Goal: Check status: Check status

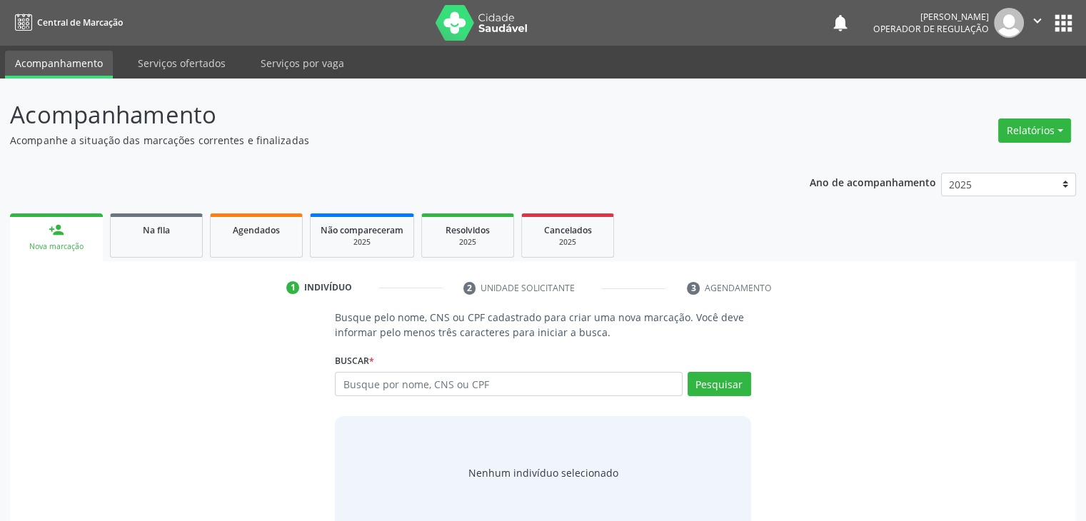
click at [130, 198] on div "Ano de acompanhamento 2025 2024 2023 2022 2021 2020 2019 person_add Nova marcaç…" at bounding box center [543, 352] width 1066 height 378
click at [134, 222] on div "Na fila" at bounding box center [156, 229] width 71 height 15
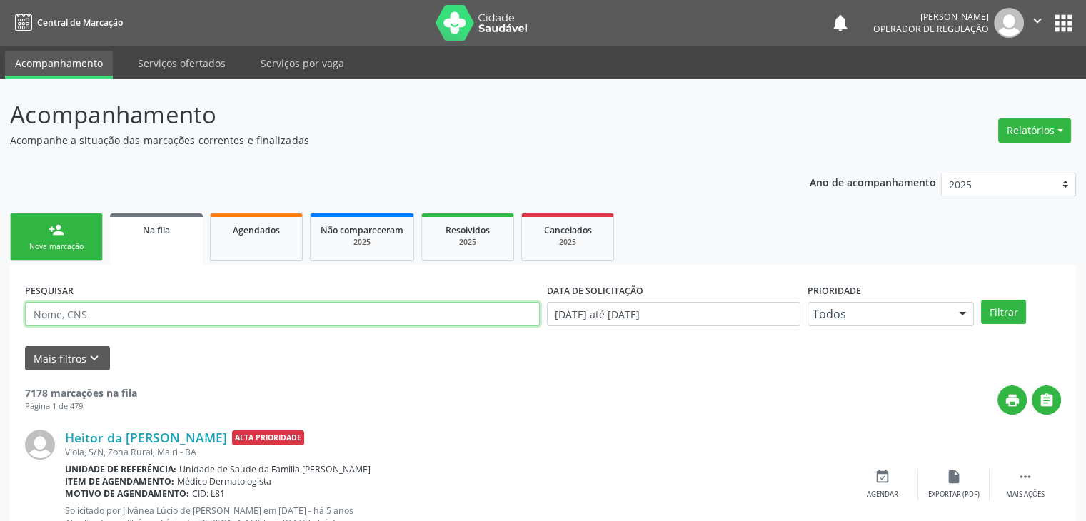
click at [91, 321] on input "text" at bounding box center [282, 314] width 515 height 24
type input "ORLANDO"
click at [981, 300] on button "Filtrar" at bounding box center [1003, 312] width 45 height 24
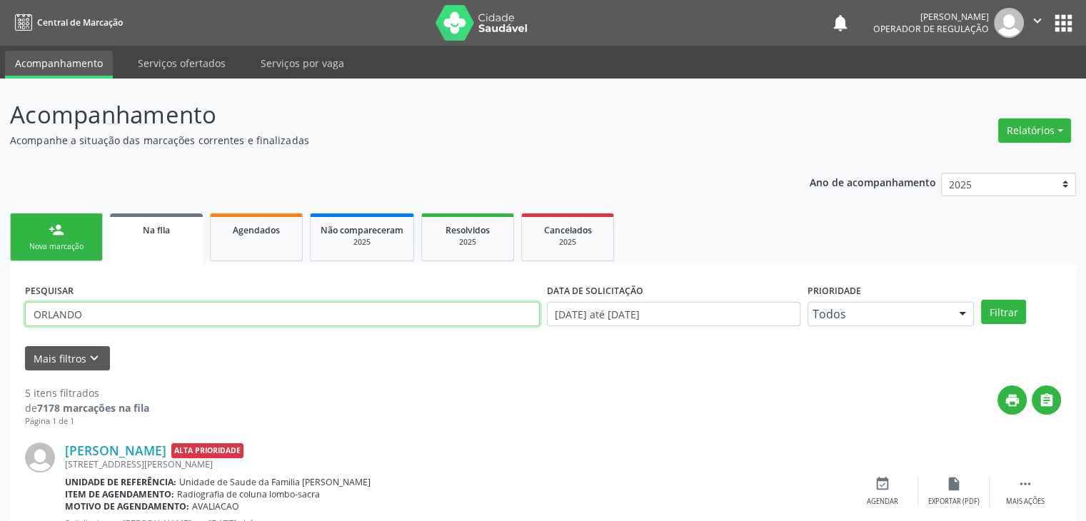
click at [126, 306] on input "ORLANDO" at bounding box center [282, 314] width 515 height 24
click at [981, 300] on button "Filtrar" at bounding box center [1003, 312] width 45 height 24
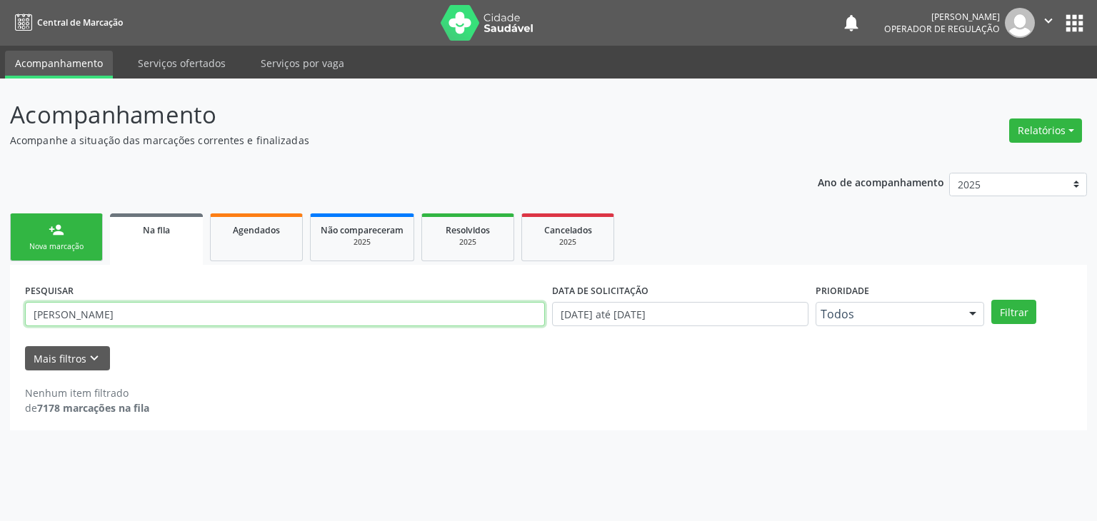
click at [147, 320] on input "[PERSON_NAME]" at bounding box center [285, 314] width 520 height 24
click at [155, 312] on input "[PERSON_NAME]" at bounding box center [285, 314] width 520 height 24
type input "O"
paste input "VANUSA [PERSON_NAME]"
click at [991, 300] on button "Filtrar" at bounding box center [1013, 312] width 45 height 24
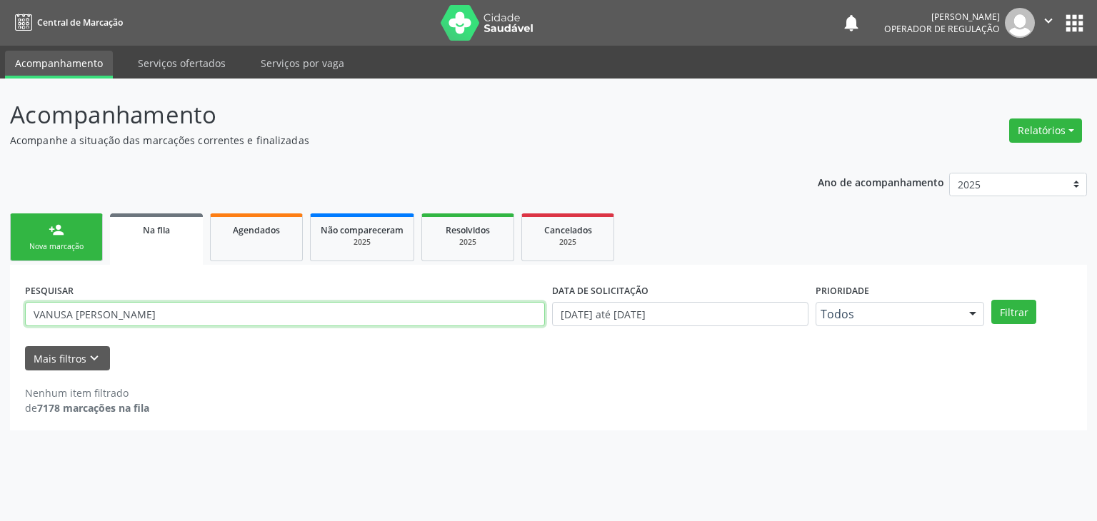
click at [166, 313] on input "VANUSA [PERSON_NAME]" at bounding box center [285, 314] width 520 height 24
click at [991, 300] on button "Filtrar" at bounding box center [1013, 312] width 45 height 24
click at [166, 313] on input "[PERSON_NAME]" at bounding box center [285, 314] width 520 height 24
type input "V"
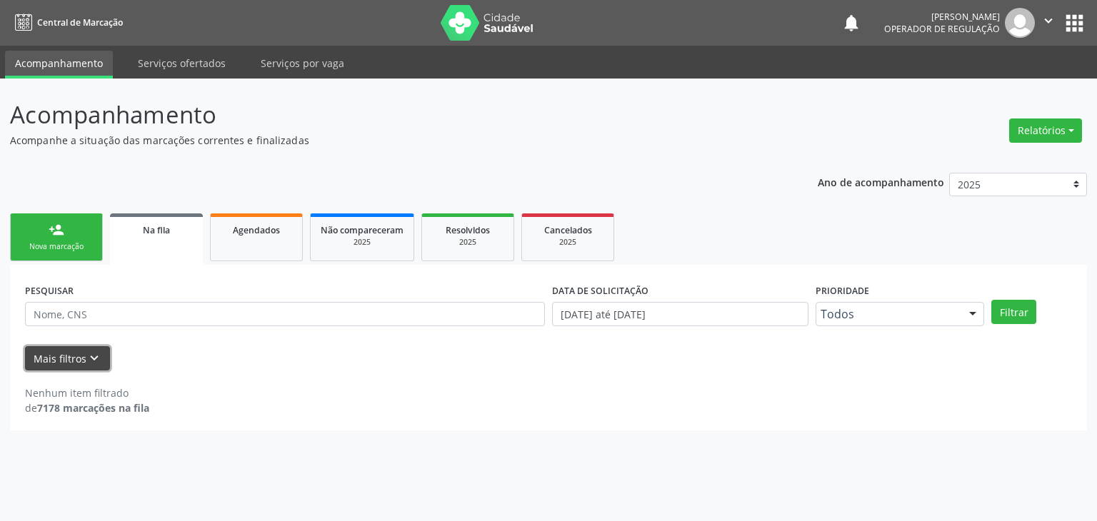
click at [40, 350] on button "Mais filtros keyboard_arrow_down" at bounding box center [67, 358] width 85 height 25
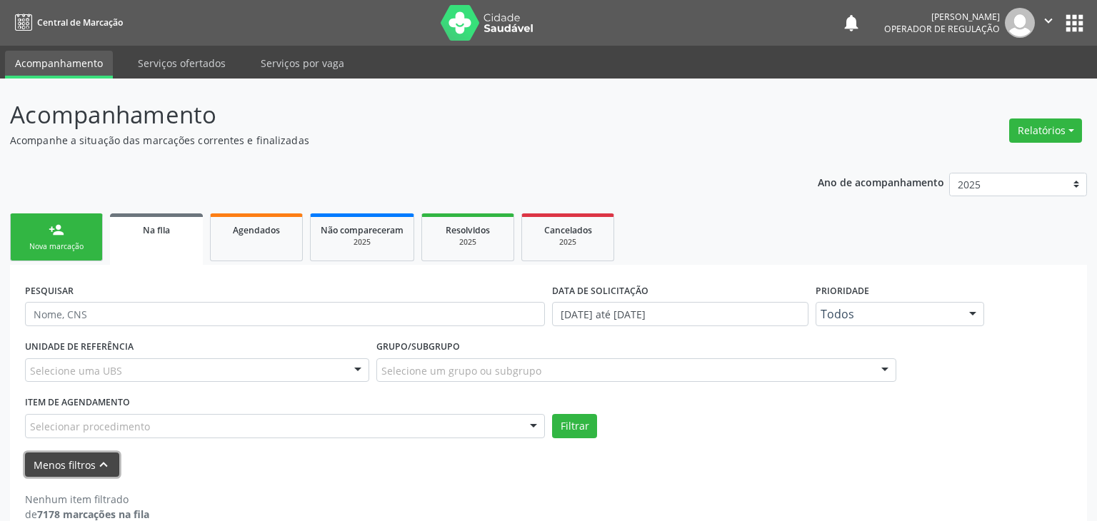
click at [40, 350] on form "PESQUISAR DATA DE SOLICITAÇÃO [DATE] até [DATE] Prioridade Todos Todos Baixa Pr…" at bounding box center [548, 378] width 1047 height 197
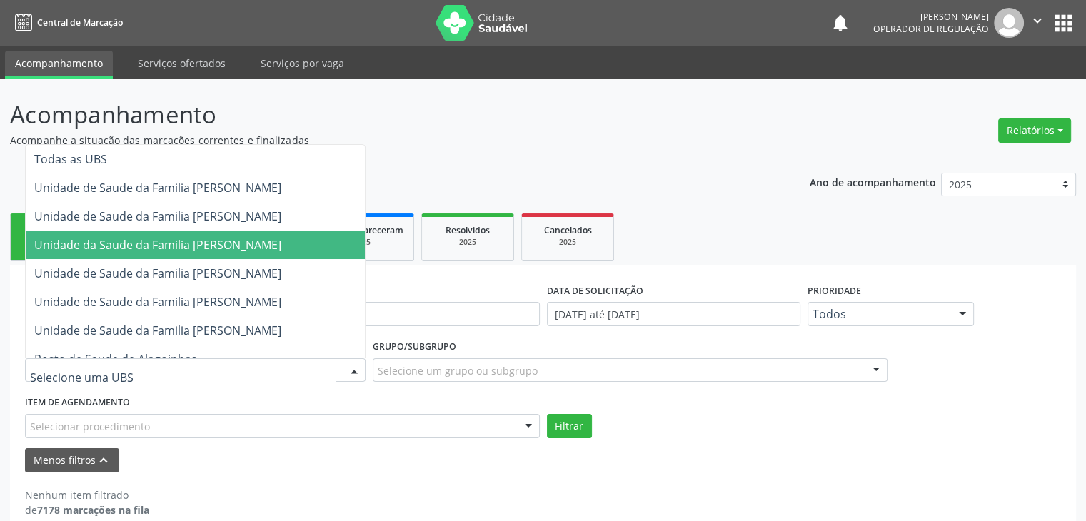
click at [145, 243] on span "Unidade da Saude da Familia [PERSON_NAME]" at bounding box center [157, 245] width 247 height 16
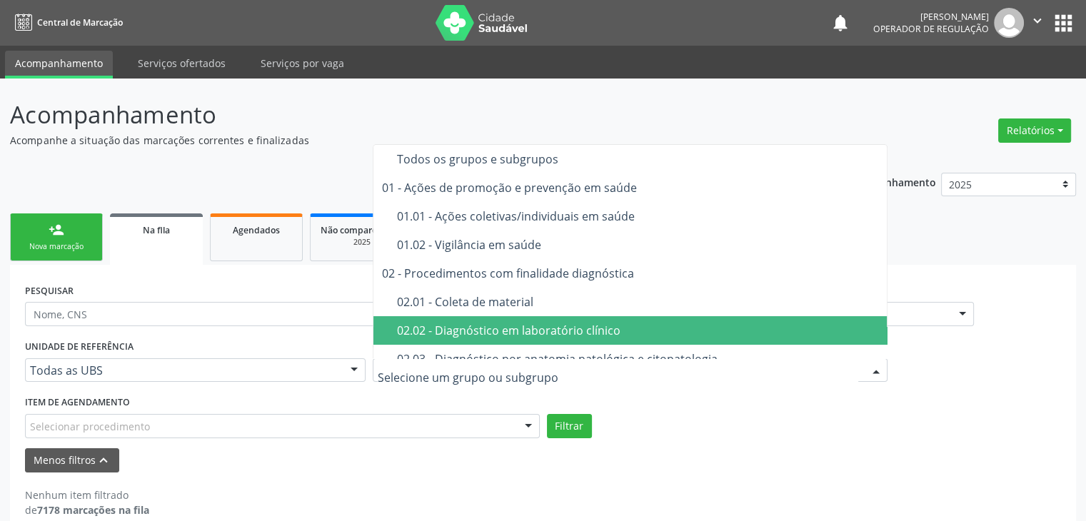
click at [456, 333] on div "02.02 - Diagnóstico em laboratório clínico" at bounding box center [638, 330] width 483 height 11
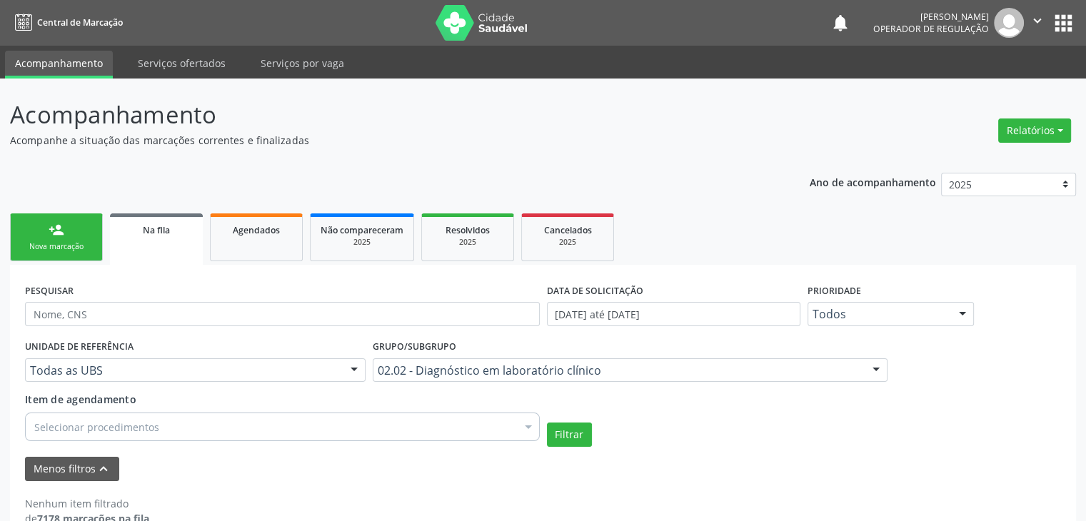
click at [174, 415] on div "Selecionar procedimentos" at bounding box center [282, 427] width 515 height 29
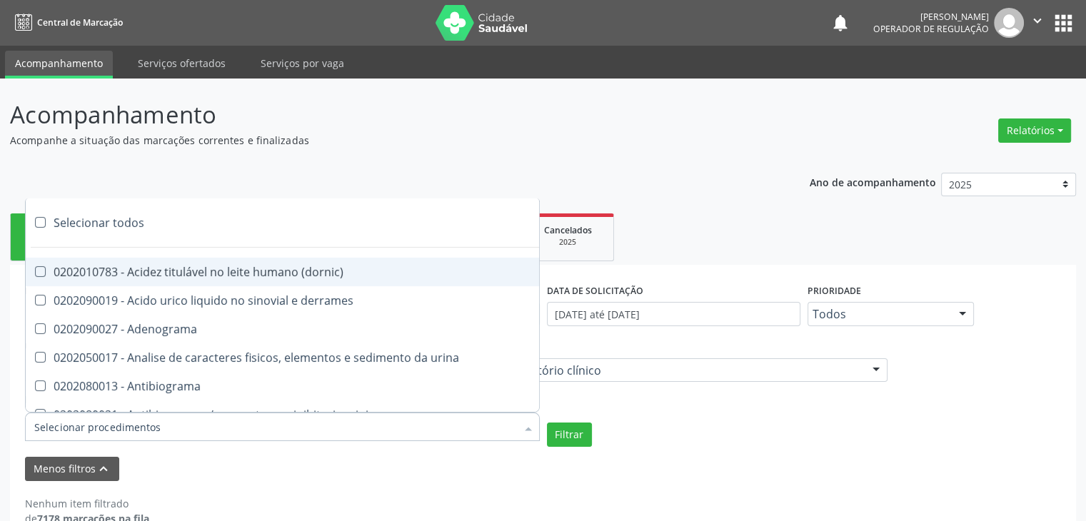
click at [174, 415] on input "Item de agendamento" at bounding box center [275, 427] width 482 height 29
click at [106, 216] on div "Selecionar todos" at bounding box center [414, 222] width 777 height 29
checkbox input "false"
checkbox \(dornic\) "false"
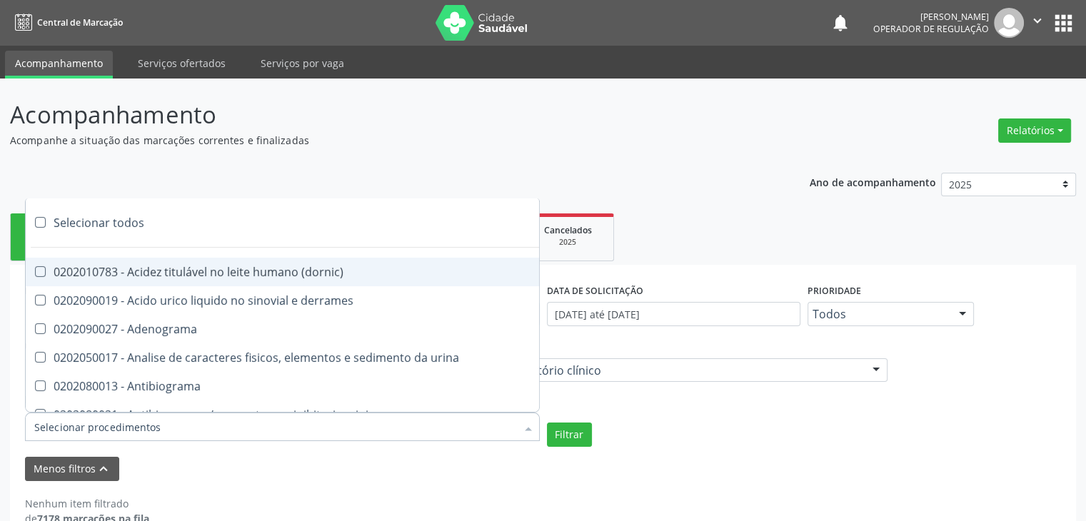
checkbox derrames "false"
checkbox Adenograma "false"
checkbox urina "false"
checkbox Antibiograma "false"
checkbox minima "false"
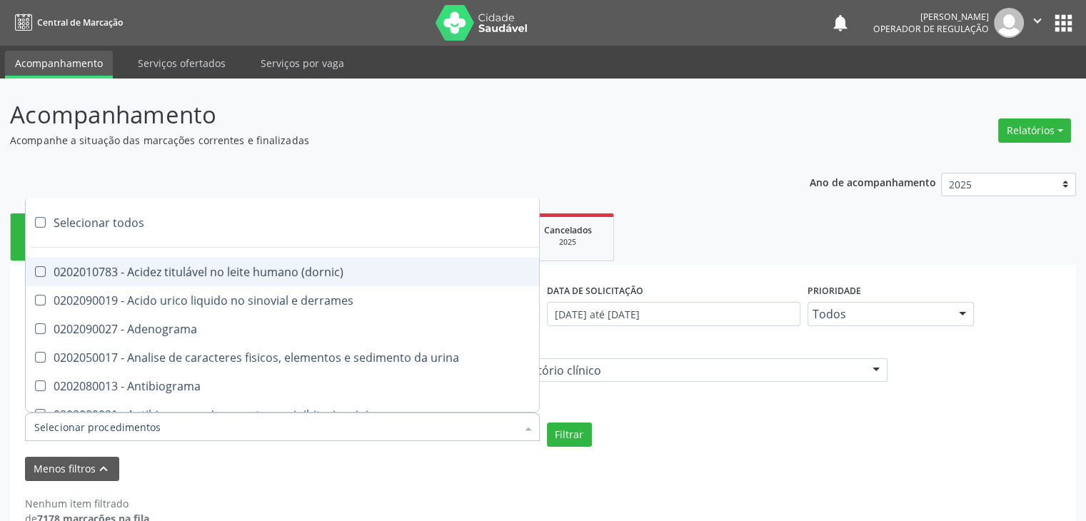
checkbox micobacterias "false"
checkbox blot "false"
checkbox mlpa "false"
checkbox \(hanseniase\) "false"
checkbox \(controle\) "false"
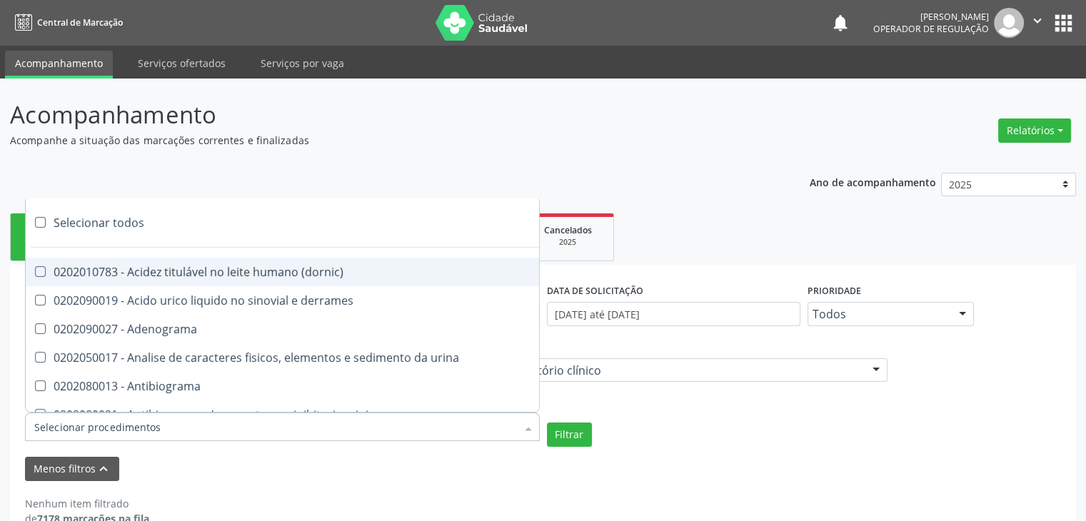
checkbox \(diagnóstica\) "false"
checkbox \(gram\) "false"
checkbox clamidia "false"
checkbox herpesvirus "false"
checkbox hematologica "false"
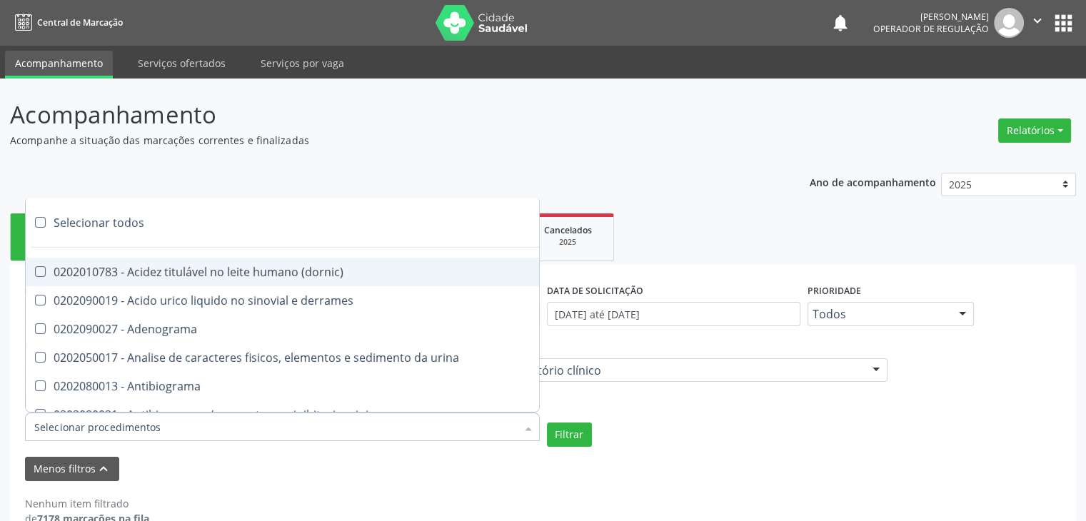
checkbox creatinina "false"
checkbox fosfato "false"
checkbox ureia "false"
checkbox osmolar "false"
checkbox addis "false"
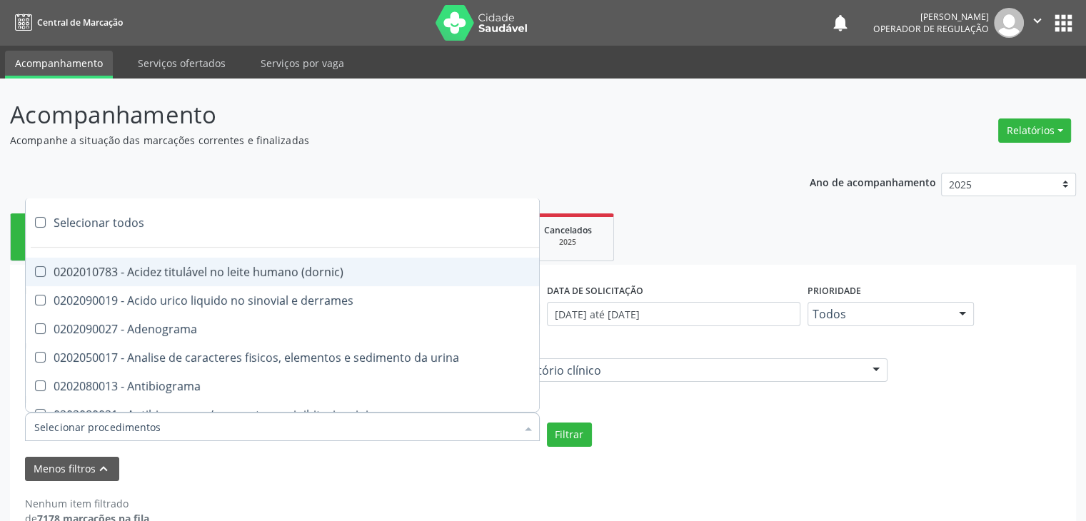
checkbox b "false"
checkbox cd4\/cd8 "false"
checkbox totais "false"
checkbox plaquetas "false"
checkbox reticulocitos "false"
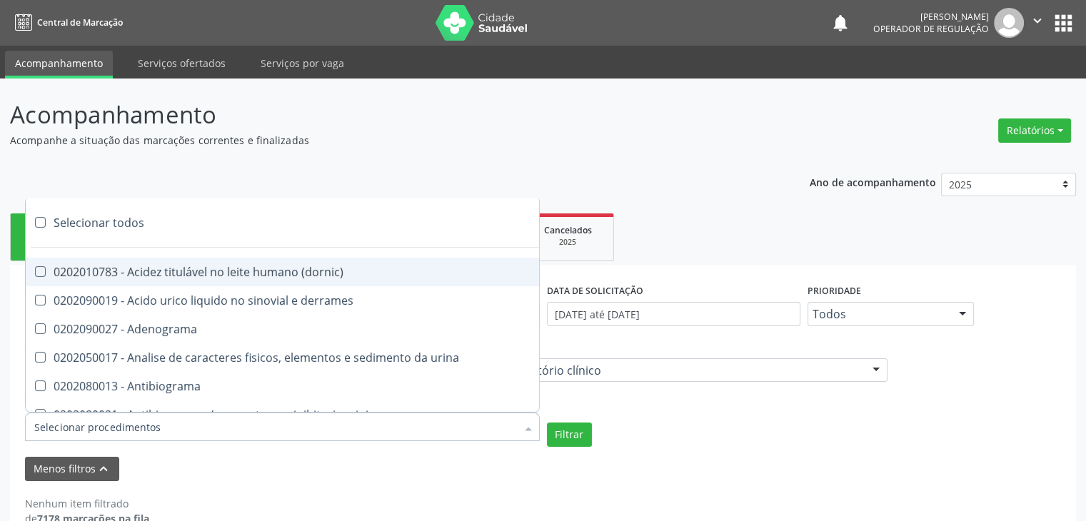
checkbox liquor "false"
checkbox identificacao "false"
checkbox \(pos-pasteurização\) "false"
checkbox herpesvirus "false"
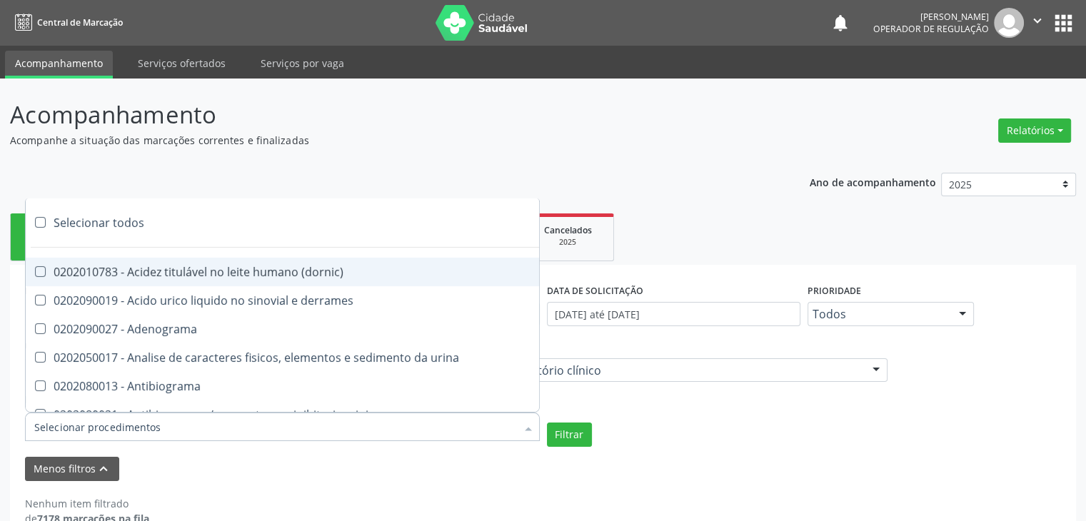
checkbox baar "false"
checkbox anaerobicas "false"
checkbox fungos "false"
checkbox \(qualitativo\) "false"
checkbox tardio\) "false"
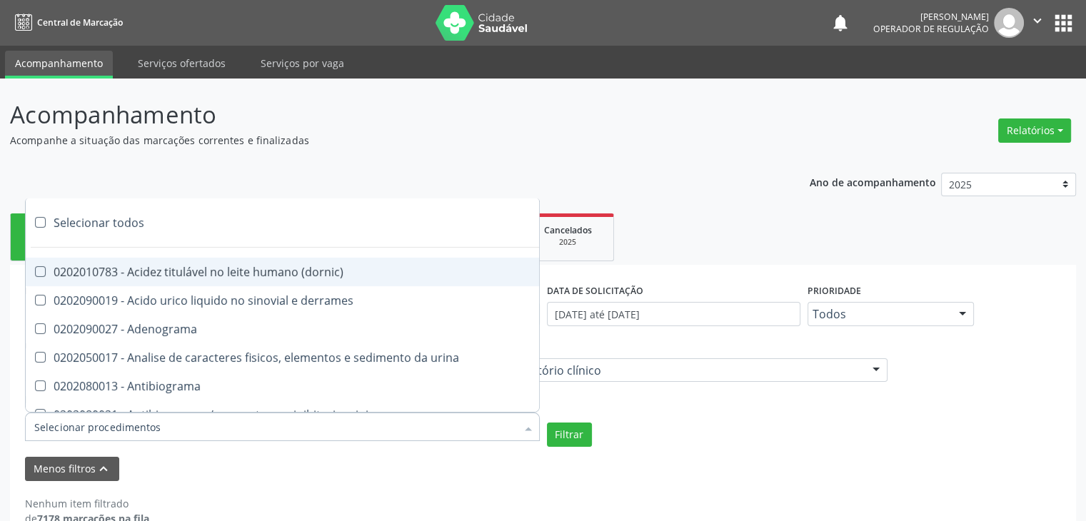
checkbox \(qualitativo\) "false"
checkbox \(confirmatorio\) "false"
checkbox molecular "false"
checkbox htlv-1 "false"
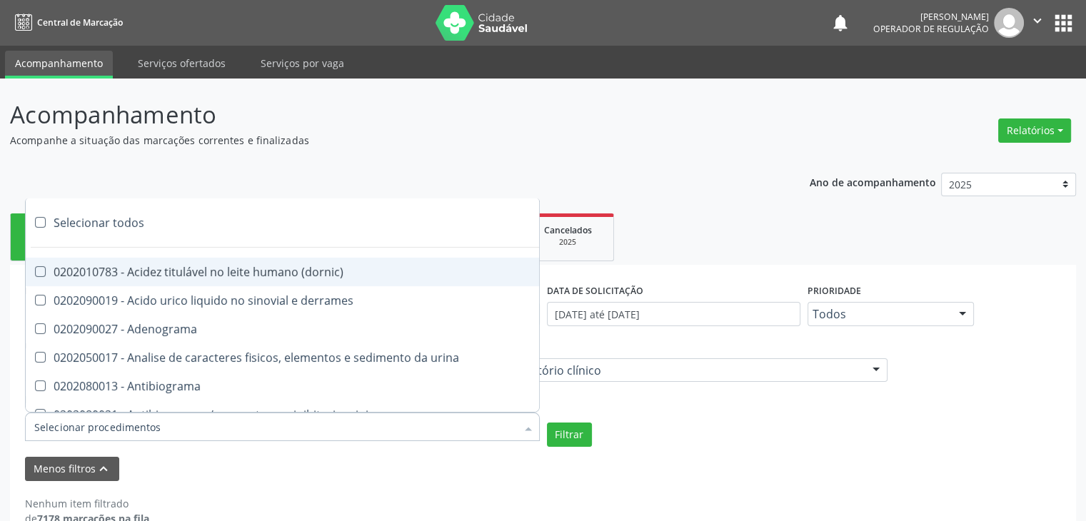
checkbox biotinidase "false"
checkbox congênita "false"
checkbox antiplaquetarios "false"
checkbox ferro "false"
checkbox bandas\) "false"
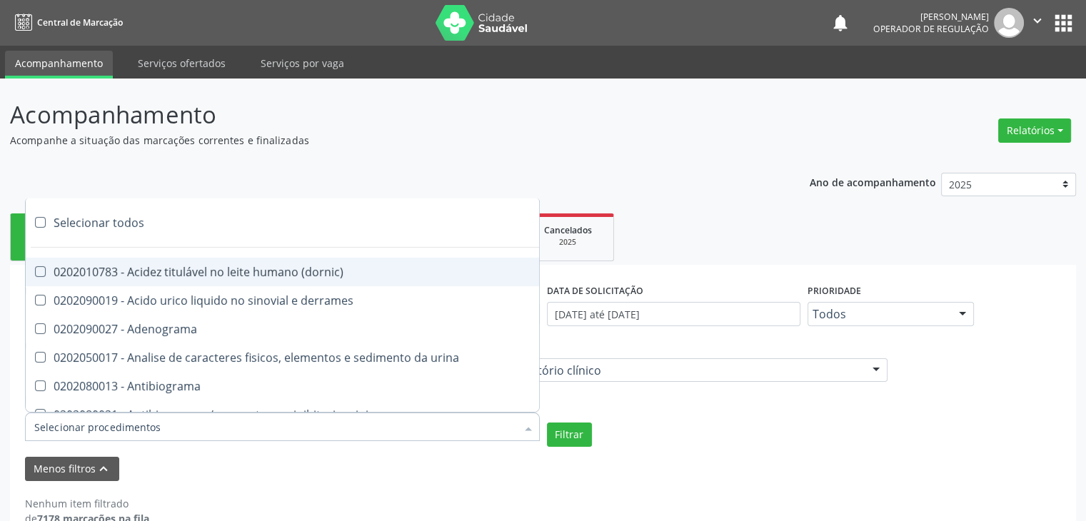
checkbox bandas\) "false"
checkbox \(ch50\) "false"
checkbox aminoacidos "false"
checkbox globular "false"
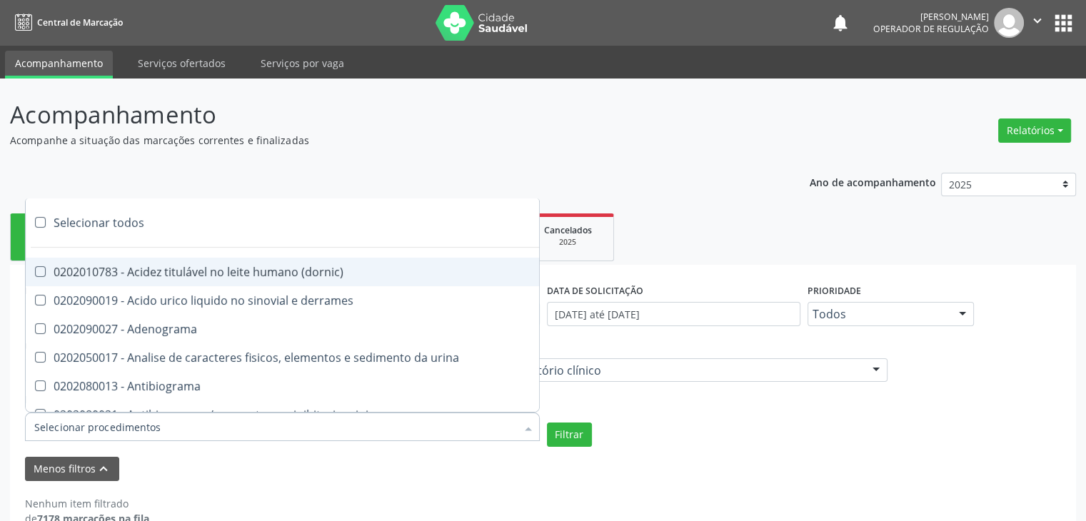
checkbox dosagens\) "false"
checkbox \(cada\) "false"
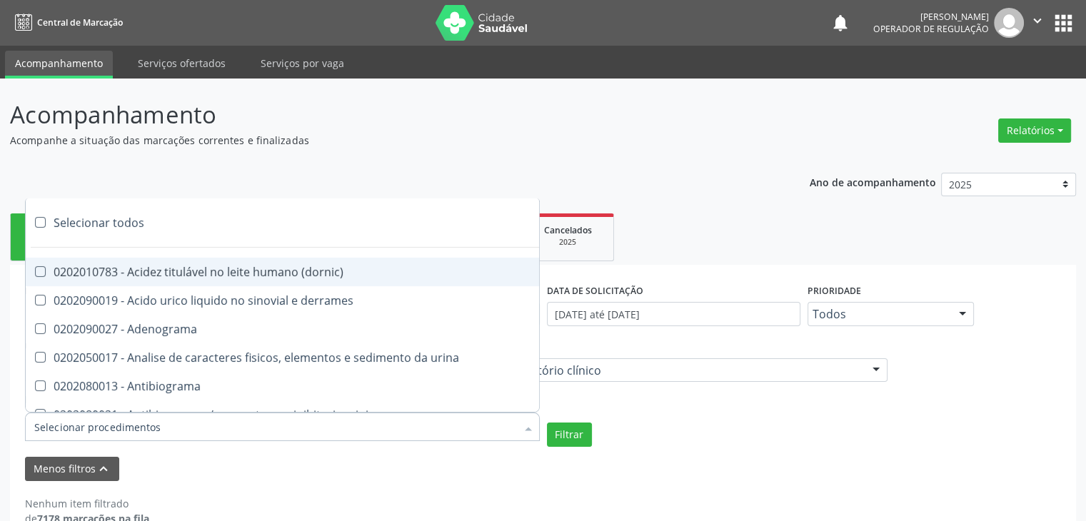
checkbox reumatoide "false"
checkbox amniotico "false"
checkbox livre "false"
checkbox osmolalidade "false"
checkbox osmolaridade "false"
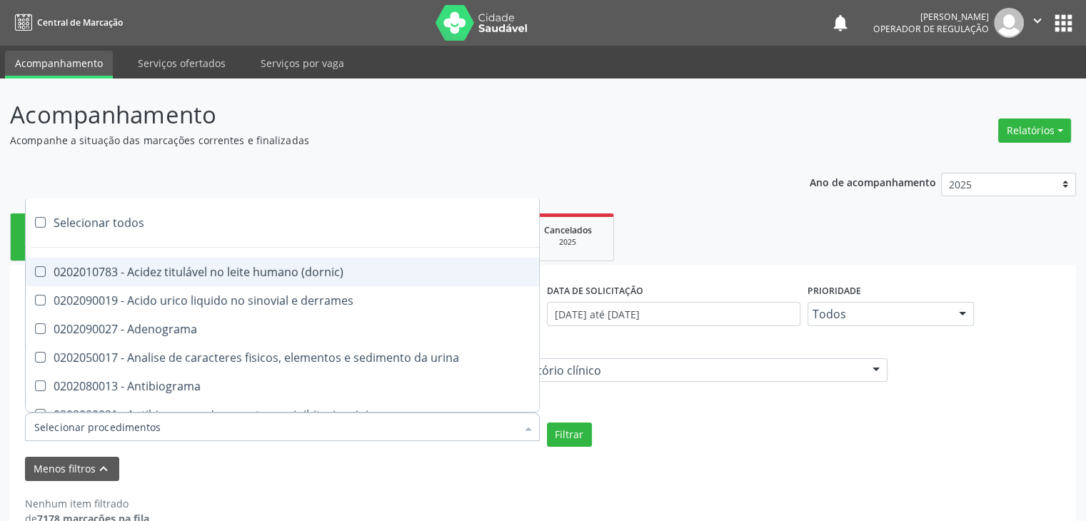
checkbox t3 "false"
checkbox sulfo-hemoglobina "false"
checkbox reverso "false"
checkbox coagulacao "false"
checkbox euglobulina "false"
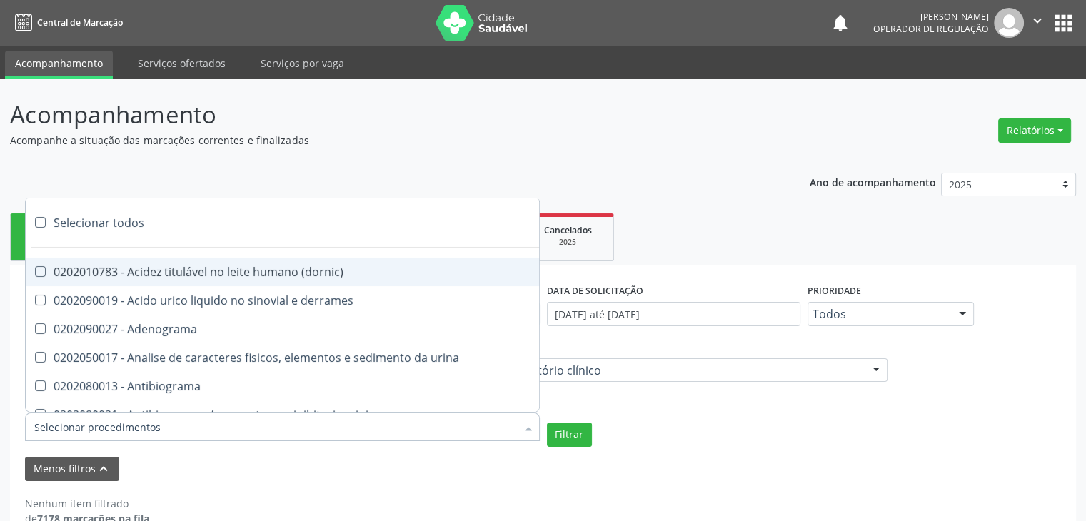
checkbox -duke "false"
checkbox ivy "false"
checkbox hemacias "false"
checkbox trombina "false"
checkbox ativada\) "false"
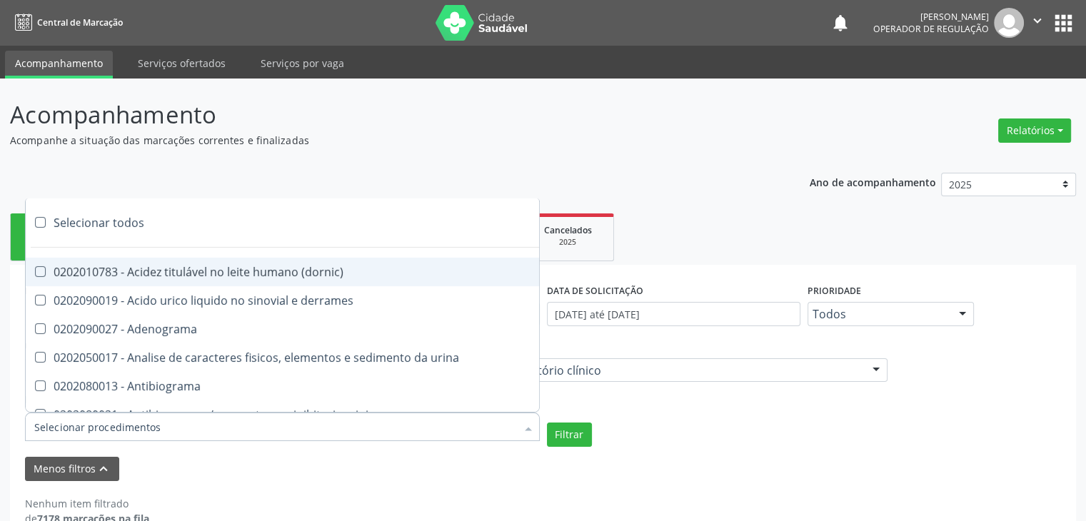
checkbox \(tap\) "false"
checkbox \(vhs\) "false"
checkbox abo "false"
checkbox reativa "false"
checkbox ordenhado "false"
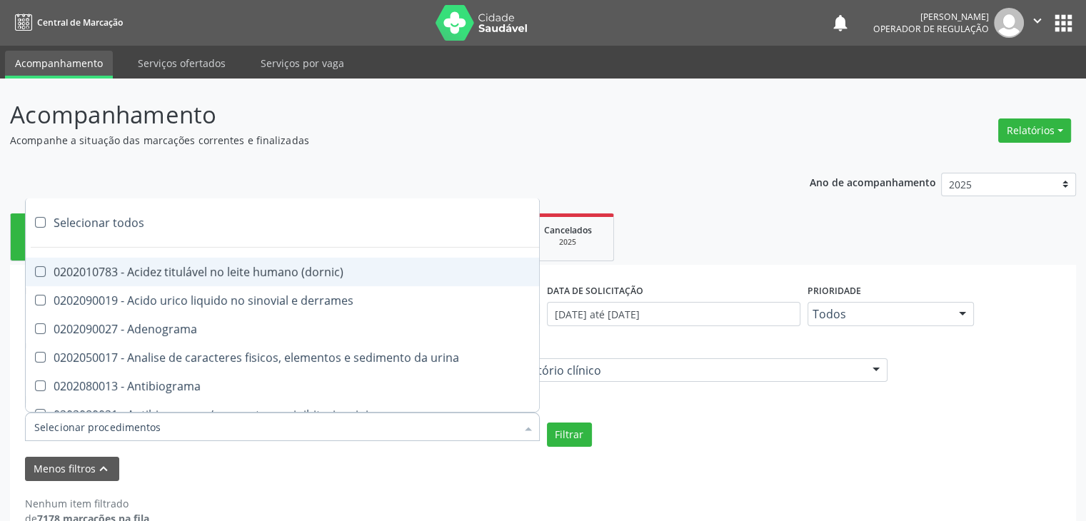
checkbox pezinho\) "false"
checkbox complemento "false"
checkbox pezinho\) "false"
checkbox 17-alfa-hidroxiprogesterona "false"
checkbox totais "false"
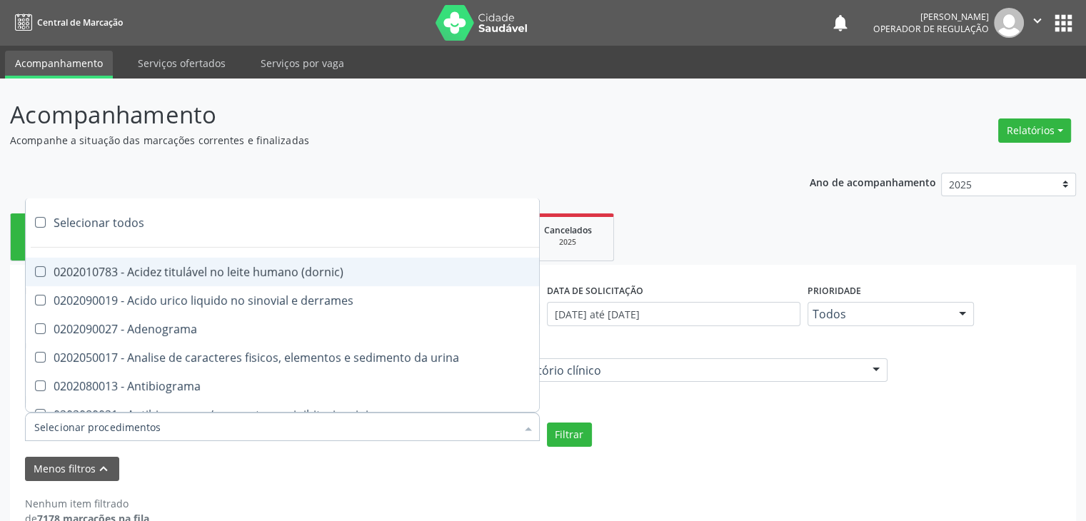
checkbox 17-hidroxicorticosteroides "false"
checkbox d "false"
checkbox 5-nucleotidase "false"
checkbox acetona "false"
checkbox \(serotonina\) "false"
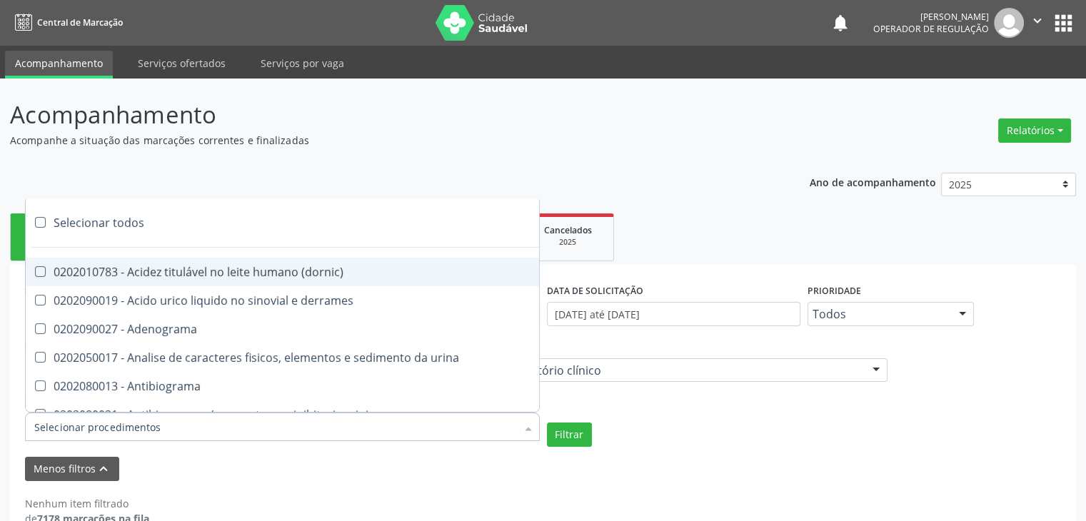
checkbox ascorbico "false"
checkbox delta-aminolevulinico "false"
checkbox hipurico "false"
checkbox mandelico "false"
checkbox metil-hipurico "false"
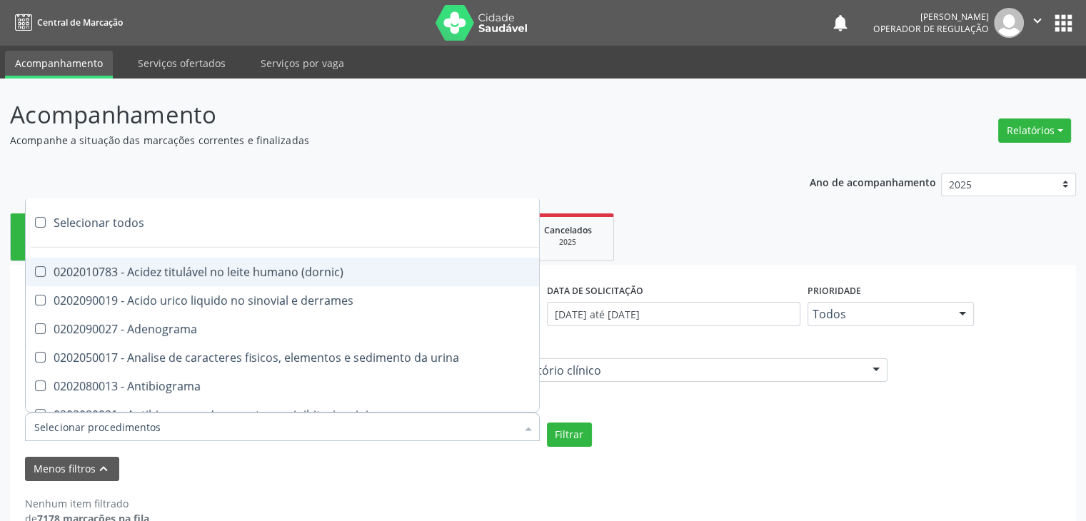
checkbox urico "false"
checkbox valproico "false"
checkbox vanilmandelico "false"
checkbox \(acth\) "false"
checkbox ala-desidratase "false"
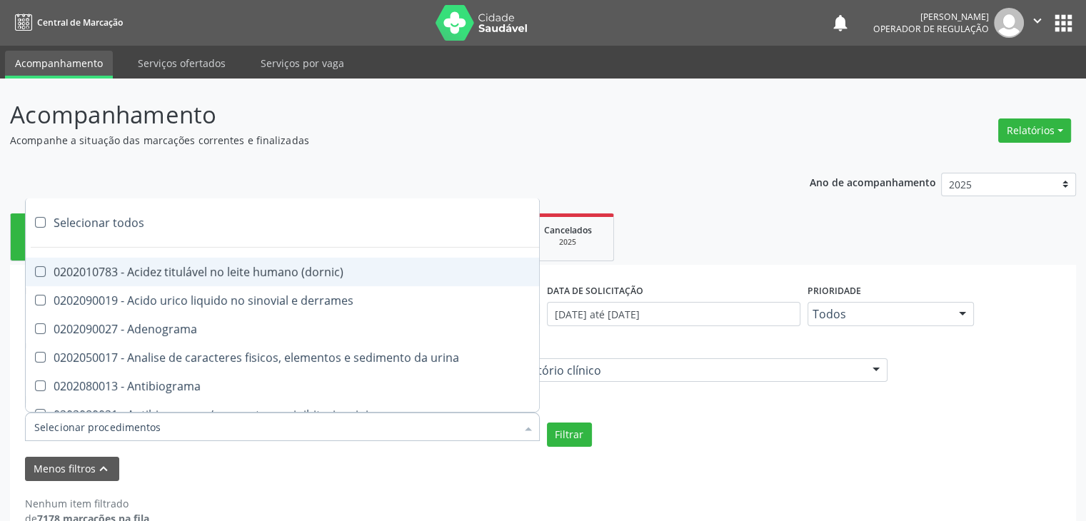
checkbox etilico "false"
checkbox aldolase "false"
checkbox aldosterona "false"
checkbox alfa-1-antitripsina "false"
checkbox acida "false"
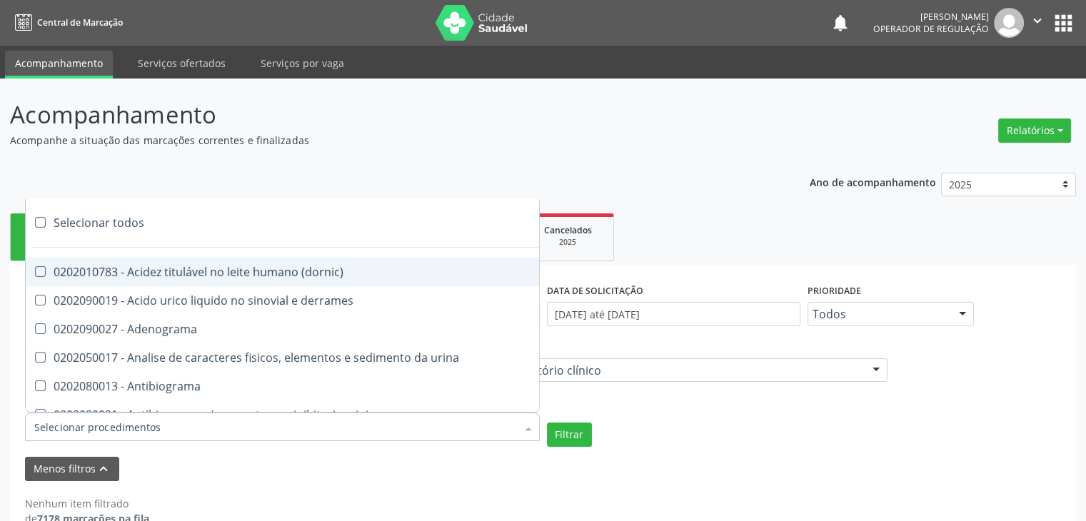
checkbox alfa-2-macroglobulina "false"
checkbox alfa-fetoproteina "false"
checkbox aluminio "false"
checkbox amilase "false"
checkbox aminoglicosideos "false"
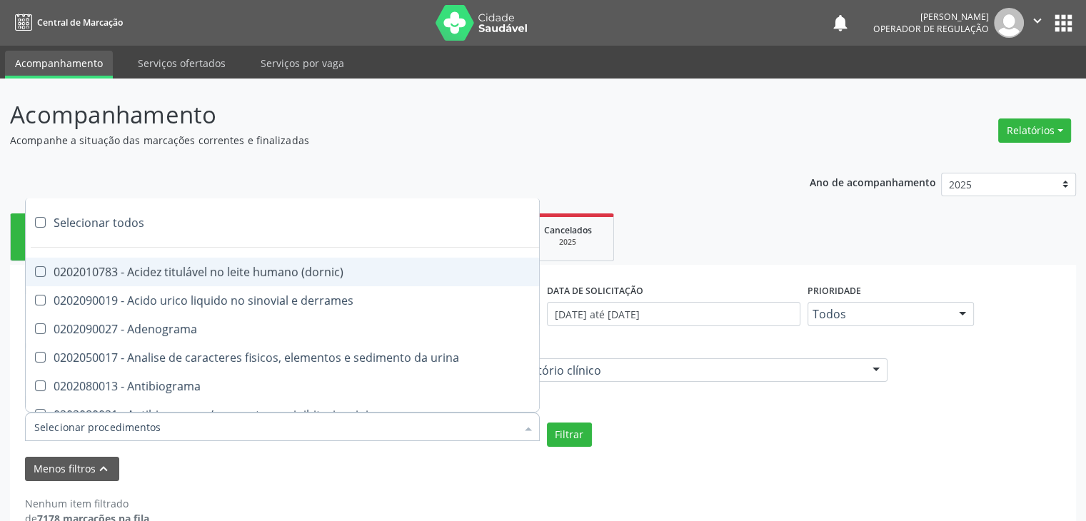
checkbox amonia "false"
checkbox ciclico "false"
checkbox androstenediona "false"
checkbox anfetaminas "false"
checkbox circulante "false"
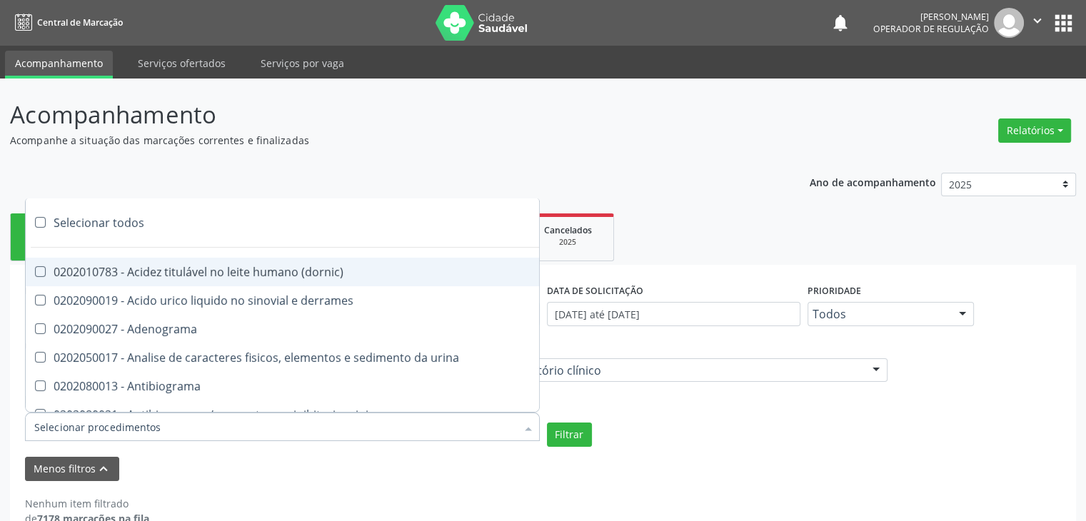
checkbox iga "false"
checkbox triciclicos "false"
checkbox \(psa\) "false"
checkbox iii "false"
checkbox barbituratos "false"
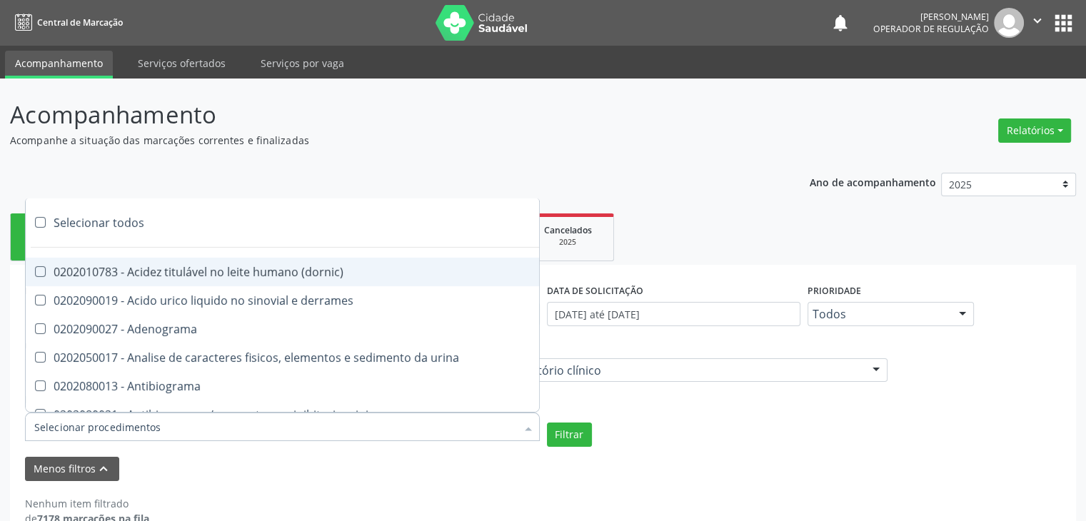
checkbox benzodiazepinicos "false"
checkbox beta-2-microglobulina "false"
checkbox fracoes "false"
checkbox cadmio "false"
checkbox calcio "false"
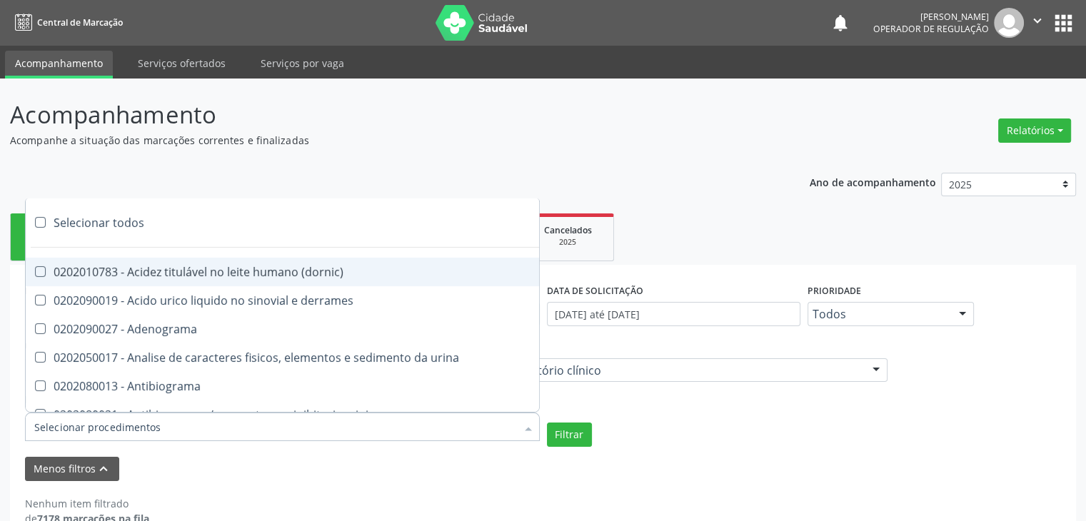
checkbox ionizavel "false"
checkbox calcitonina "false"
checkbox carbamazepina "false"
checkbox carboxi-hemoglobina "false"
checkbox caroteno "false"
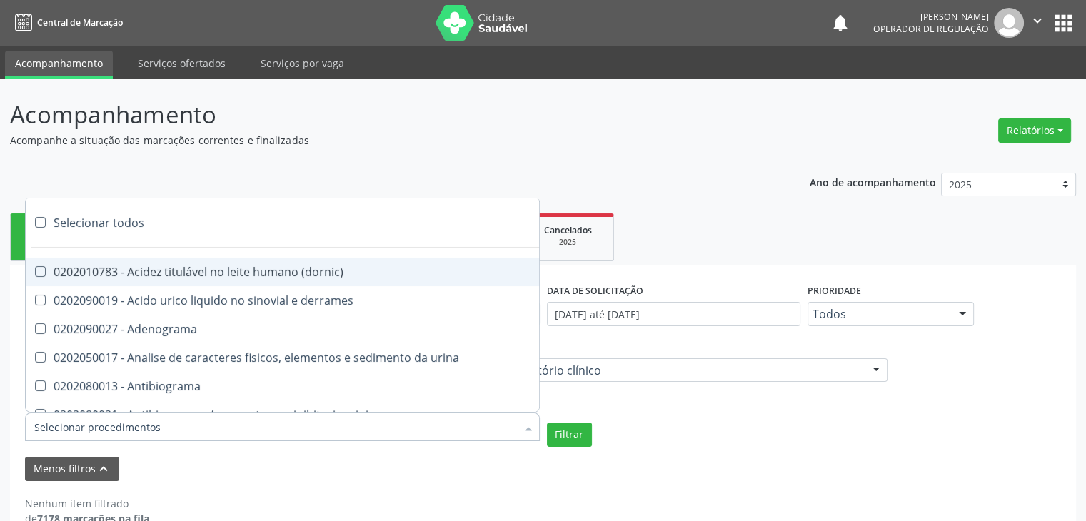
checkbox catecolaminas "false"
checkbox chumbo "false"
checkbox ciclosporina "false"
checkbox citrato "false"
checkbox cloreto "false"
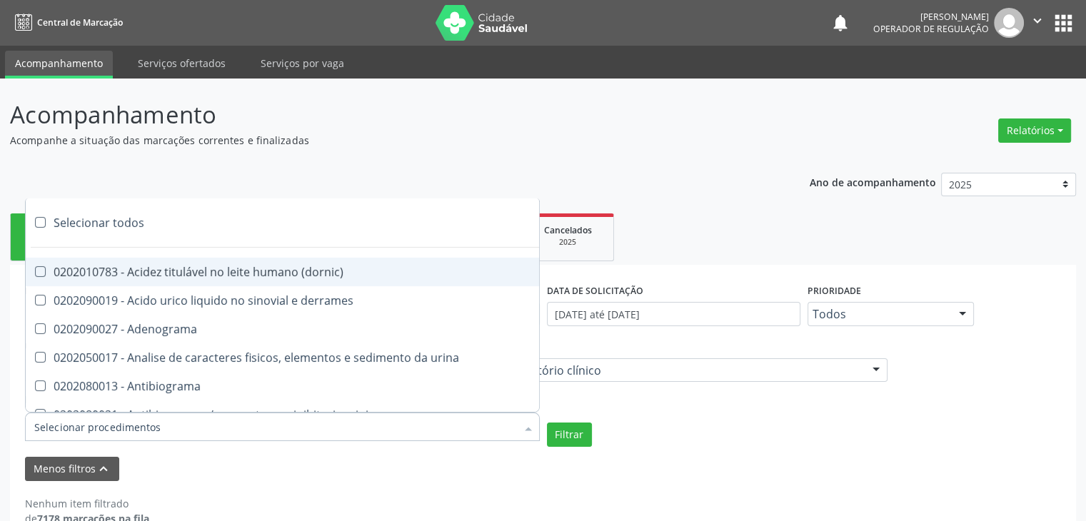
checkbox suor "false"
checkbox cobre "false"
checkbox hdl "false"
checkbox ldl "false"
checkbox colinesterase "false"
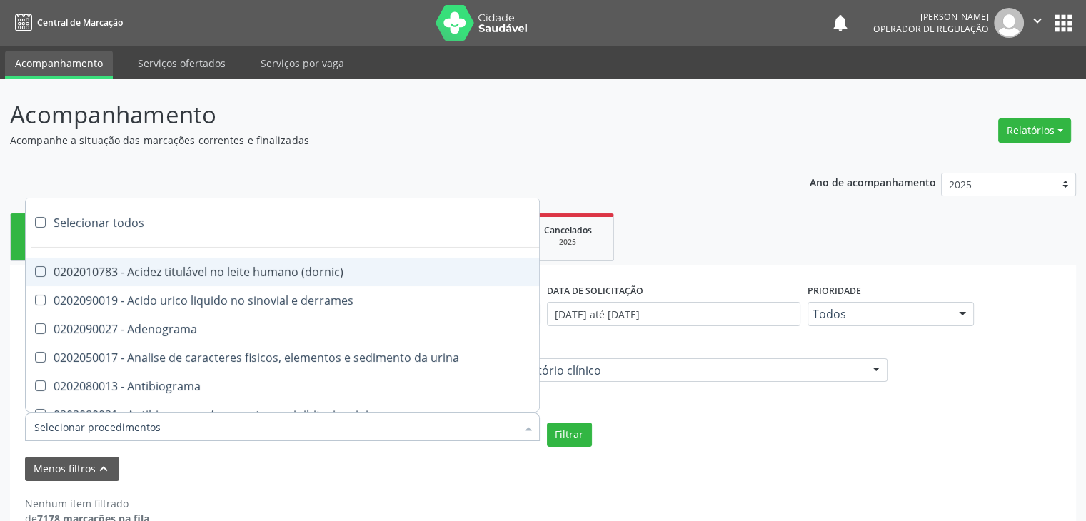
checkbox c3 "false"
checkbox c4 "false"
checkbox cortisol "false"
checkbox creatinina "false"
checkbox amniotico "false"
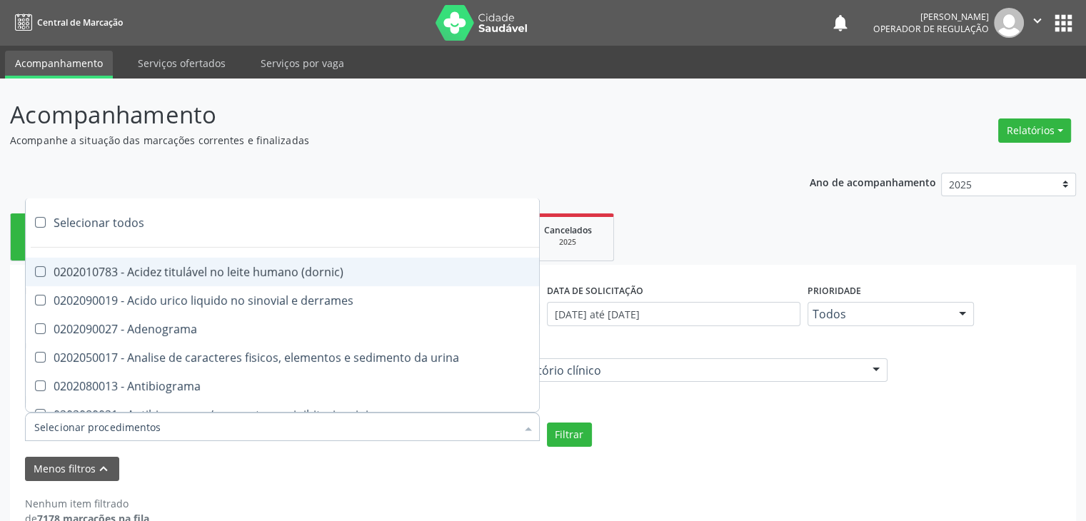
checkbox \(cpk\) "false"
checkbox crioaglutinina "false"
checkbox \(dhea\) "false"
checkbox alfa-hidroxibutirica "false"
checkbox glutamica "false"
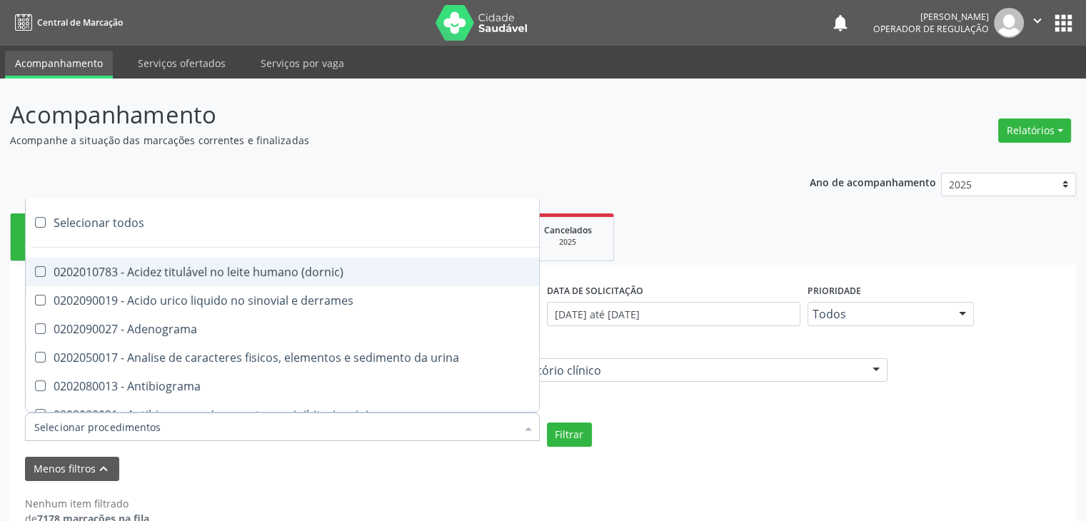
checkbox latica "false"
checkbox fracionadas\) "false"
checkbox digitoxina\) "false"
checkbox \(dht\) "false"
checkbox fecal "false"
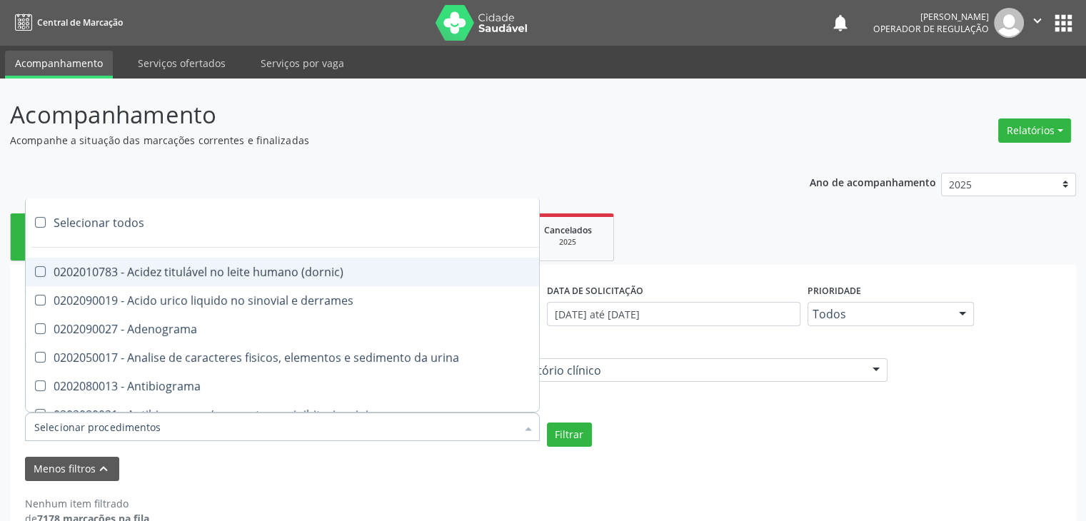
checkbox estradiol "false"
checkbox estriol "false"
checkbox estrona "false"
checkbox etossuximida "false"
checkbox ii "false"
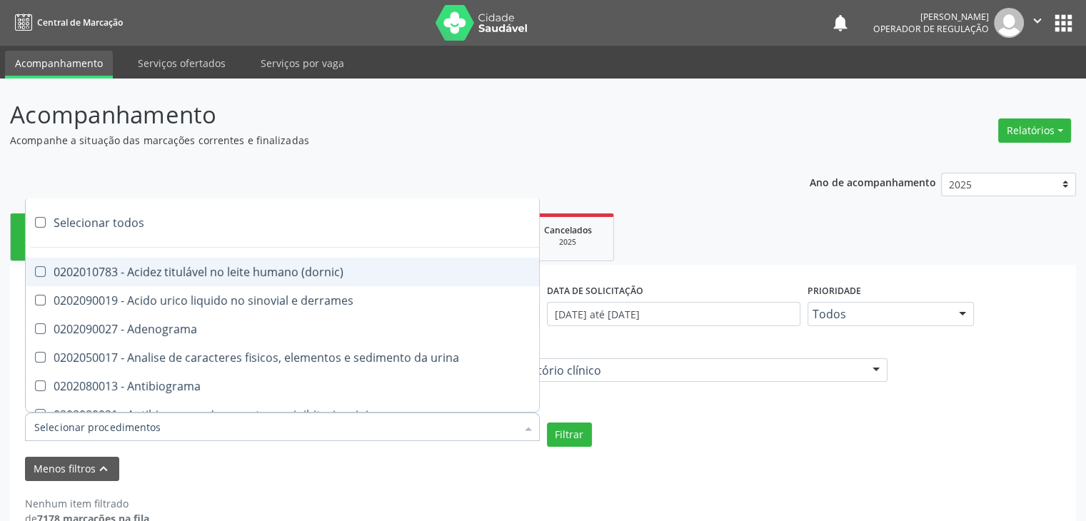
checkbox ix "false"
checkbox v "false"
checkbox vii "false"
checkbox viii "false"
checkbox \(inibidor\) "false"
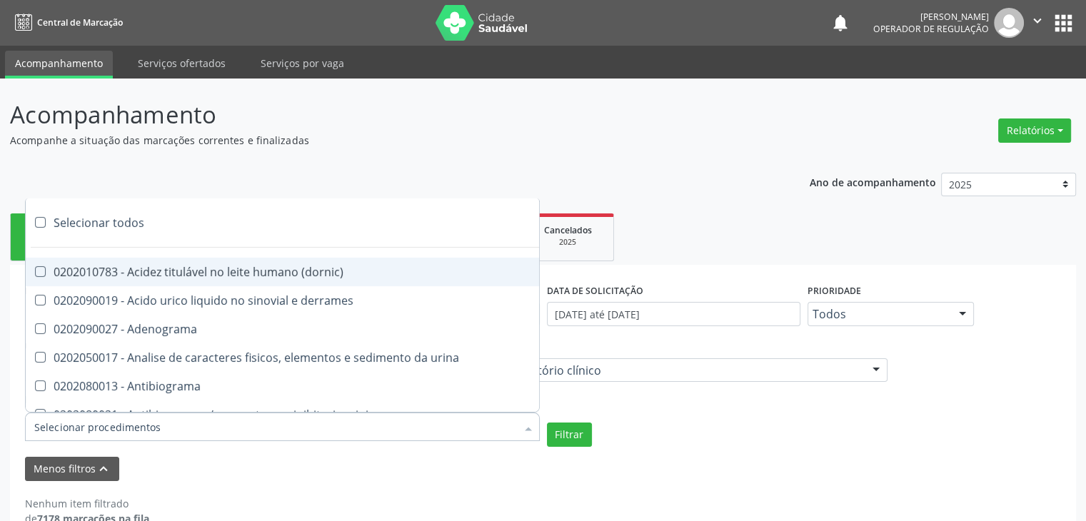
checkbox \(antigeno\) "false"
checkbox x "false"
checkbox xi "false"
checkbox xii "false"
checkbox xiii "false"
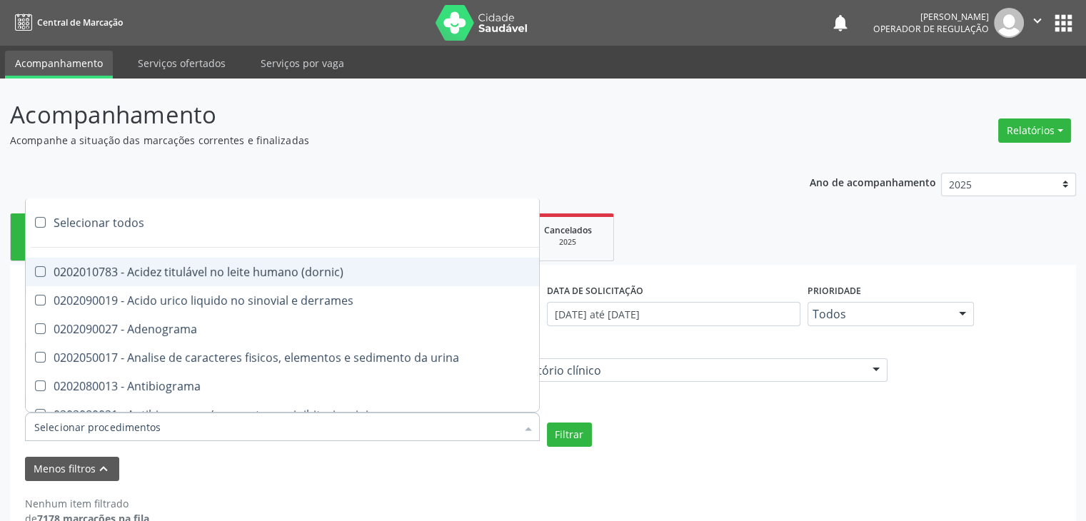
checkbox tardio\) "false"
checkbox t4 "false"
checkbox pezinho\) "false"
checkbox fenitoina "false"
checkbox fenol "false"
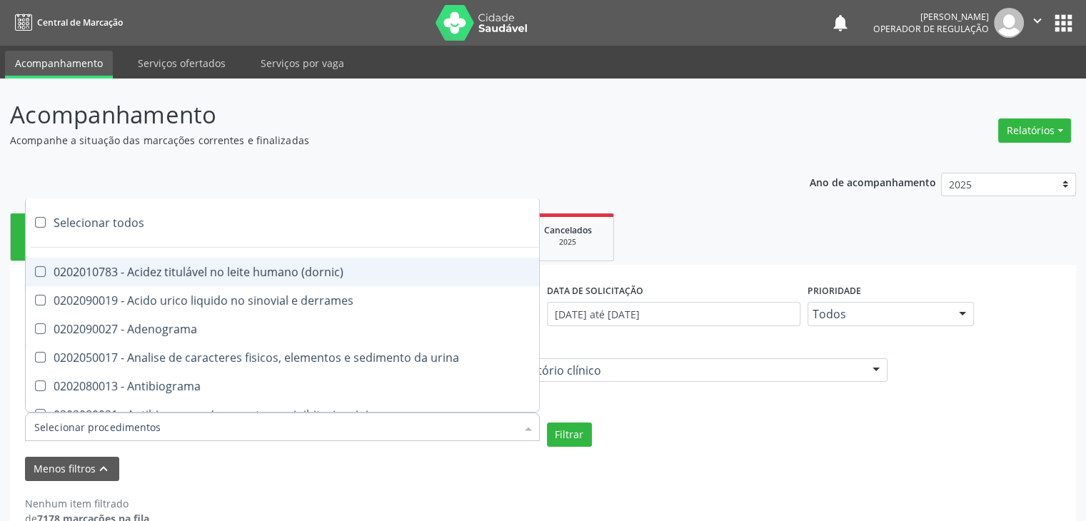
checkbox ferritina "false"
checkbox serico "false"
checkbox fibrinogenio "false"
checkbox folato "false"
checkbox formaldeido "false"
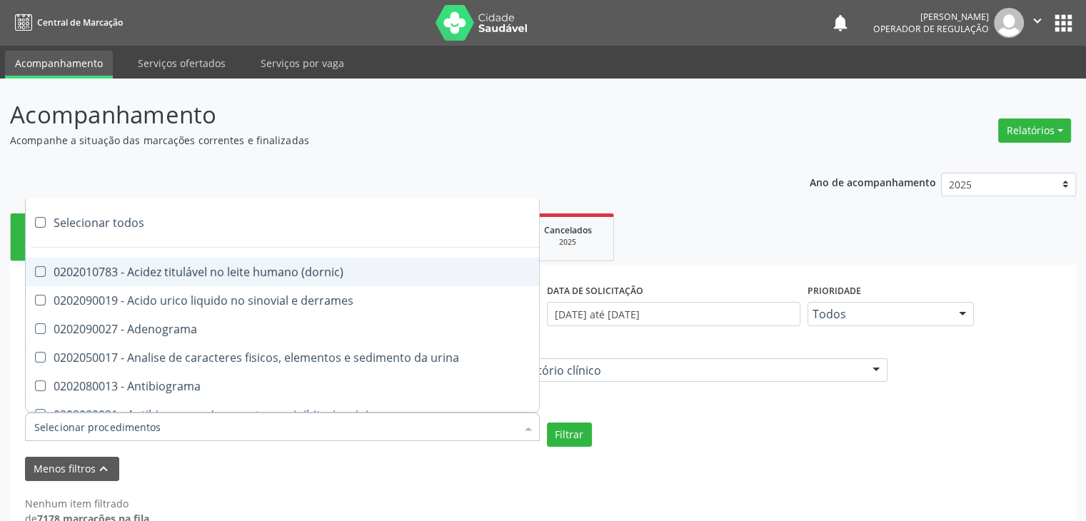
checkbox total "false"
checkbox alcalina "false"
checkbox esperma "false"
checkbox fosforo "false"
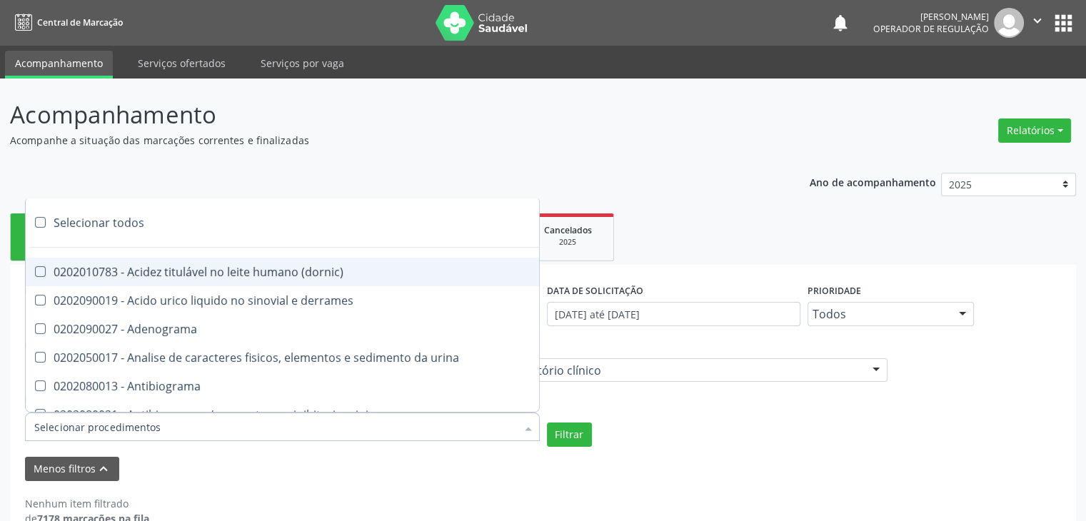
checkbox acida "false"
checkbox frutose "false"
checkbox esperma "false"
checkbox galactose "false"
checkbox gt\) "false"
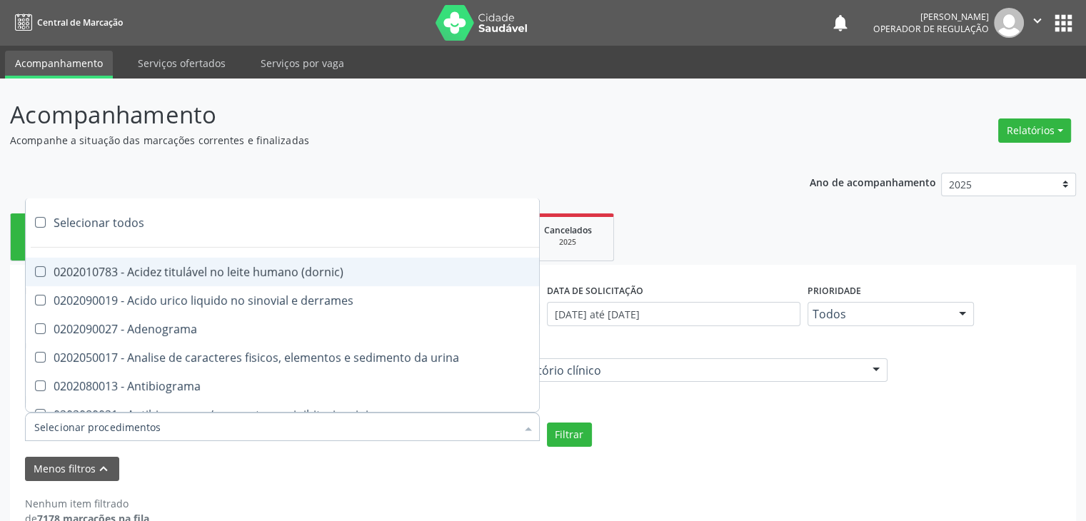
checkbox gastrina "false"
checkbox glicose "false"
checkbox derrames "false"
checkbox desidrogenase "false"
checkbox tiroxina "false"
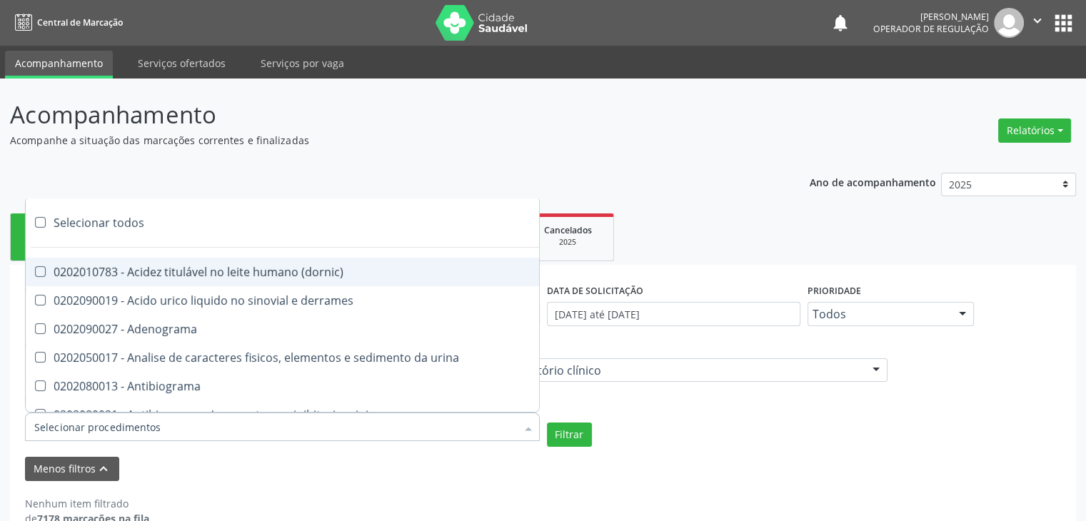
checkbox hcg\) "false"
checkbox fecal "false"
checkbox haptoglobina "false"
checkbox hemoglobina "false"
click at [120, 226] on div "Selecionar todos" at bounding box center [414, 222] width 777 height 29
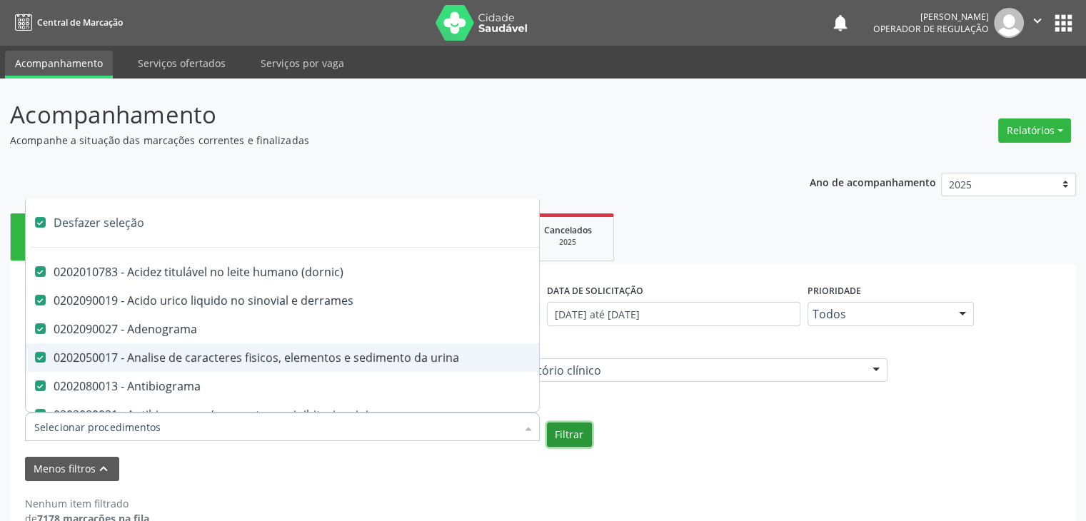
click at [565, 436] on button "Filtrar" at bounding box center [569, 435] width 45 height 24
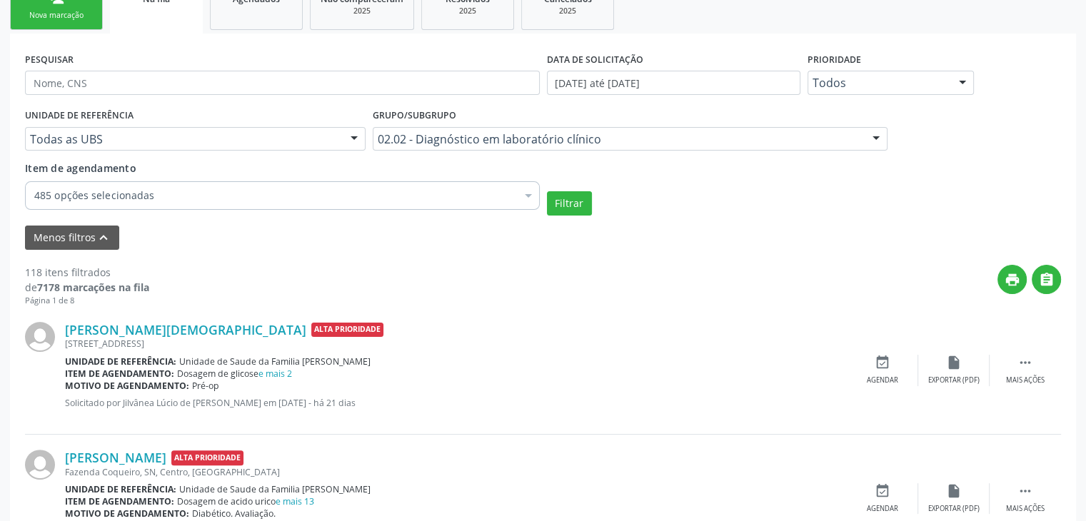
scroll to position [143, 0]
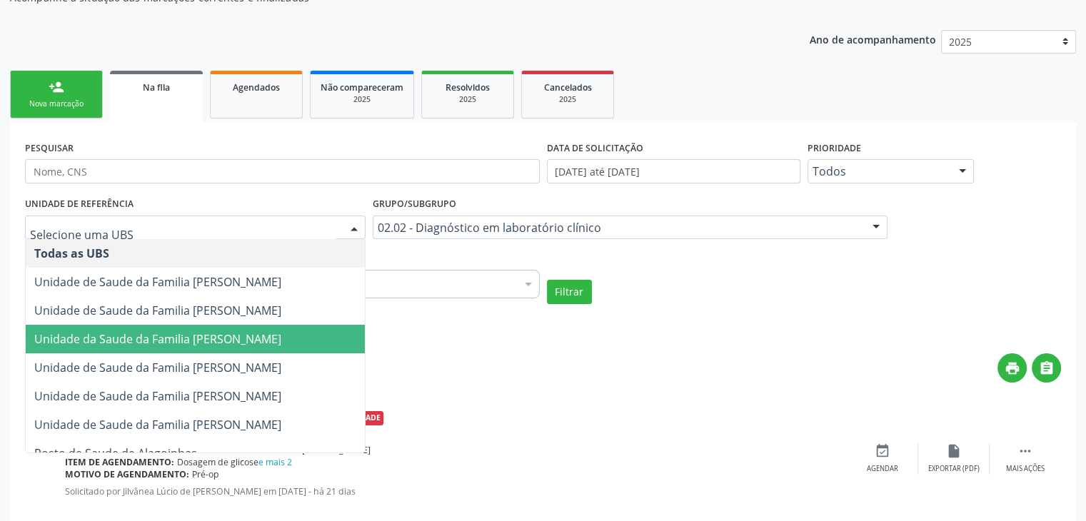
drag, startPoint x: 248, startPoint y: 336, endPoint x: 437, endPoint y: 312, distance: 190.7
click at [248, 337] on span "Unidade da Saude da Familia [PERSON_NAME]" at bounding box center [157, 339] width 247 height 16
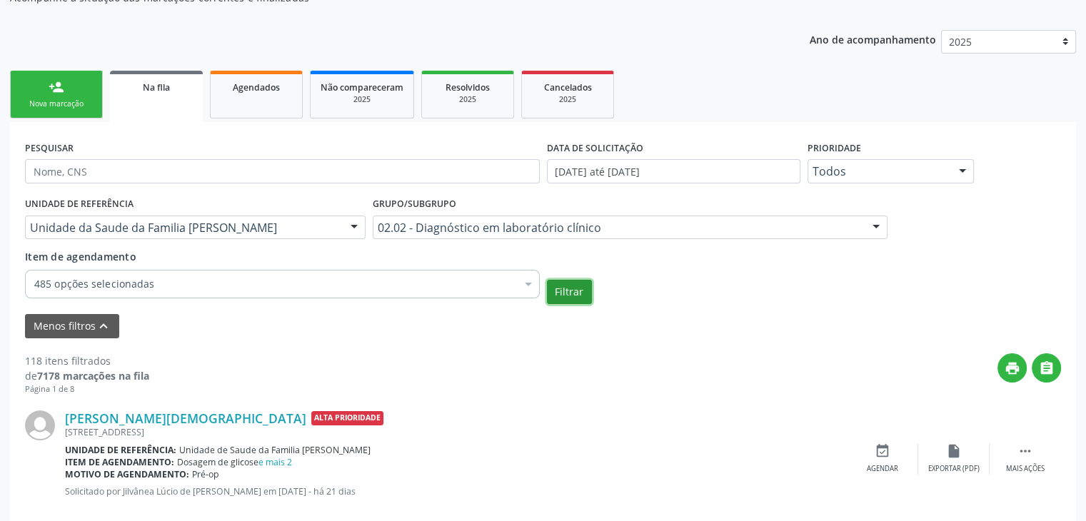
click at [571, 290] on button "Filtrar" at bounding box center [569, 292] width 45 height 24
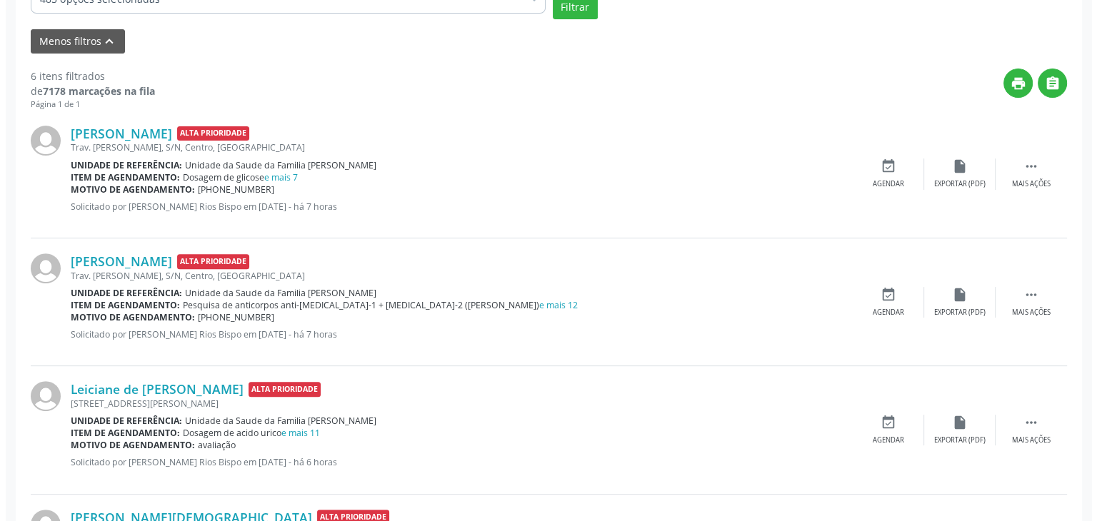
scroll to position [428, 0]
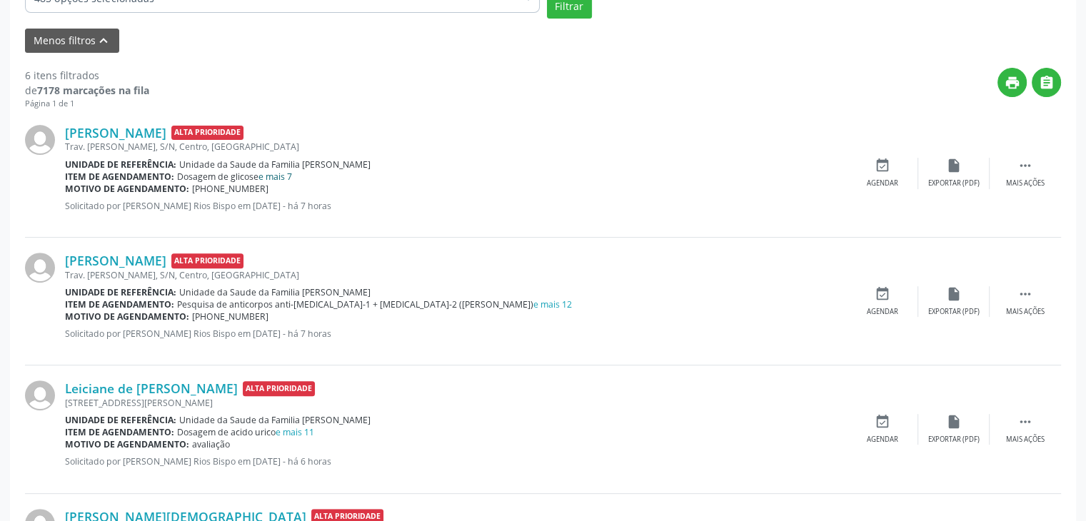
click at [284, 171] on link "e mais 7" at bounding box center [275, 177] width 34 height 12
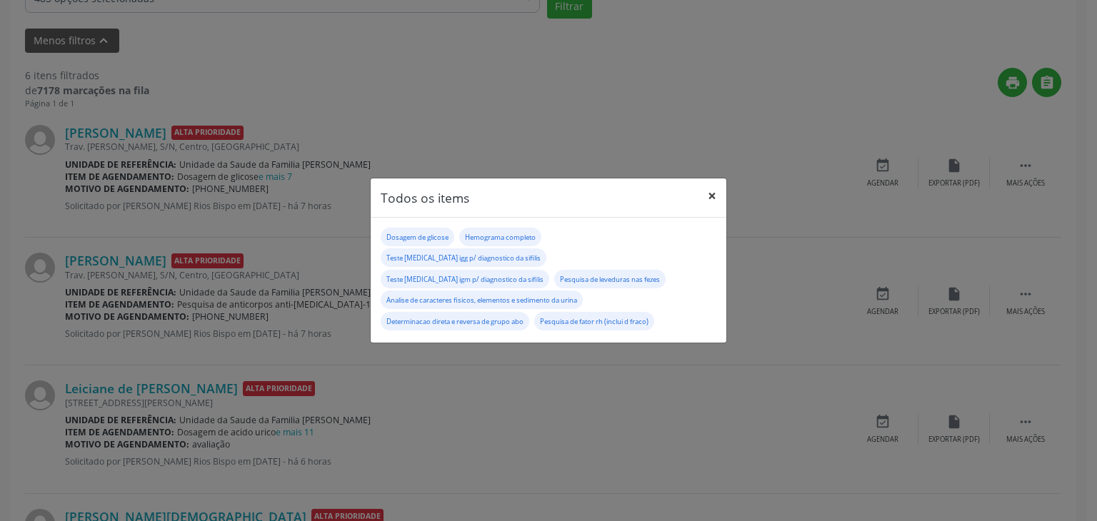
click at [725, 202] on button "×" at bounding box center [712, 195] width 29 height 35
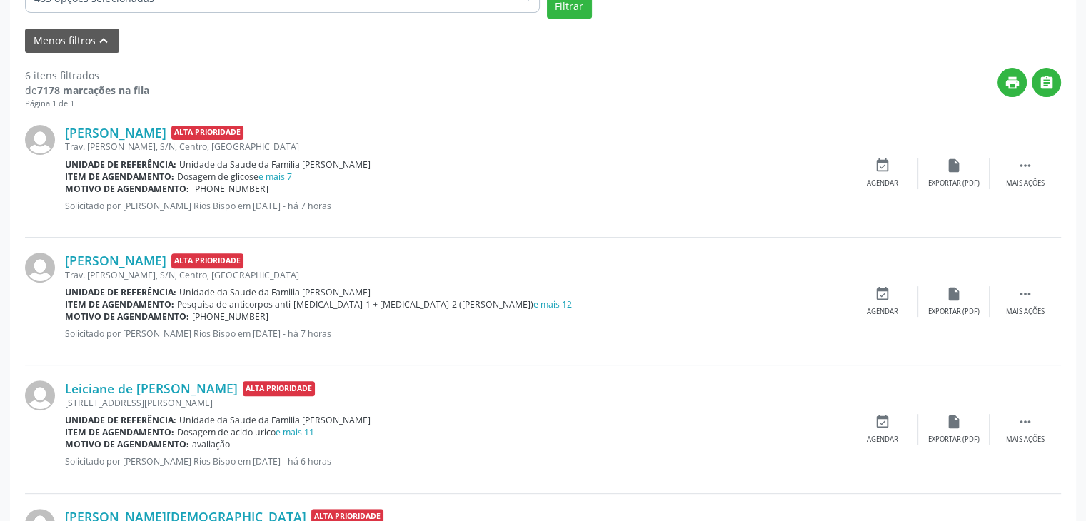
click at [368, 303] on span "Pesquisa de anticorpos anti-[MEDICAL_DATA]-1 + [MEDICAL_DATA]-2 ([PERSON_NAME])…" at bounding box center [374, 304] width 395 height 12
click at [533, 304] on link "e mais 12" at bounding box center [552, 304] width 39 height 12
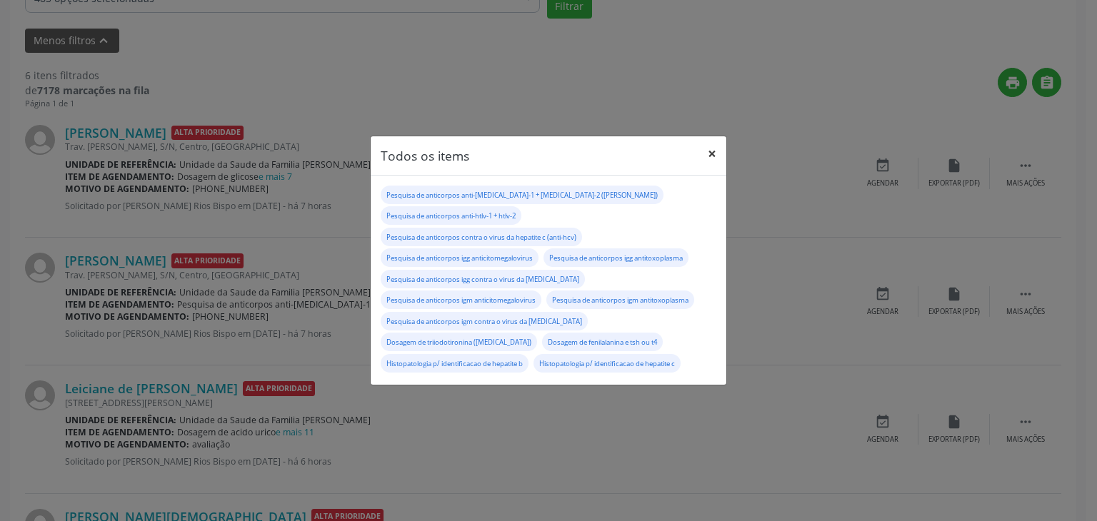
click at [705, 164] on button "×" at bounding box center [712, 153] width 29 height 35
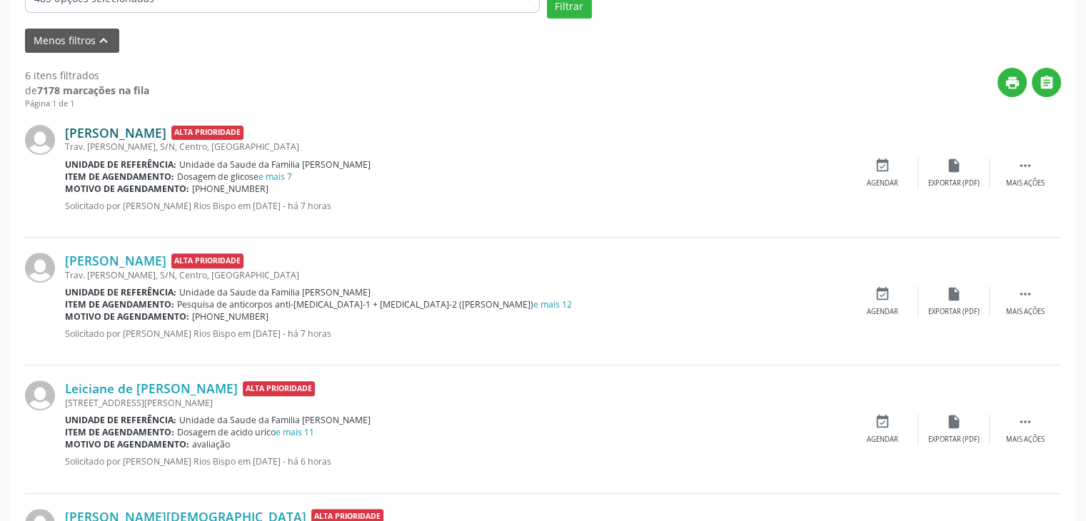
click at [116, 134] on link "[PERSON_NAME]" at bounding box center [115, 133] width 101 height 16
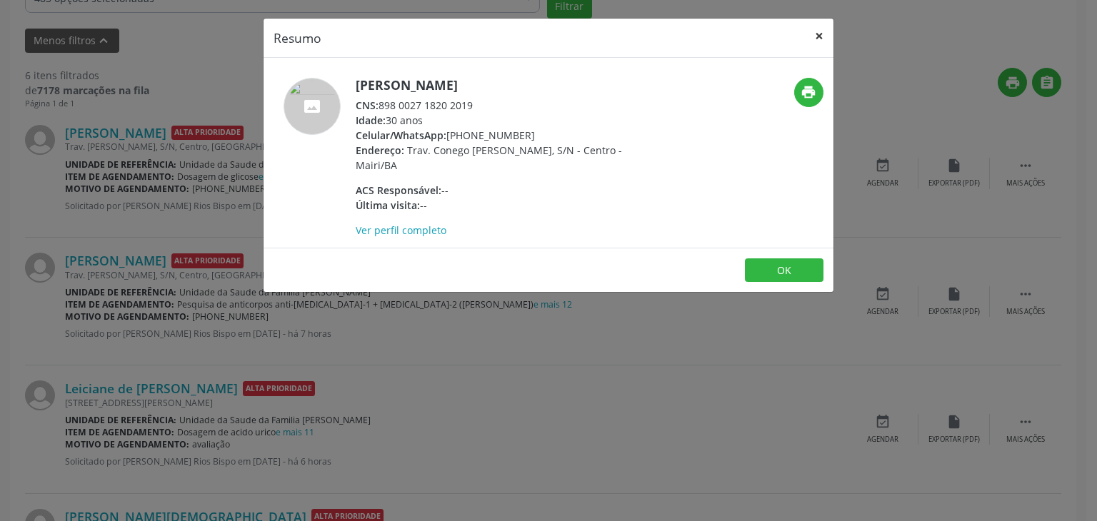
click at [812, 41] on button "×" at bounding box center [819, 36] width 29 height 35
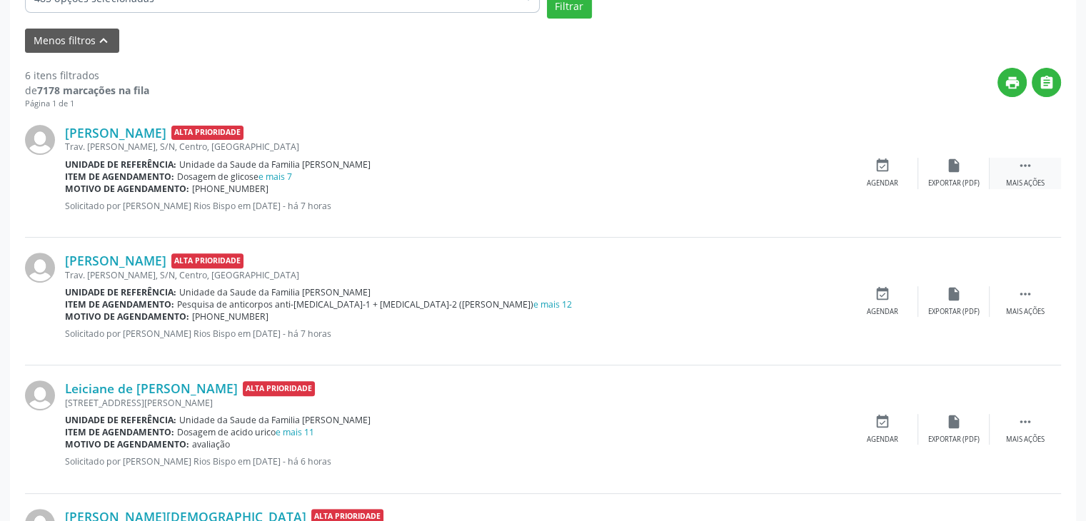
click at [1017, 181] on div "Mais ações" at bounding box center [1025, 183] width 39 height 10
click at [914, 176] on div "cancel Cancelar" at bounding box center [882, 173] width 71 height 31
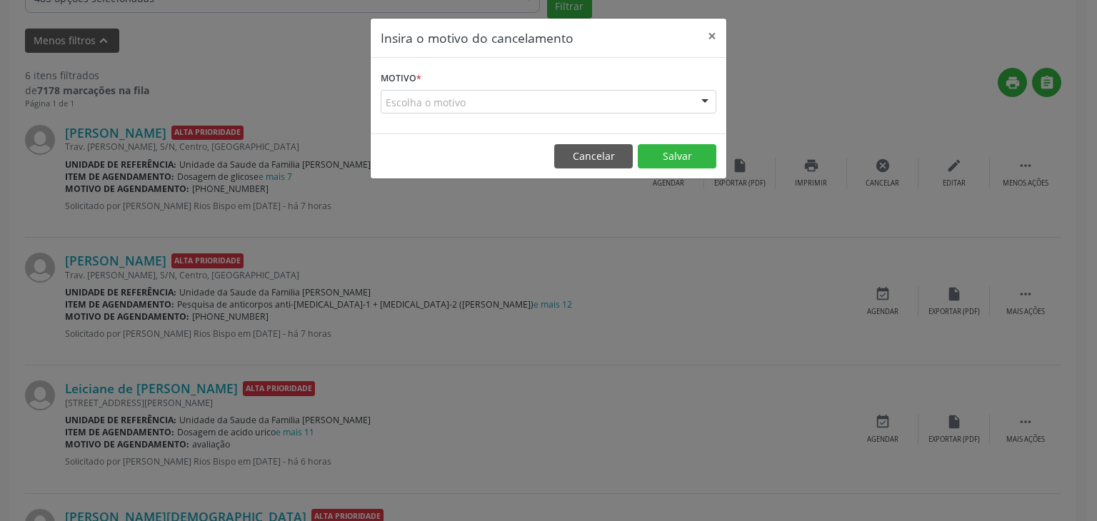
click at [490, 111] on div "Escolha o motivo" at bounding box center [549, 102] width 336 height 24
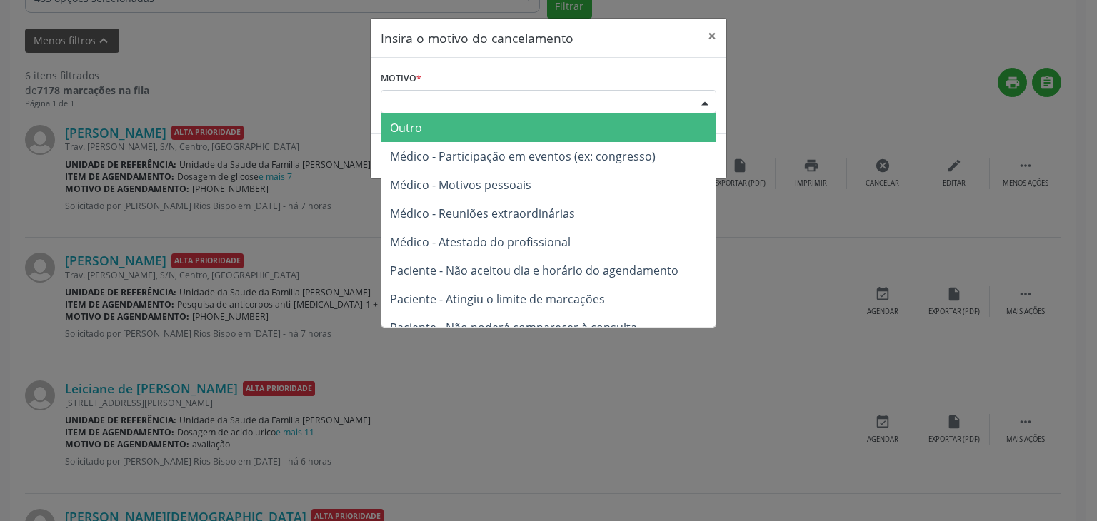
click at [445, 132] on span "Outro" at bounding box center [548, 128] width 334 height 29
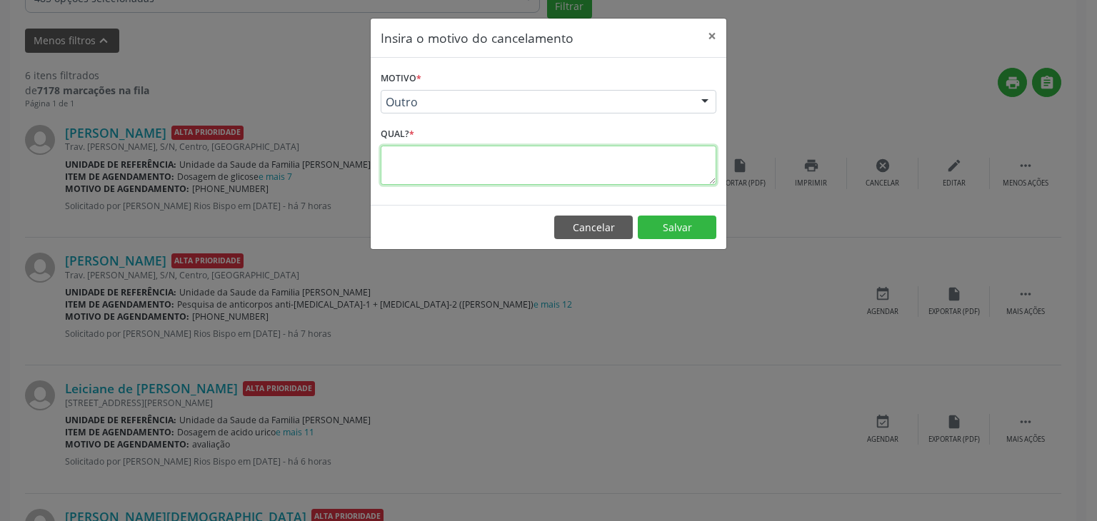
click at [452, 162] on textarea at bounding box center [549, 165] width 336 height 39
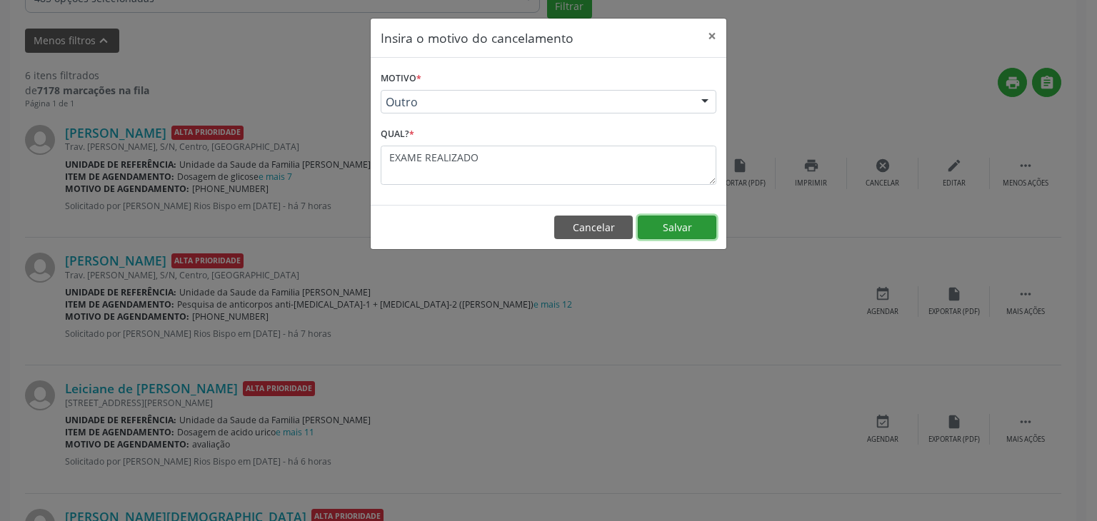
click at [677, 229] on button "Salvar" at bounding box center [677, 228] width 79 height 24
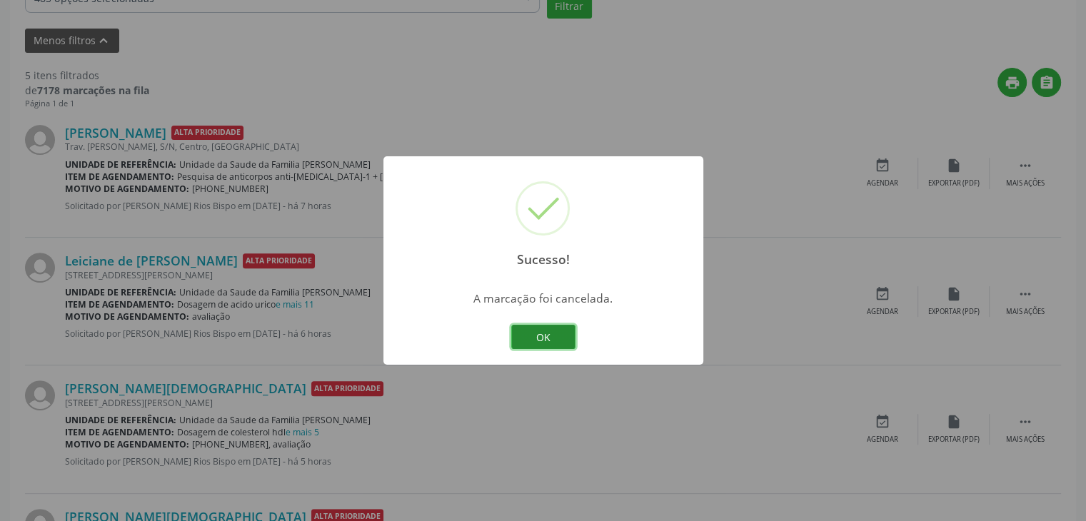
click at [533, 338] on button "OK" at bounding box center [543, 337] width 64 height 24
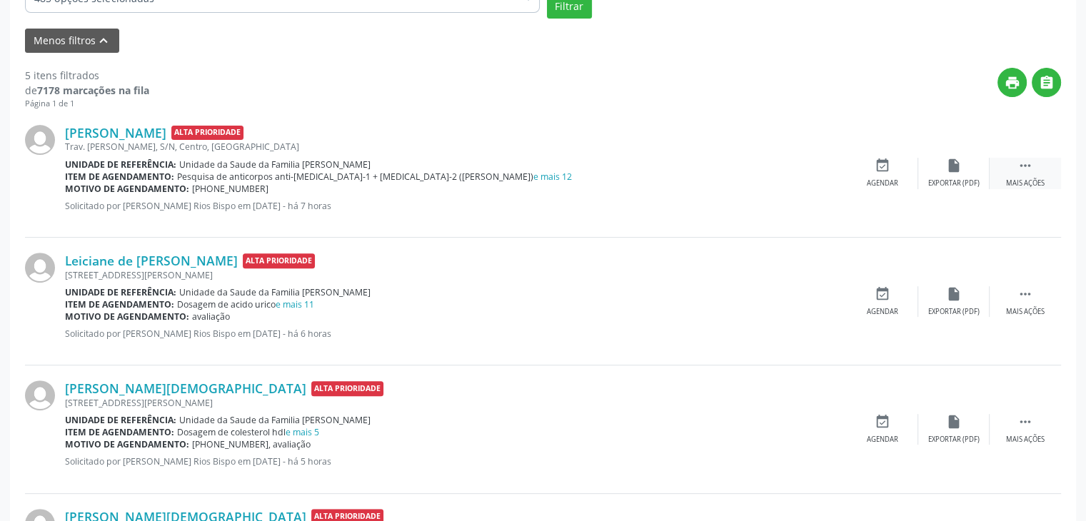
click at [1021, 178] on div "Mais ações" at bounding box center [1025, 183] width 39 height 10
click at [865, 183] on div "Cancelar" at bounding box center [882, 183] width 34 height 10
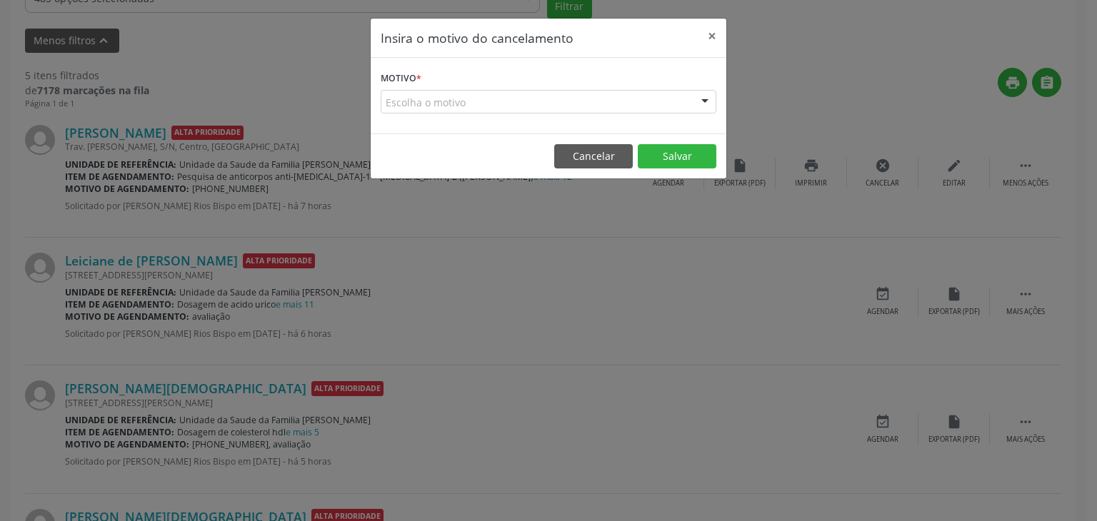
click at [403, 104] on div "Escolha o motivo" at bounding box center [549, 102] width 336 height 24
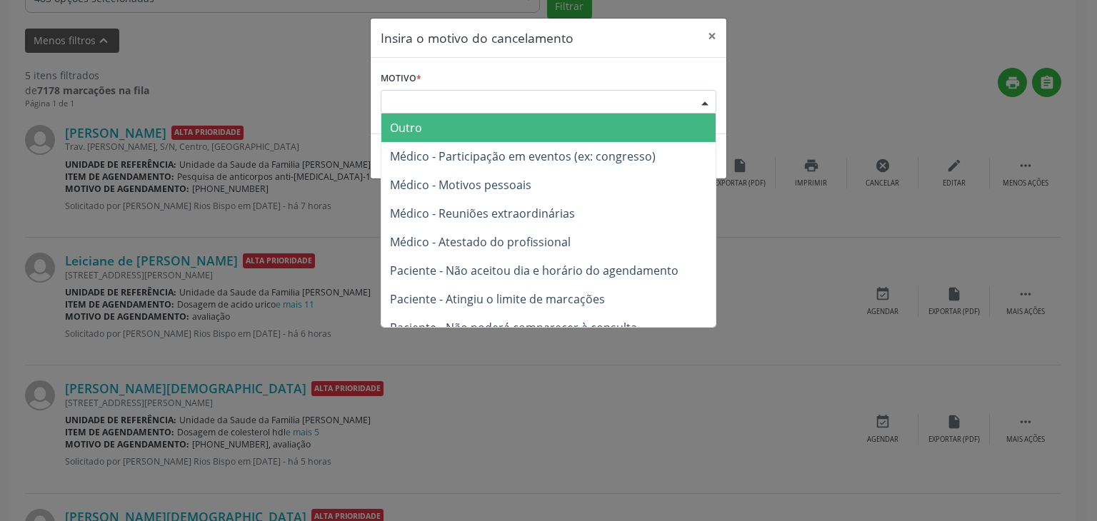
click at [411, 134] on span "Outro" at bounding box center [406, 128] width 32 height 16
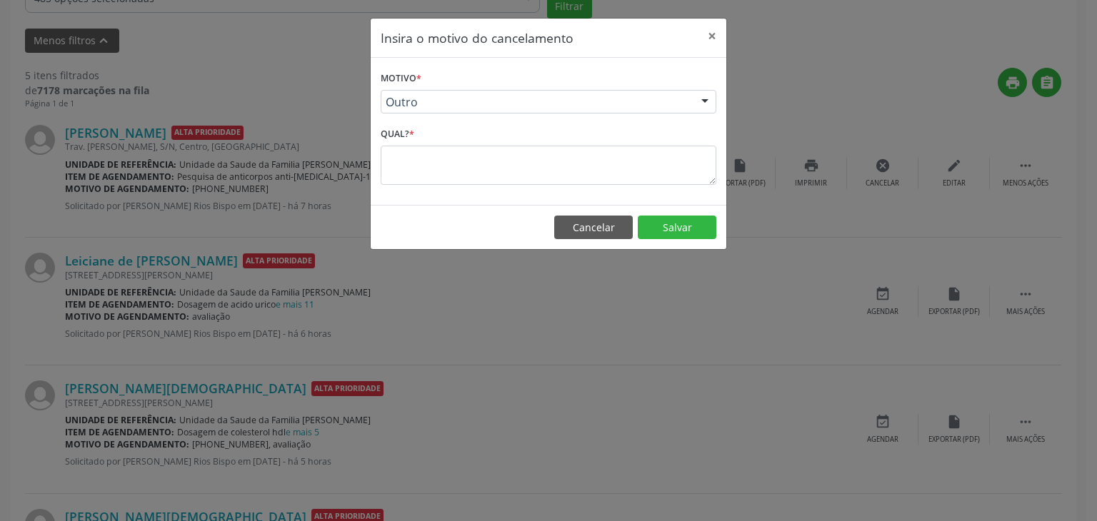
click at [411, 142] on label "Qual? *" at bounding box center [398, 135] width 34 height 22
click at [410, 148] on textarea at bounding box center [549, 165] width 336 height 39
click at [671, 229] on button "Salvar" at bounding box center [677, 228] width 79 height 24
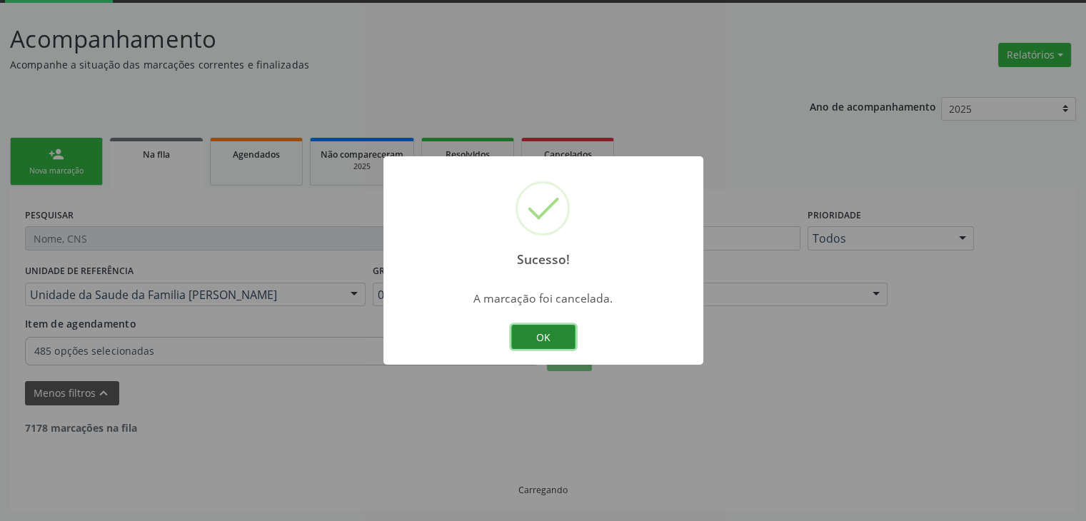
click at [563, 335] on button "OK" at bounding box center [543, 337] width 64 height 24
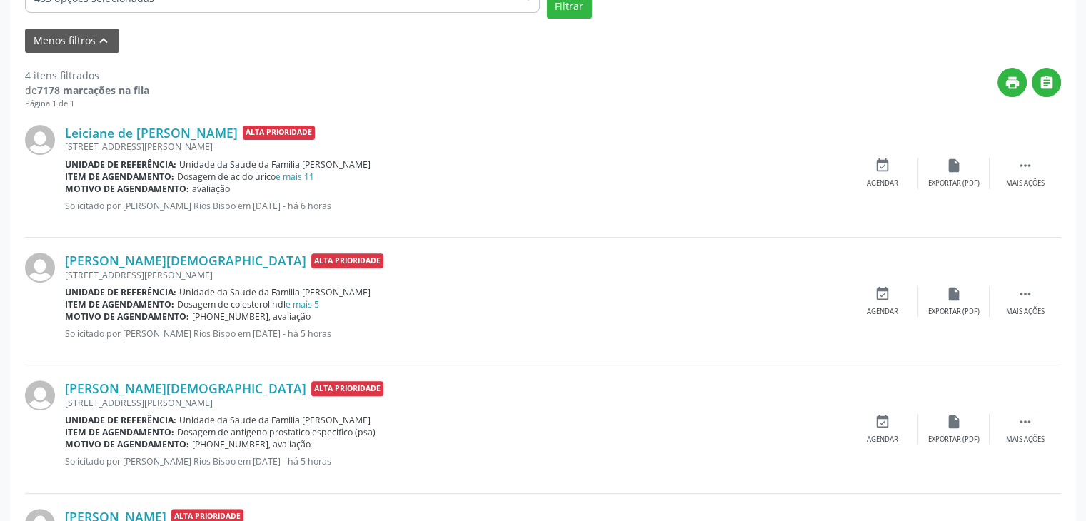
scroll to position [500, 0]
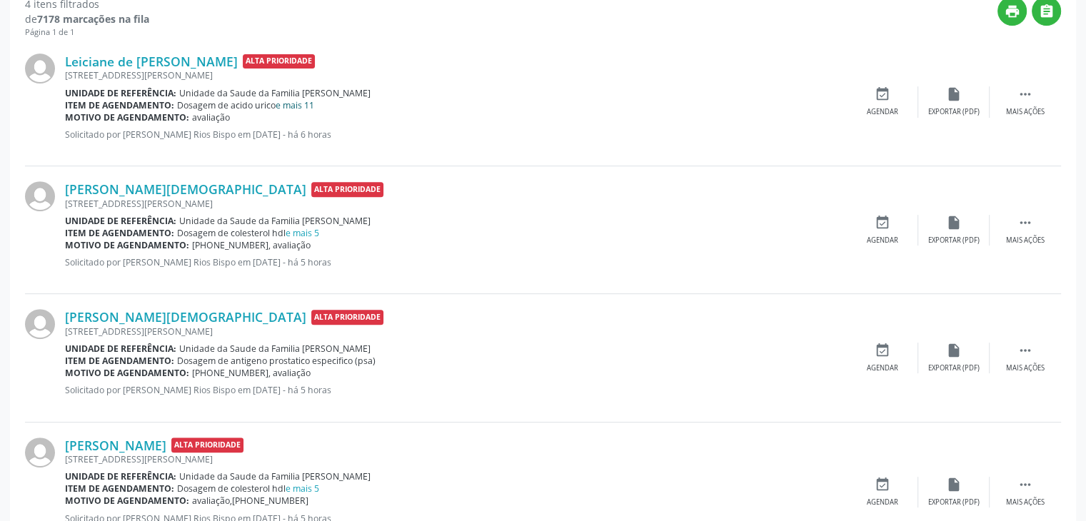
click at [295, 99] on link "e mais 11" at bounding box center [295, 105] width 39 height 12
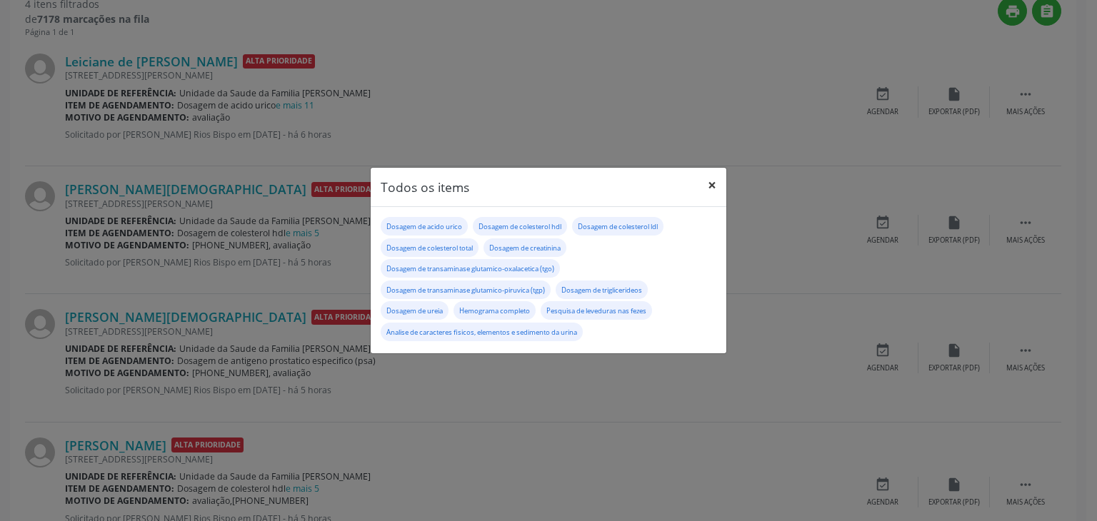
click at [719, 186] on button "×" at bounding box center [712, 185] width 29 height 35
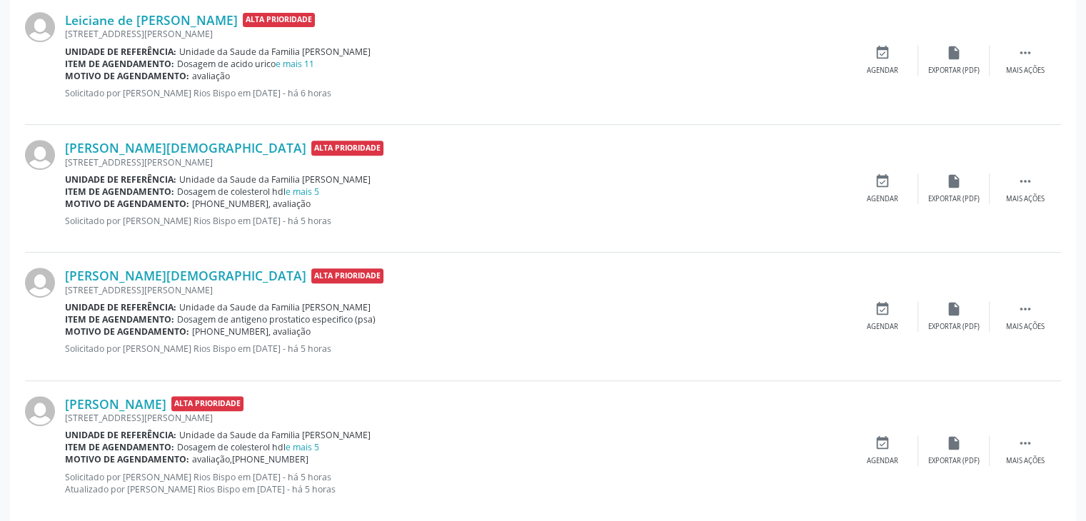
scroll to position [564, 0]
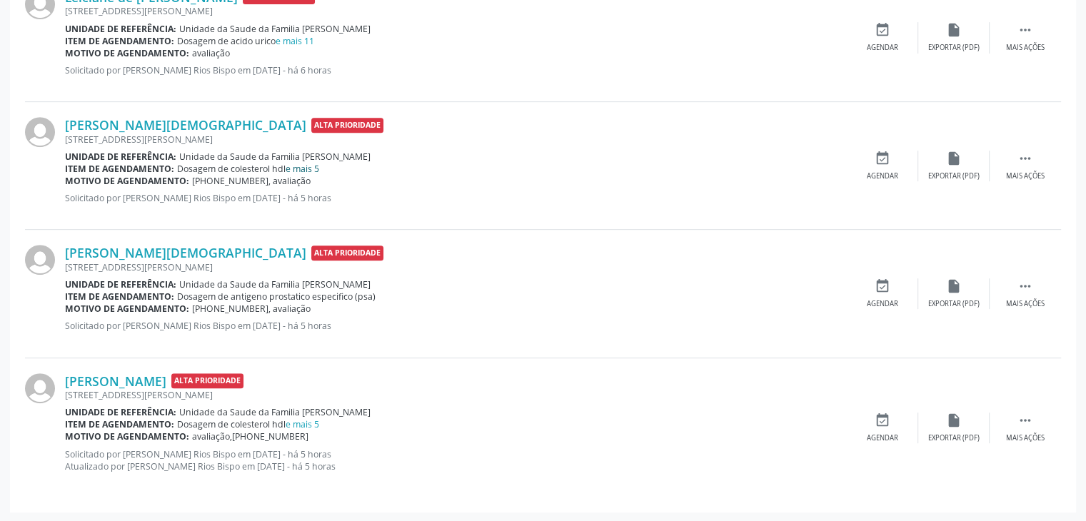
click at [296, 172] on link "e mais 5" at bounding box center [303, 169] width 34 height 12
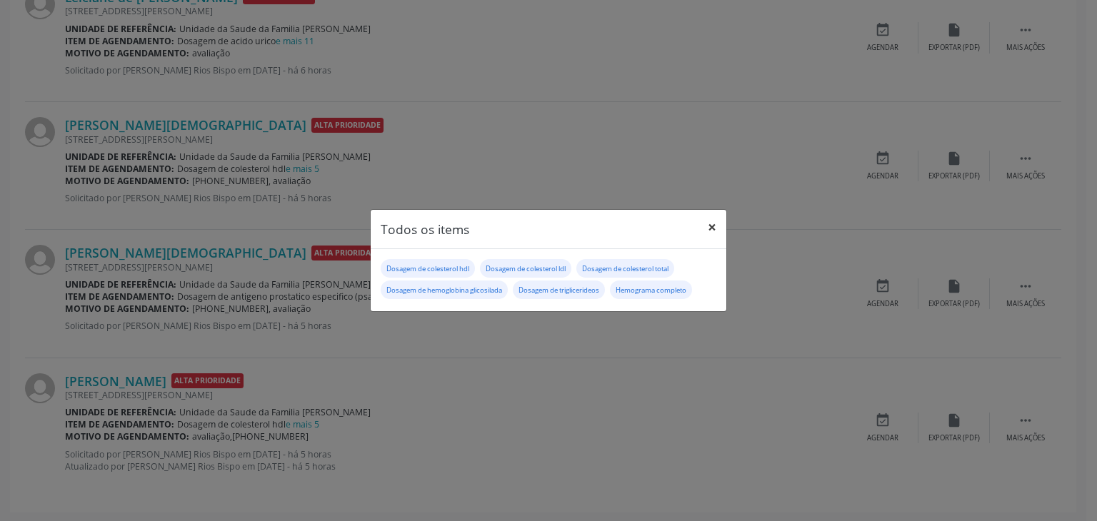
click at [720, 232] on button "×" at bounding box center [712, 227] width 29 height 35
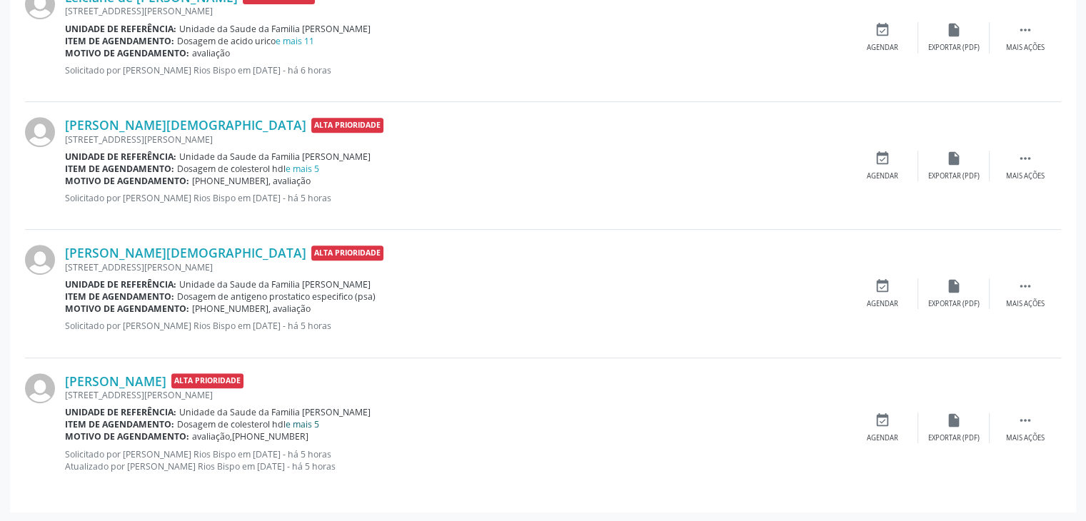
click at [306, 421] on link "e mais 5" at bounding box center [303, 424] width 34 height 12
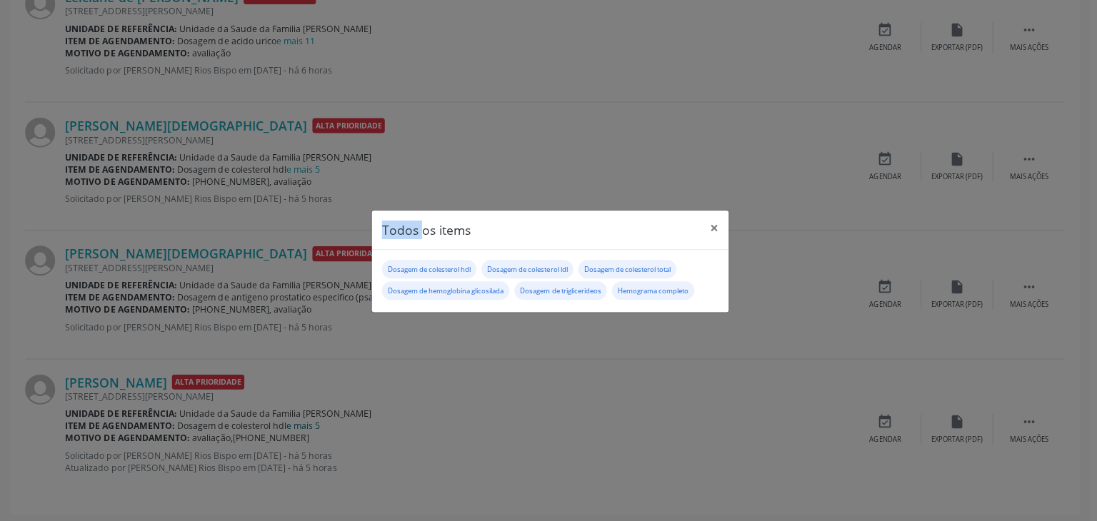
click at [306, 421] on div "Todos os items × Dosagem de colesterol hdl Dosagem de colesterol ldl Dosagem de…" at bounding box center [548, 260] width 1097 height 521
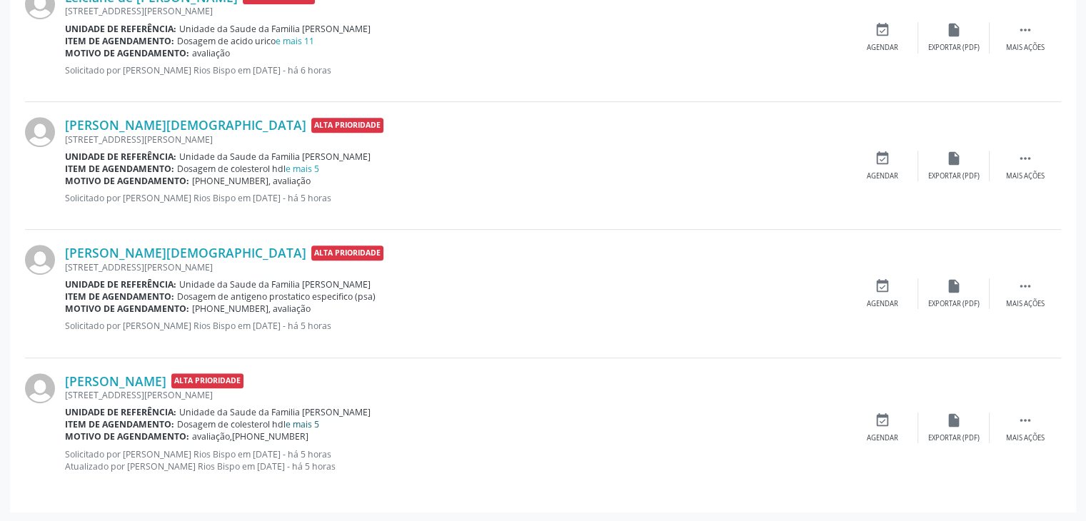
click at [312, 421] on link "e mais 5" at bounding box center [303, 424] width 34 height 12
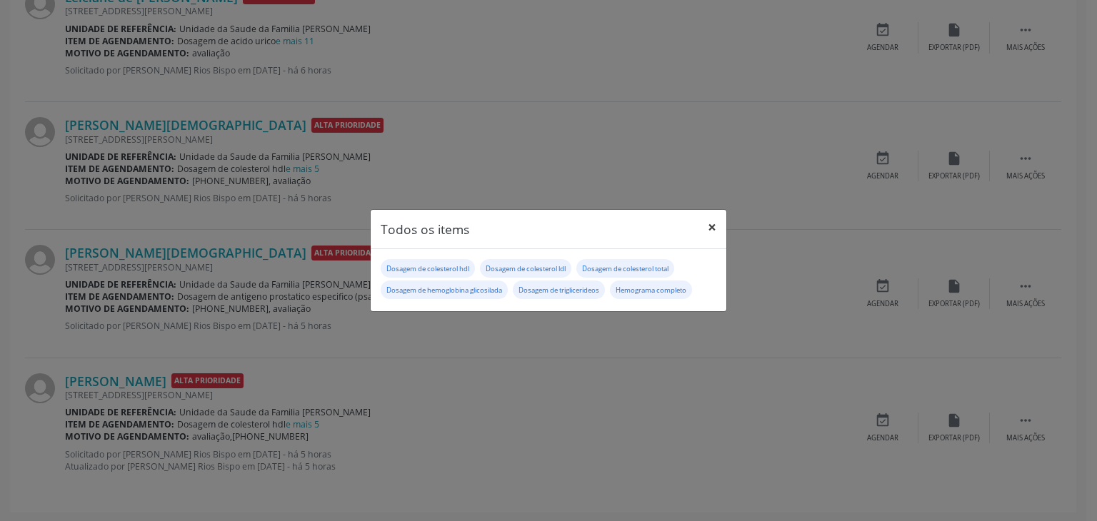
click at [698, 235] on button "×" at bounding box center [712, 227] width 29 height 35
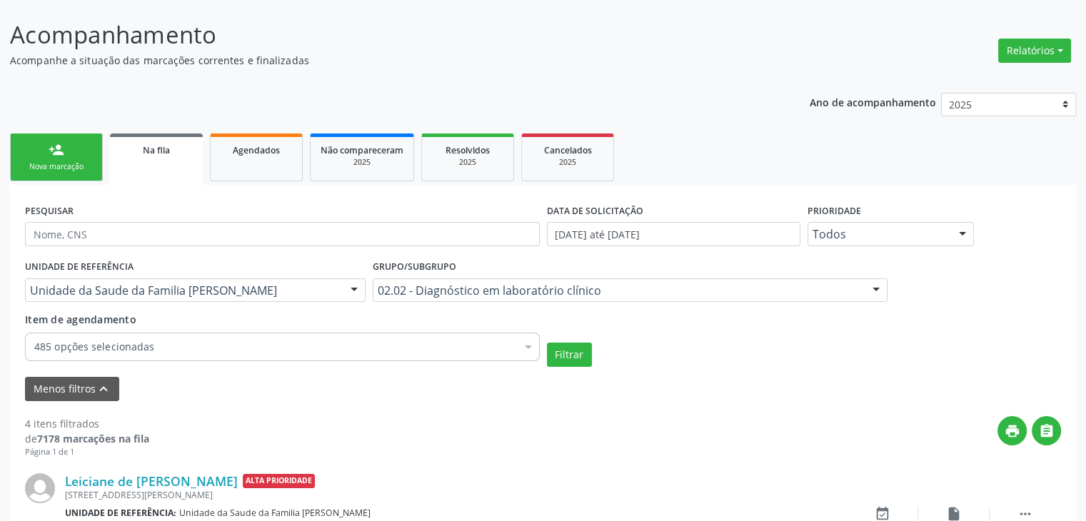
scroll to position [143, 0]
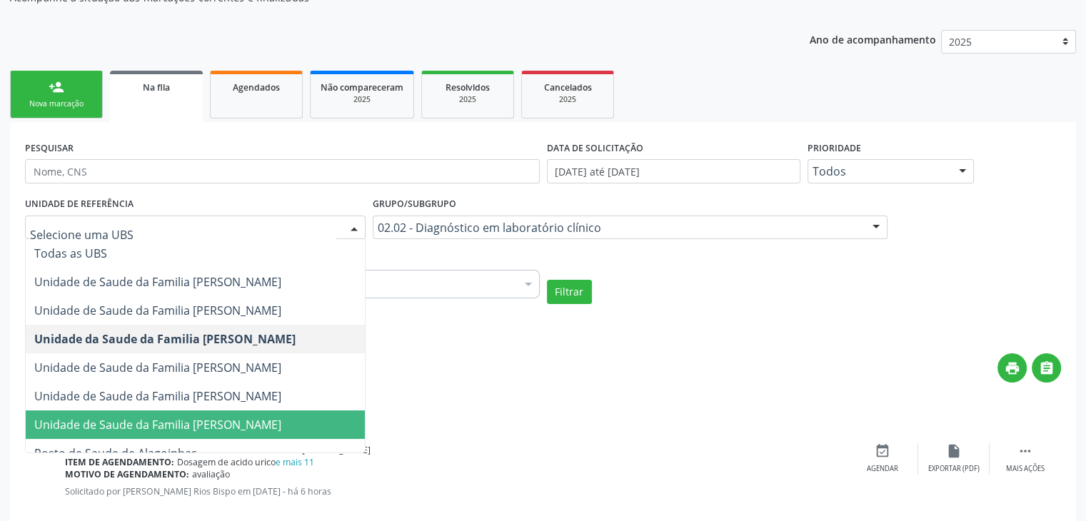
click at [277, 429] on span "Unidade de Saude da Familia [PERSON_NAME]" at bounding box center [157, 425] width 247 height 16
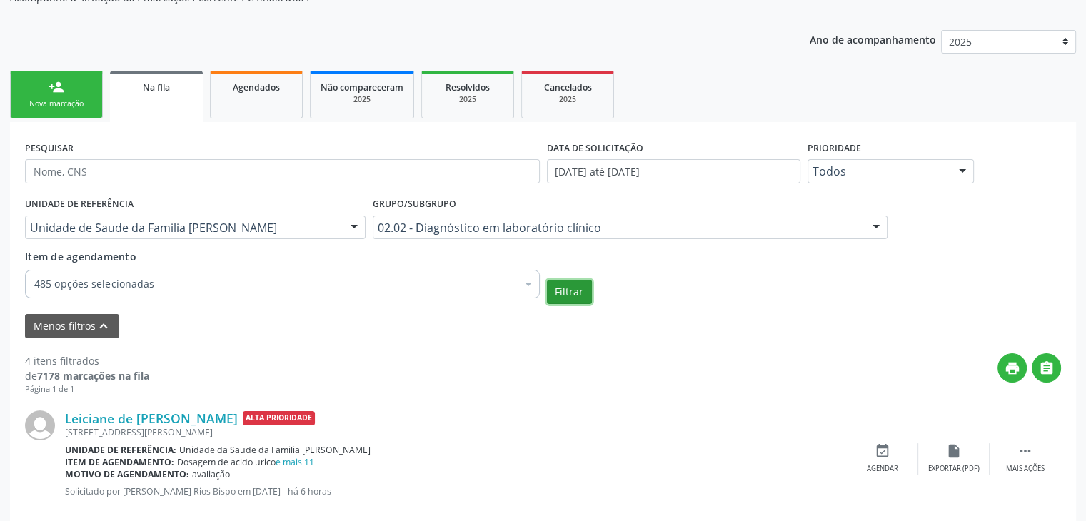
click at [585, 292] on button "Filtrar" at bounding box center [569, 292] width 45 height 24
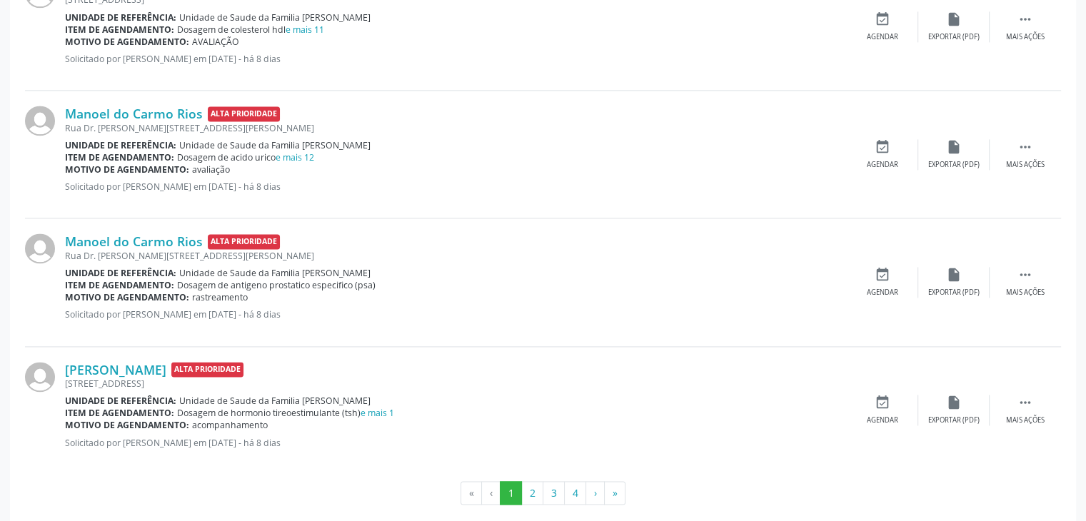
scroll to position [1998, 0]
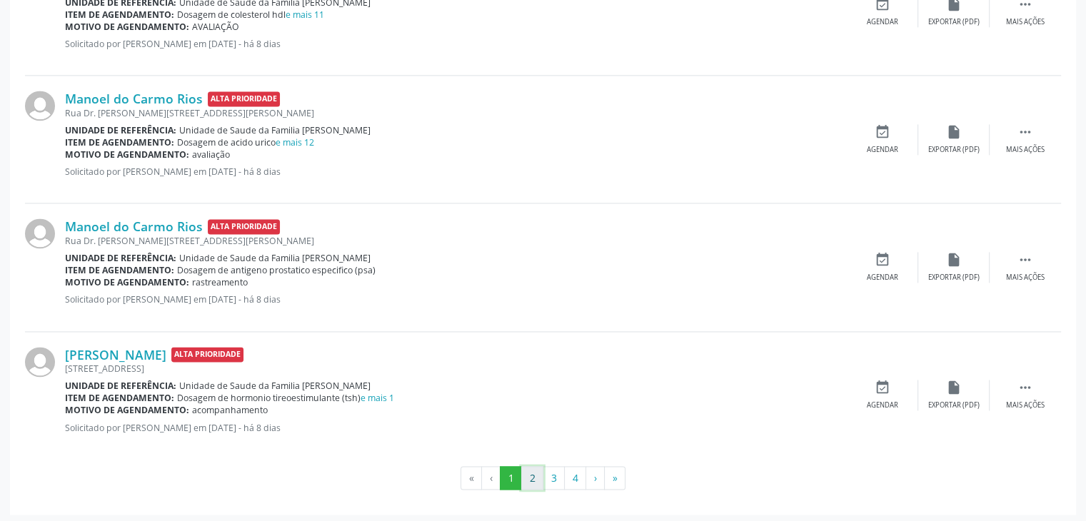
click at [538, 475] on button "2" at bounding box center [532, 478] width 22 height 24
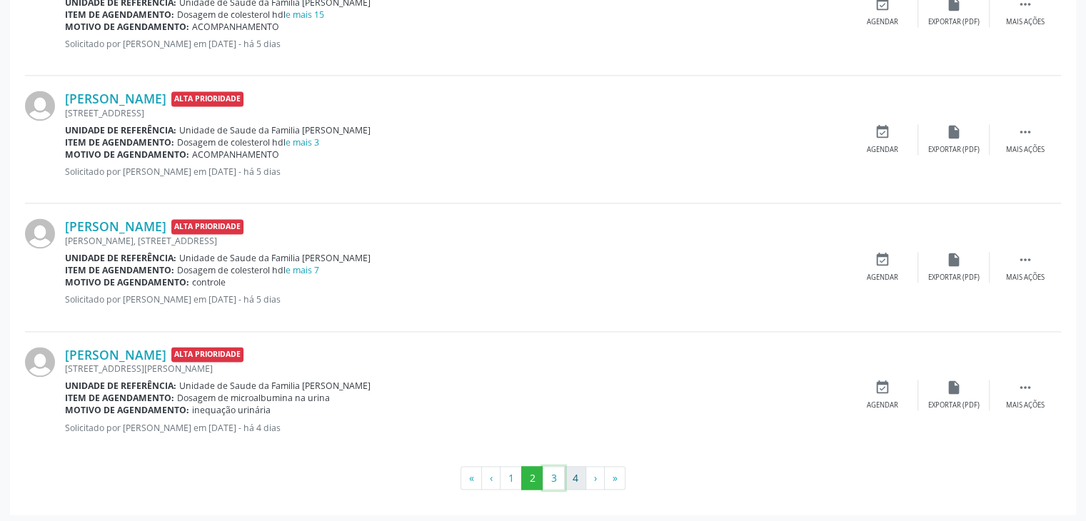
click at [563, 478] on button "3" at bounding box center [554, 478] width 22 height 24
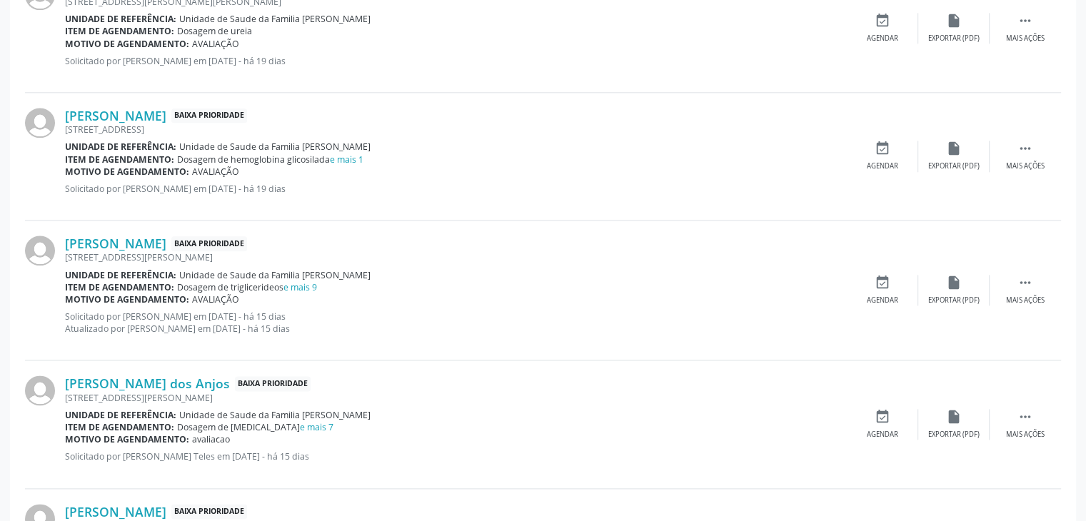
scroll to position [2010, 0]
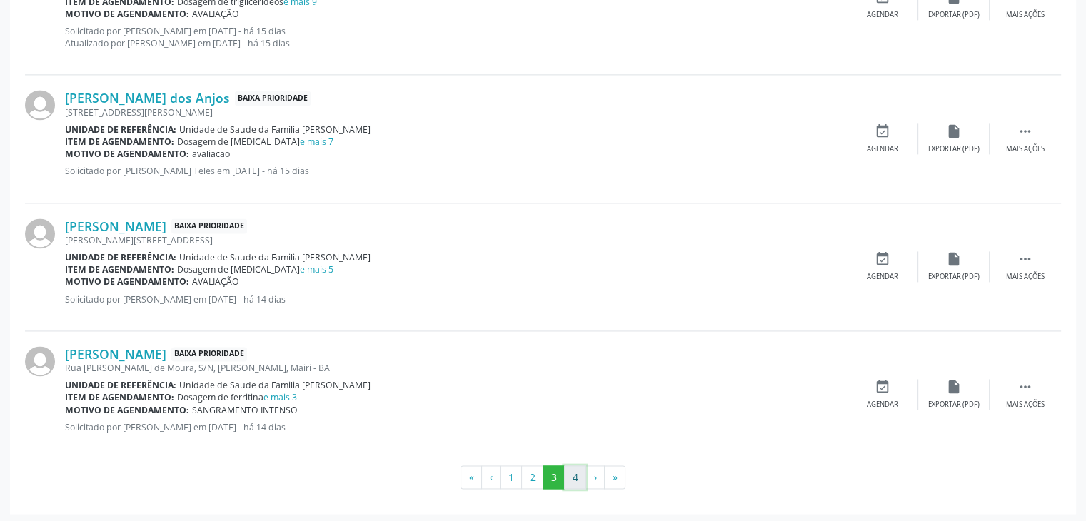
click at [573, 480] on button "4" at bounding box center [575, 477] width 22 height 24
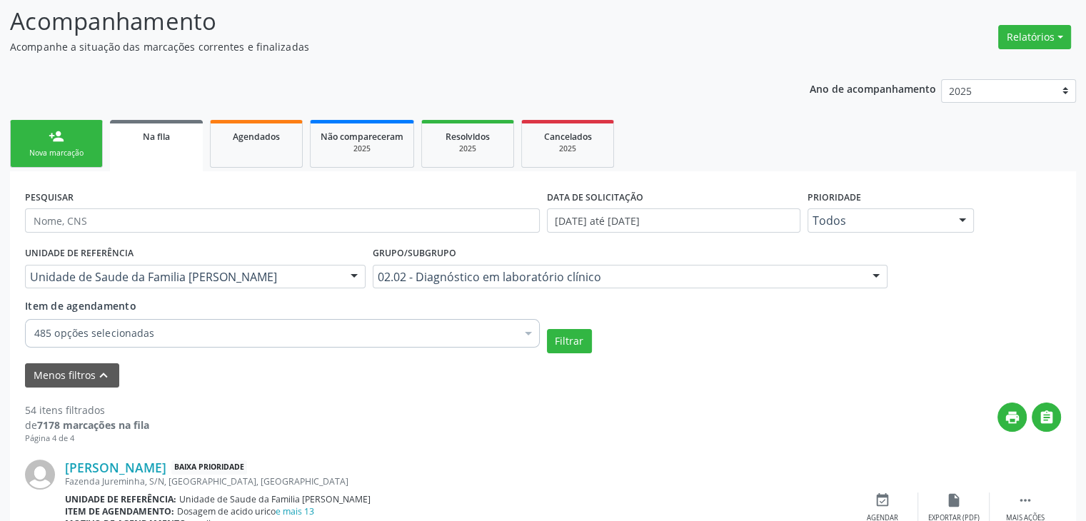
scroll to position [0, 0]
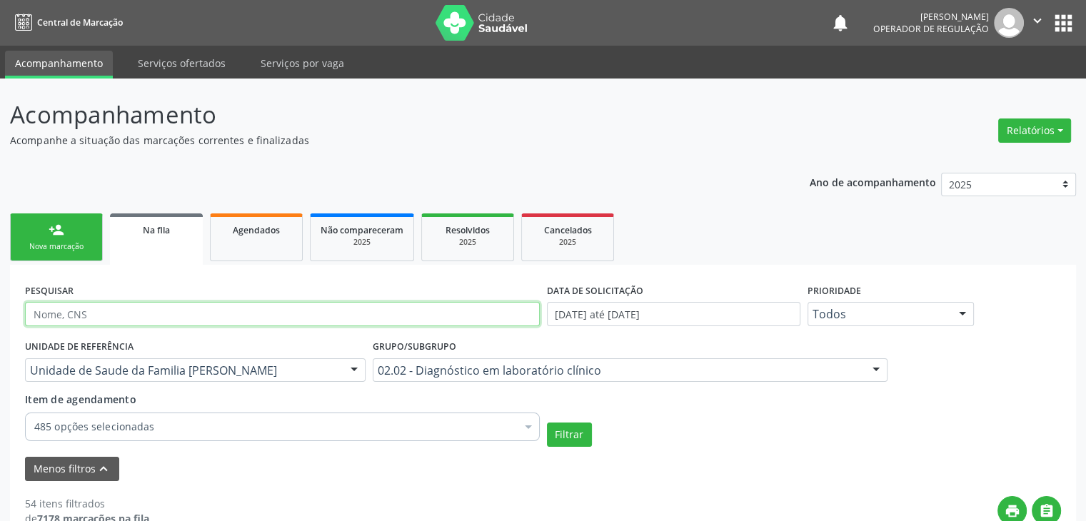
click at [188, 318] on input "text" at bounding box center [282, 314] width 515 height 24
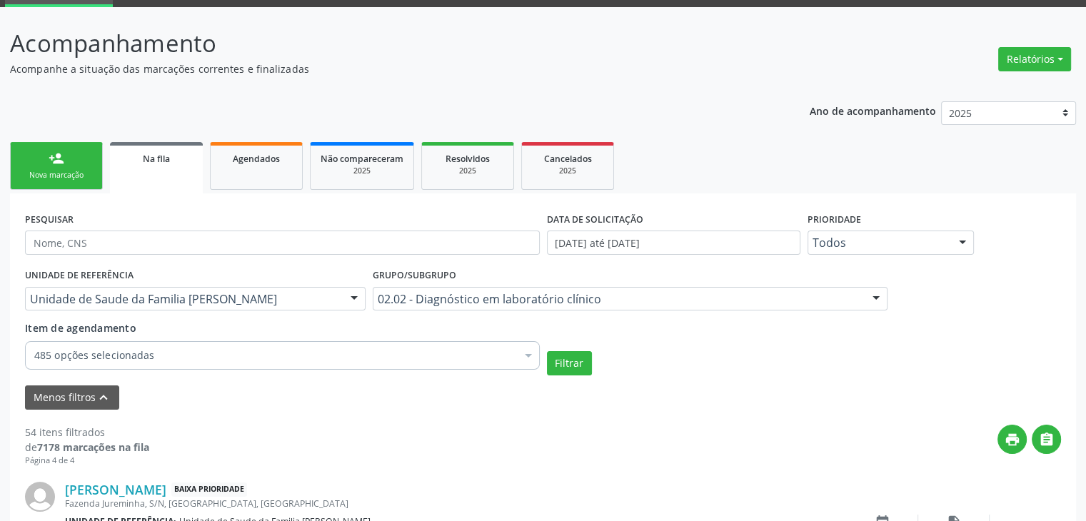
scroll to position [71, 0]
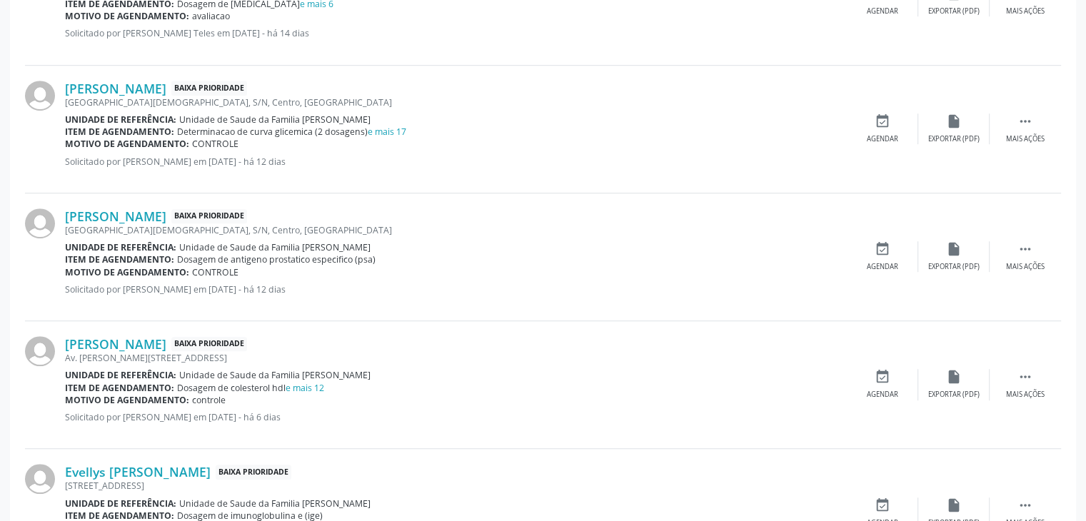
click at [488, 205] on div "[PERSON_NAME] Baixa Prioridade [GEOGRAPHIC_DATA][DEMOGRAPHIC_DATA], S/N, Centro…" at bounding box center [543, 257] width 1036 height 128
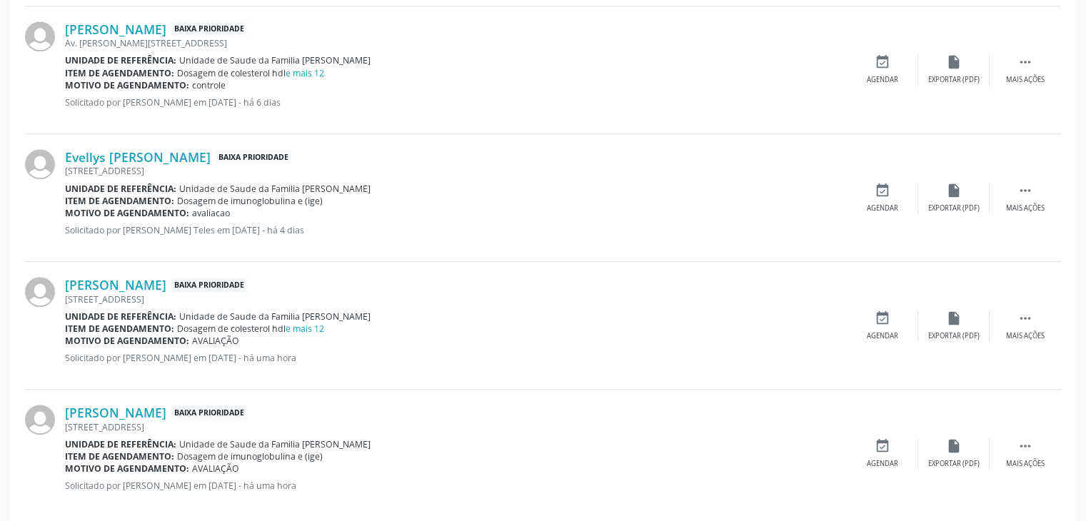
scroll to position [1231, 0]
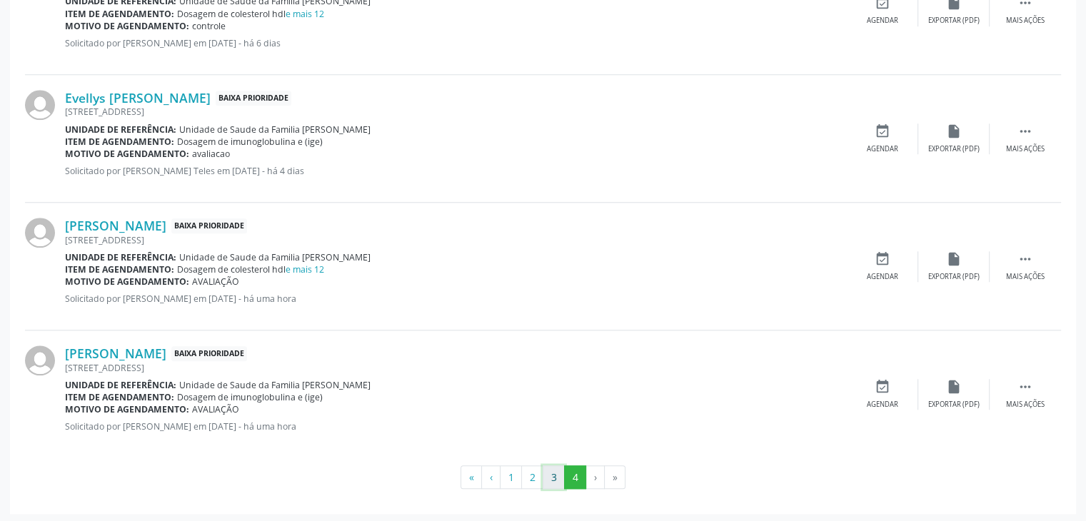
click at [561, 485] on button "3" at bounding box center [554, 477] width 22 height 24
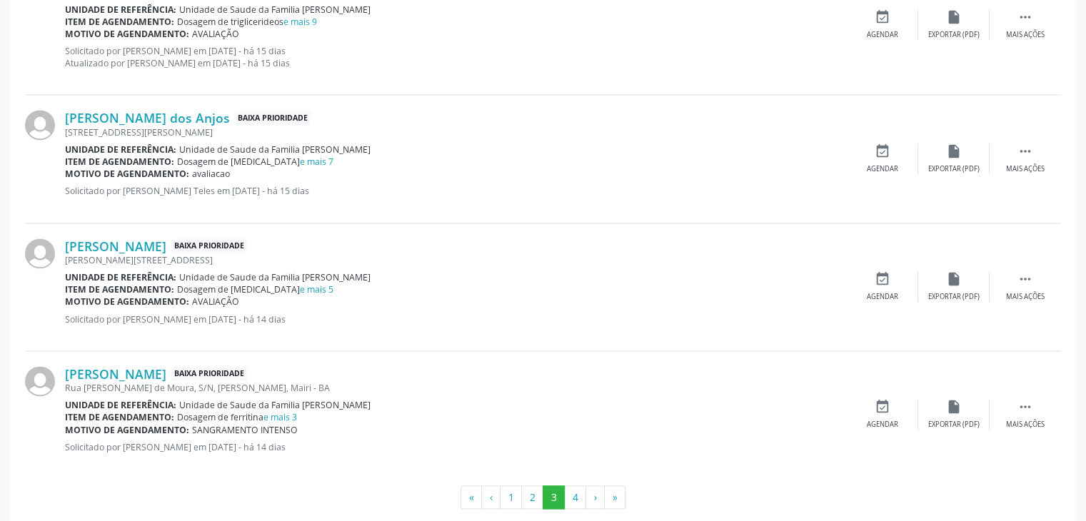
scroll to position [2010, 0]
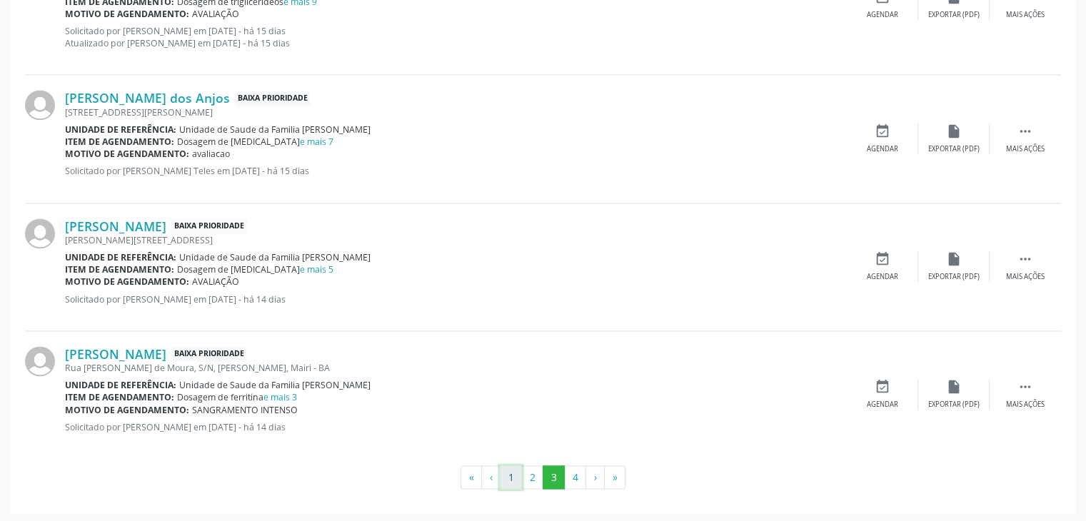
click at [514, 475] on button "1" at bounding box center [511, 477] width 22 height 24
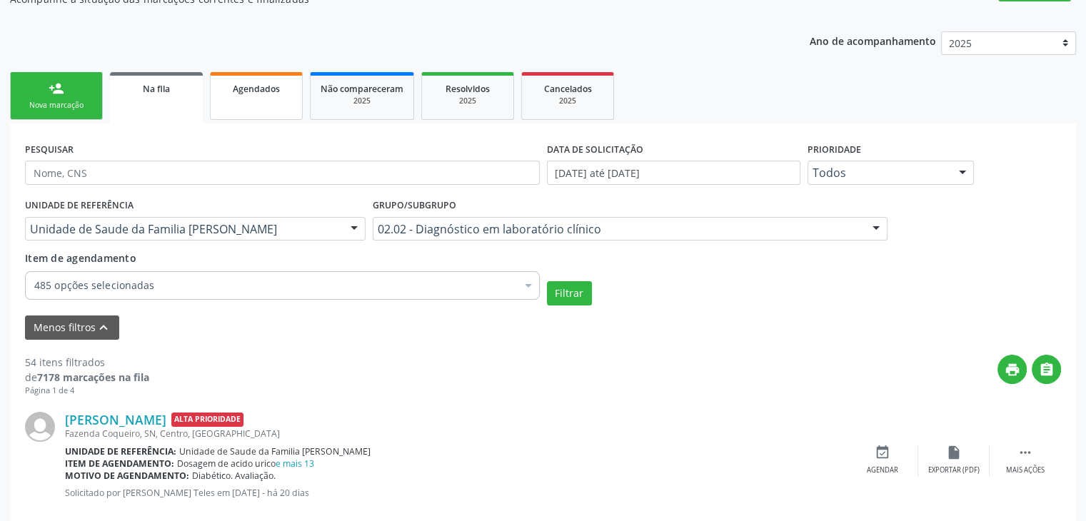
scroll to position [0, 0]
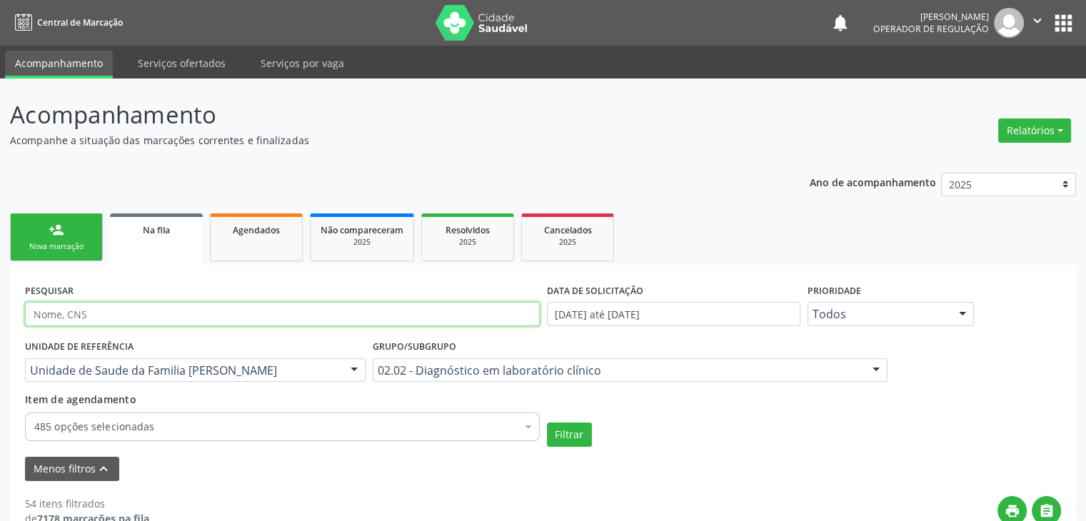
click at [96, 307] on input "text" at bounding box center [282, 314] width 515 height 24
paste input "ISRAEL ASSUNCAO DO NASCIMENTO"
click at [547, 423] on button "Filtrar" at bounding box center [569, 435] width 45 height 24
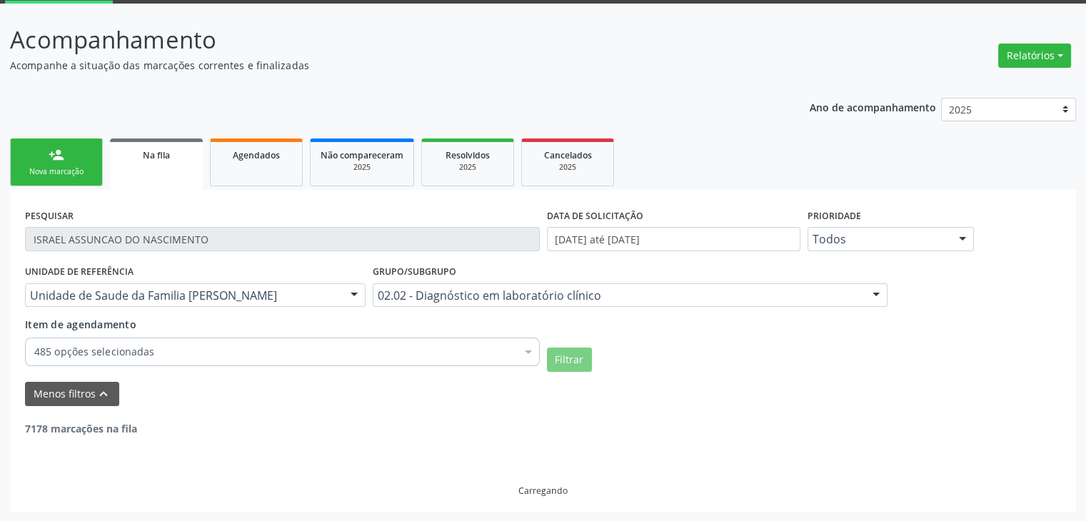
scroll to position [29, 0]
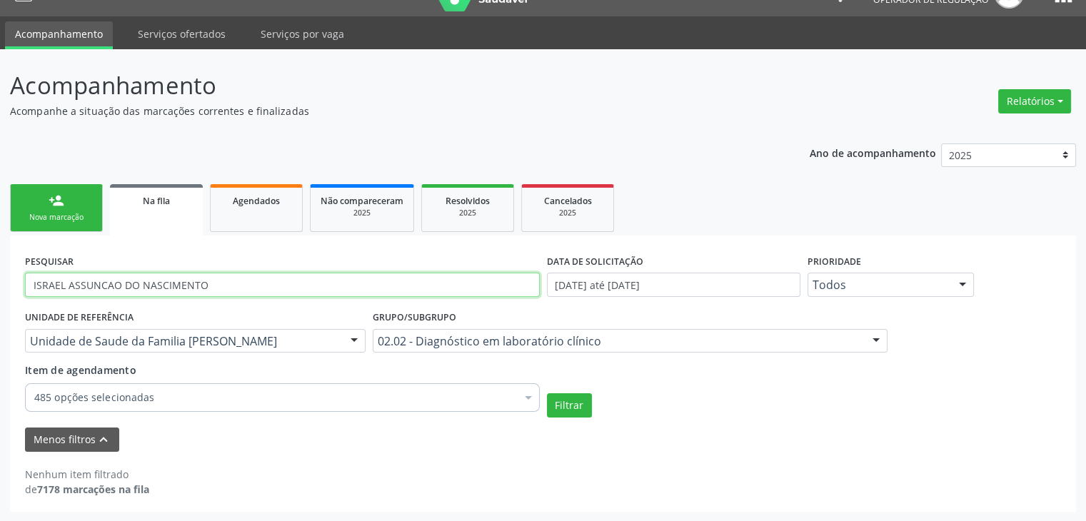
click at [209, 281] on input "ISRAEL ASSUNCAO DO NASCIMENTO" at bounding box center [282, 285] width 515 height 24
drag, startPoint x: 206, startPoint y: 281, endPoint x: 16, endPoint y: 278, distance: 189.2
click at [134, 281] on input "ISRAEL ASSUNCAO DO NASCIMENTO" at bounding box center [282, 285] width 515 height 24
drag, startPoint x: 16, startPoint y: 278, endPoint x: 0, endPoint y: 276, distance: 16.6
click at [0, 276] on div "Acompanhamento Acompanhe a situação das marcações correntes e finalizadas Relat…" at bounding box center [543, 285] width 1086 height 473
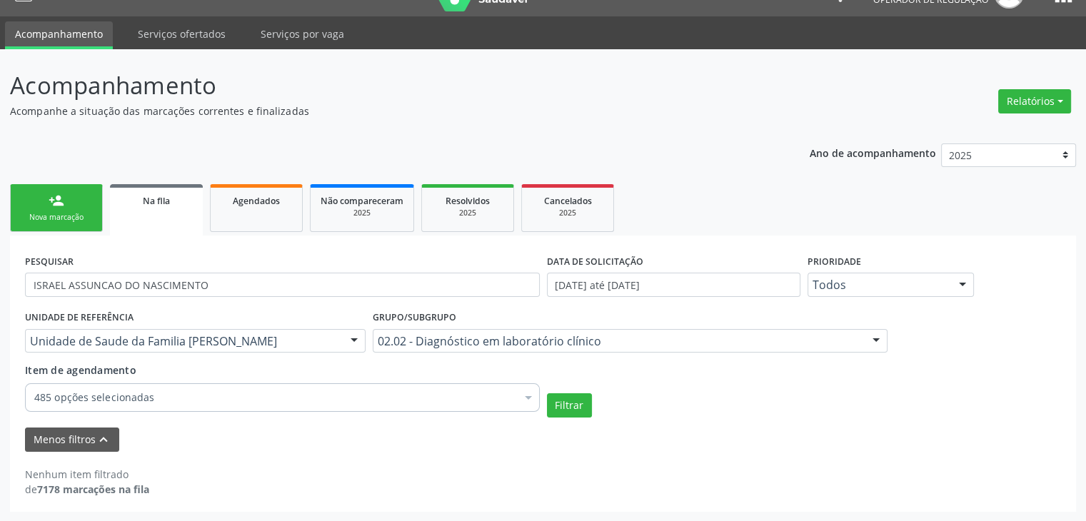
click at [0, 276] on div "Acompanhamento Acompanhe a situação das marcações correntes e finalizadas Relat…" at bounding box center [543, 285] width 1086 height 473
drag, startPoint x: 203, startPoint y: 286, endPoint x: 0, endPoint y: 308, distance: 204.0
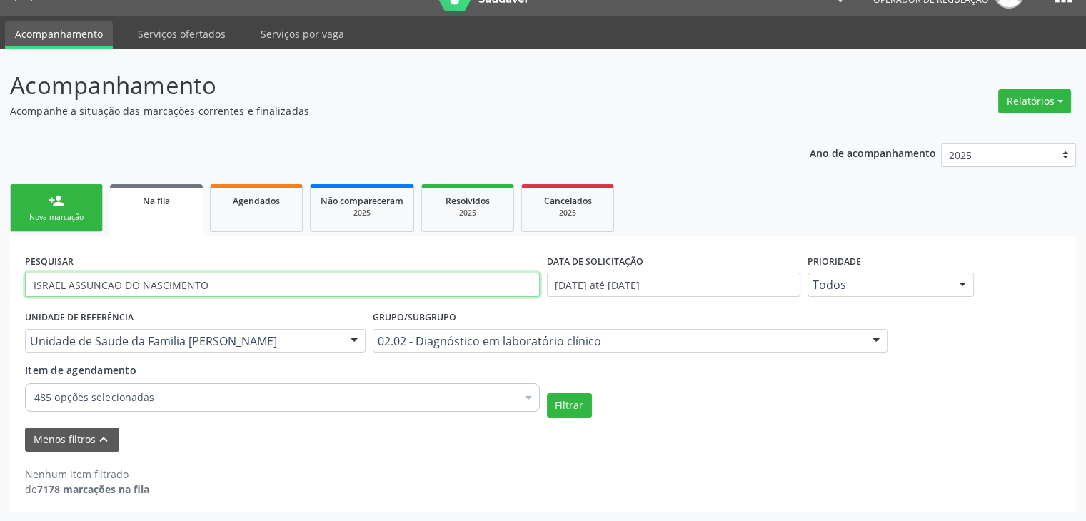
click at [0, 308] on div "Acompanhamento Acompanhe a situação das marcações correntes e finalizadas Relat…" at bounding box center [543, 285] width 1086 height 473
click at [264, 287] on input "ISRAEL ASSUNCAO DO NASCIMENTO" at bounding box center [282, 285] width 515 height 24
drag, startPoint x: 246, startPoint y: 281, endPoint x: 96, endPoint y: 286, distance: 150.0
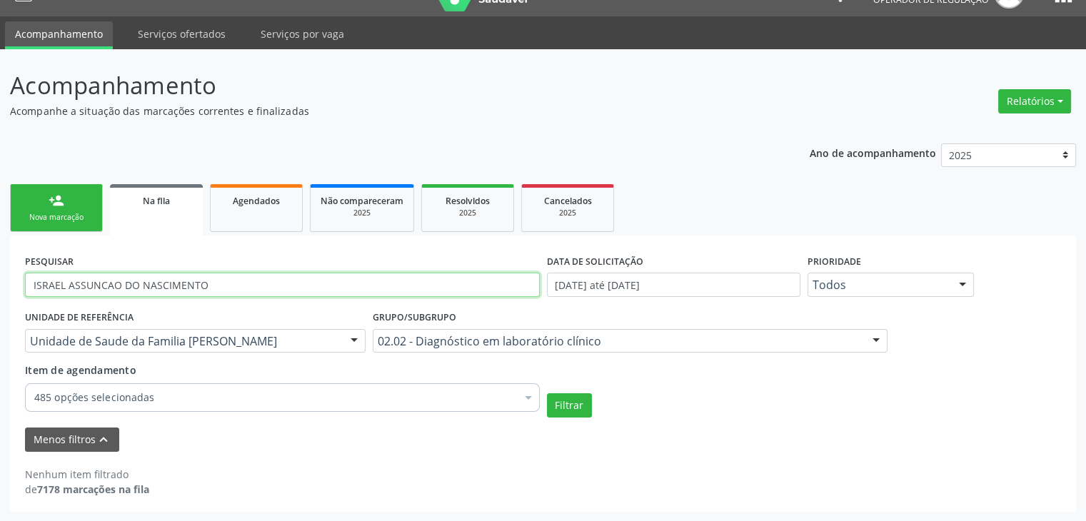
click at [114, 286] on input "ISRAEL ASSUNCAO DO NASCIMENTO" at bounding box center [282, 285] width 515 height 24
click at [0, 286] on div "Acompanhamento Acompanhe a situação das marcações correntes e finalizadas Relat…" at bounding box center [543, 285] width 1086 height 473
drag, startPoint x: 0, startPoint y: 286, endPoint x: 37, endPoint y: 272, distance: 39.8
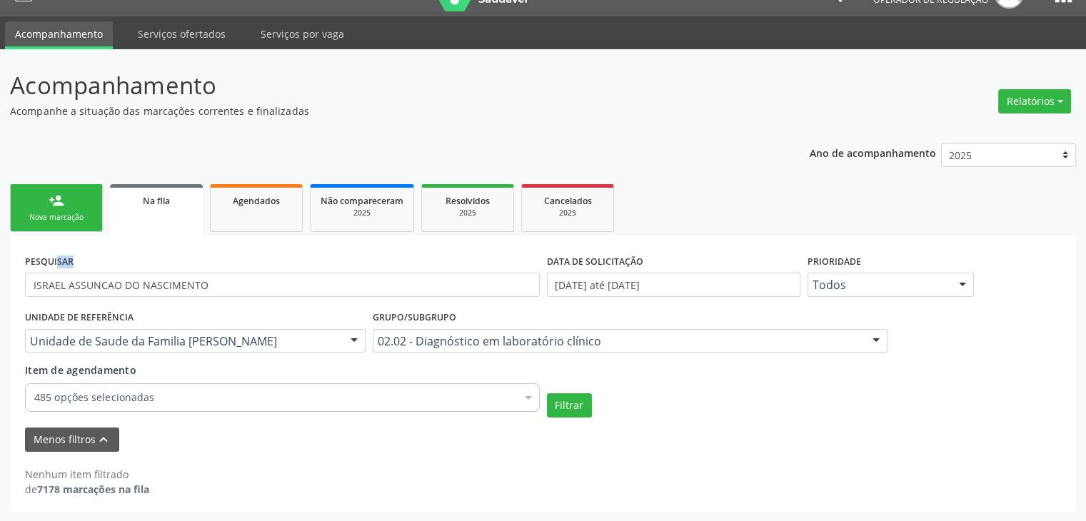
click at [37, 272] on div "Acompanhamento Acompanhe a situação das marcações correntes e finalizadas Relat…" at bounding box center [543, 285] width 1086 height 473
click at [238, 277] on input "ISRAEL ASSUNCAO DO NASCIMENTO" at bounding box center [282, 285] width 515 height 24
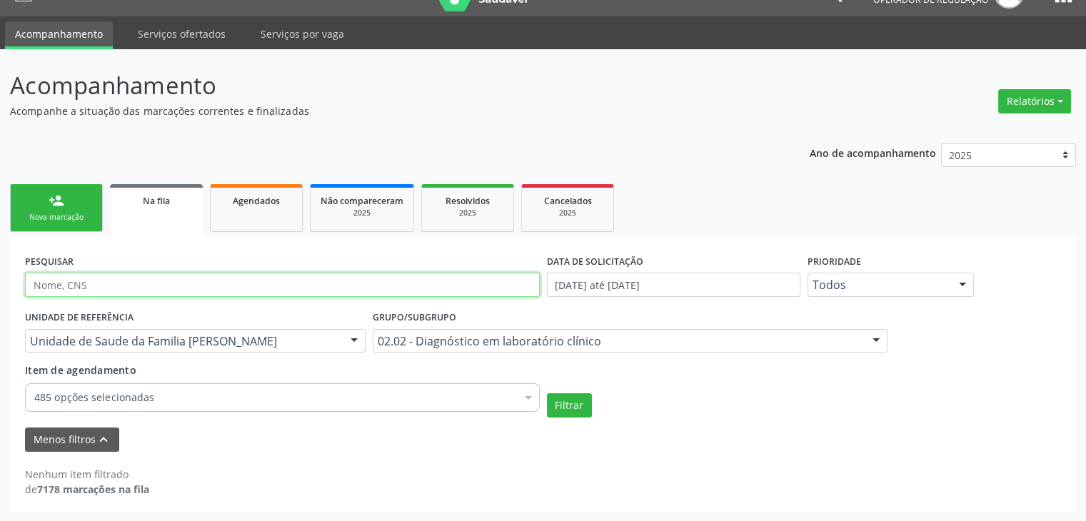
click at [547, 393] on button "Filtrar" at bounding box center [569, 405] width 45 height 24
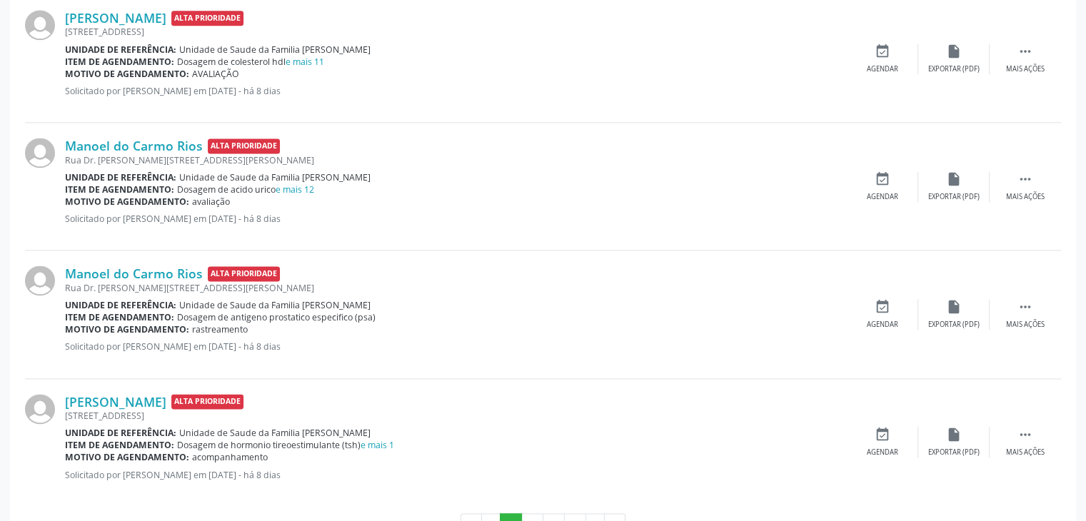
scroll to position [1998, 0]
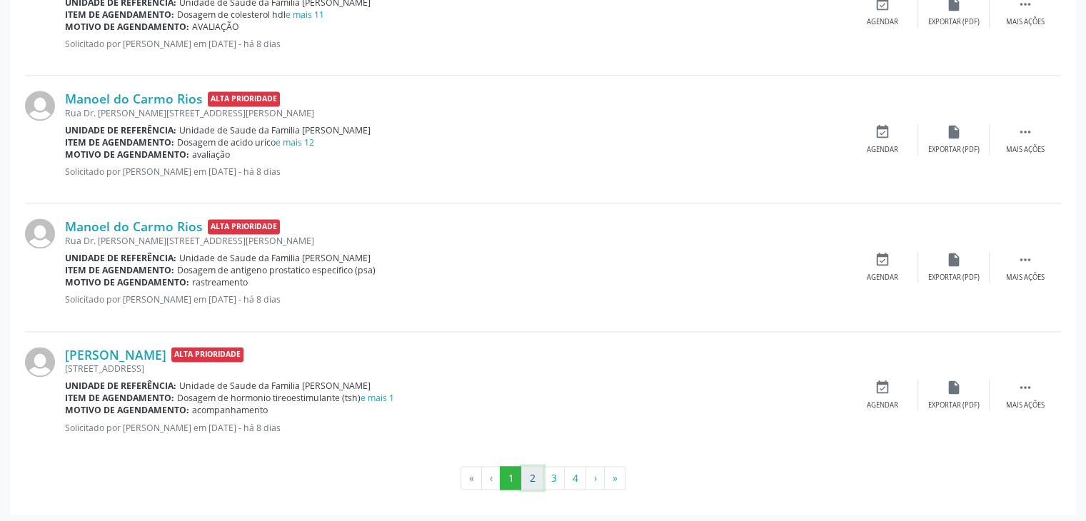
click at [534, 485] on button "2" at bounding box center [532, 478] width 22 height 24
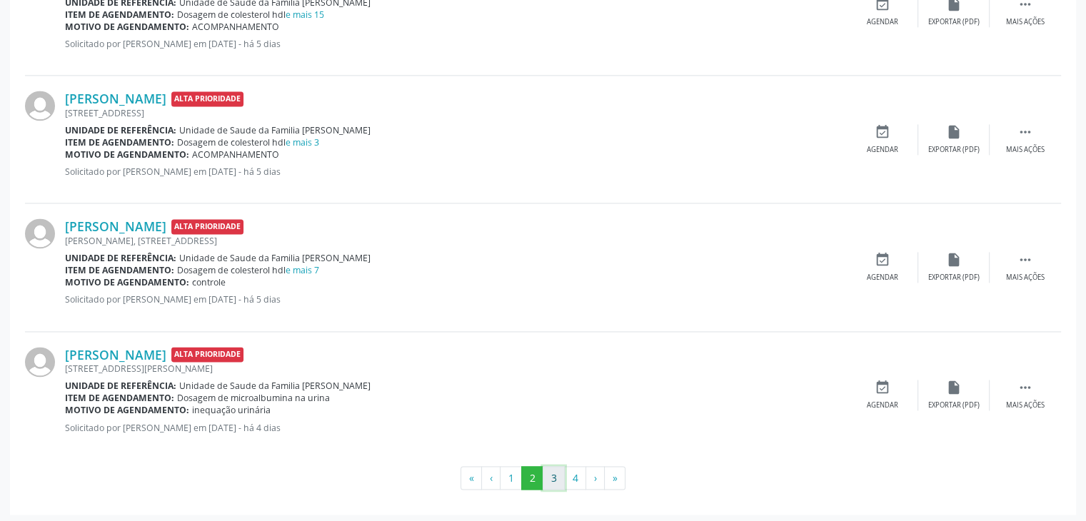
click at [547, 474] on button "3" at bounding box center [554, 478] width 22 height 24
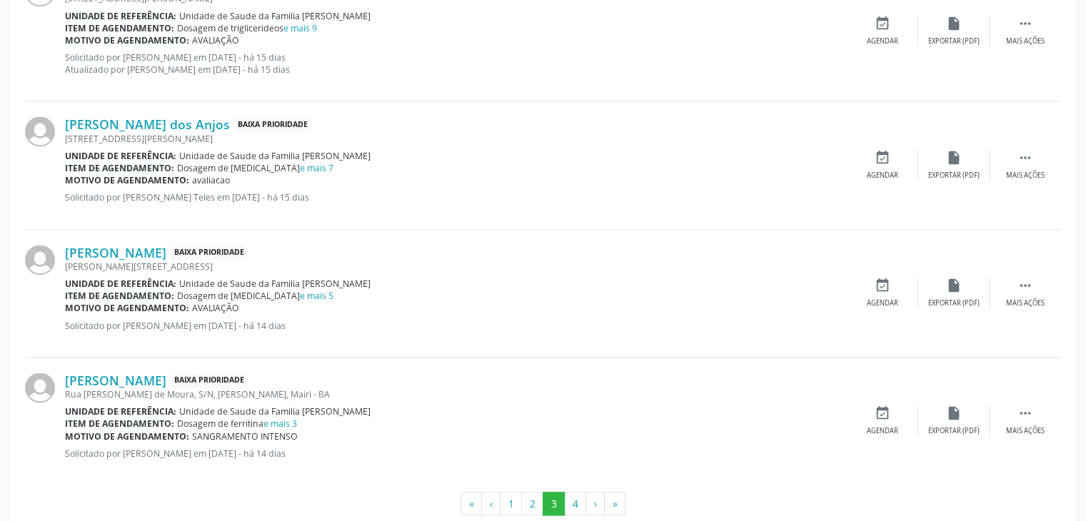
scroll to position [2010, 0]
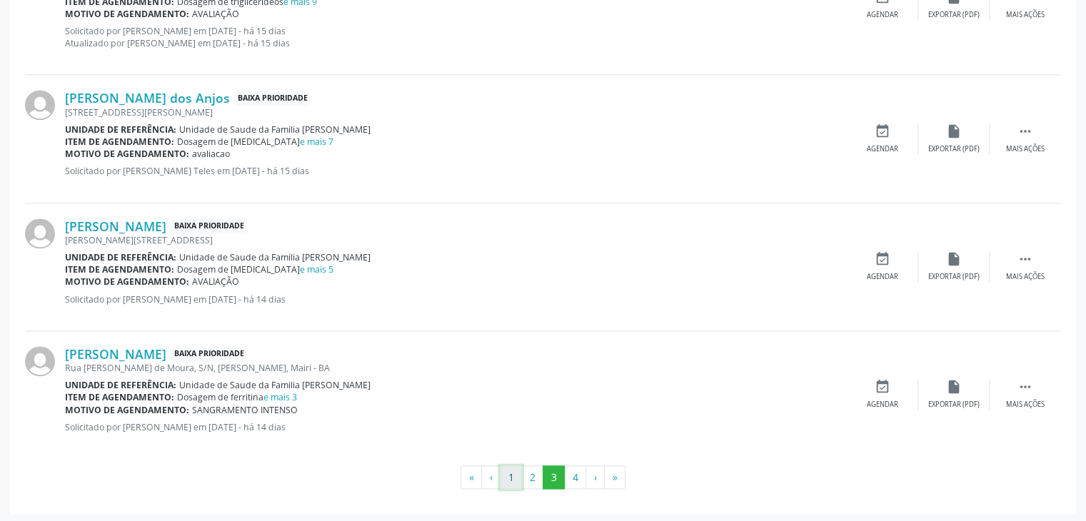
click at [508, 478] on button "1" at bounding box center [511, 477] width 22 height 24
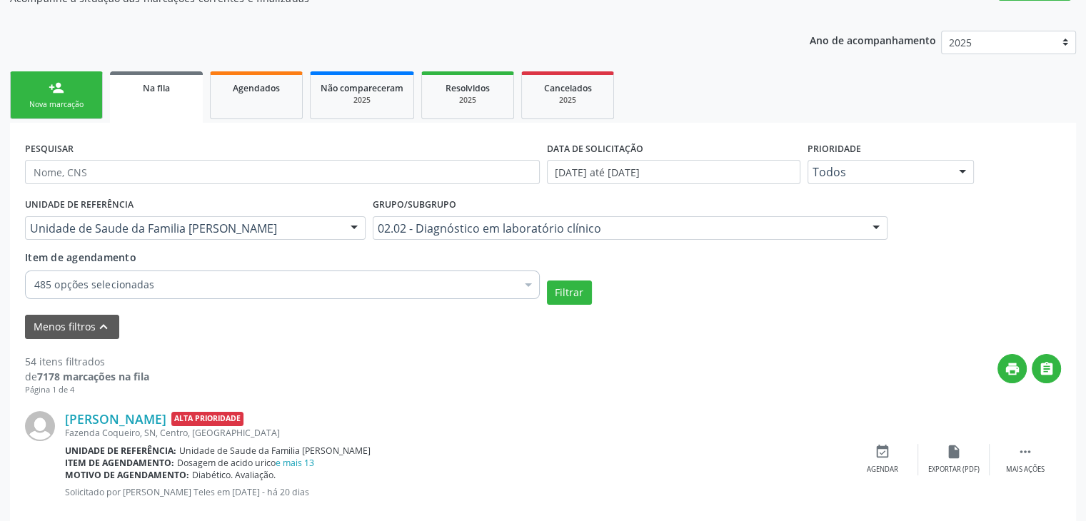
scroll to position [141, 0]
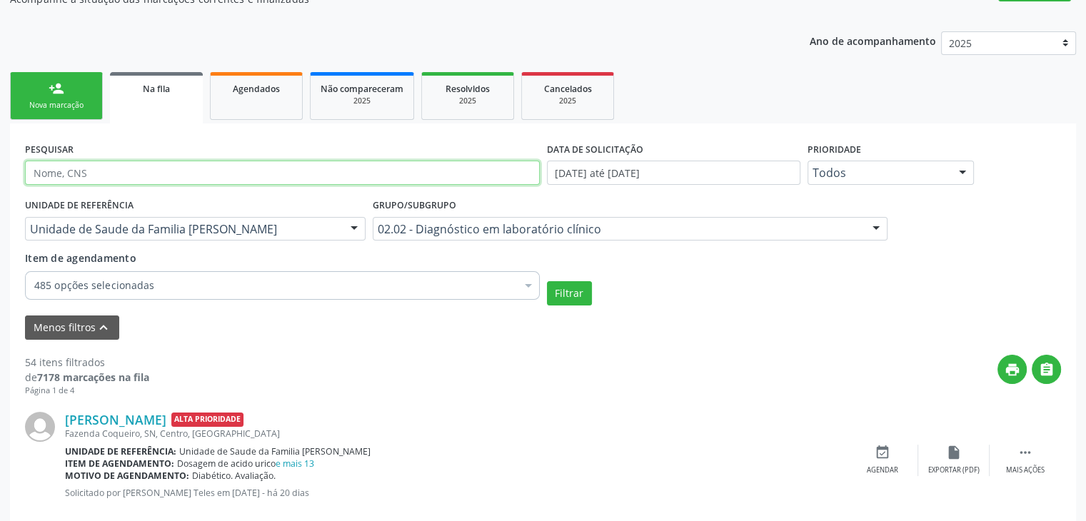
click at [104, 178] on input "text" at bounding box center [282, 173] width 515 height 24
click at [547, 281] on button "Filtrar" at bounding box center [569, 293] width 45 height 24
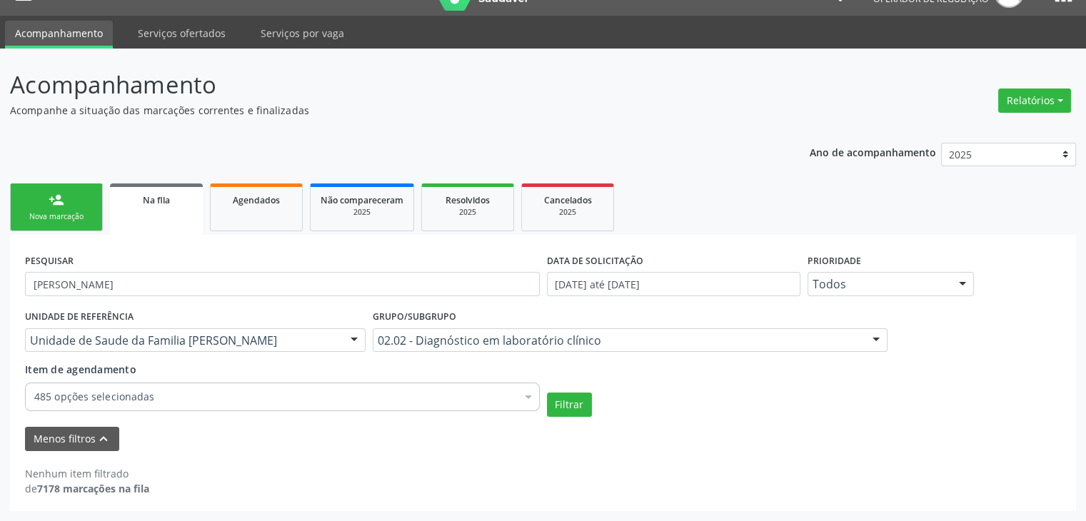
scroll to position [29, 0]
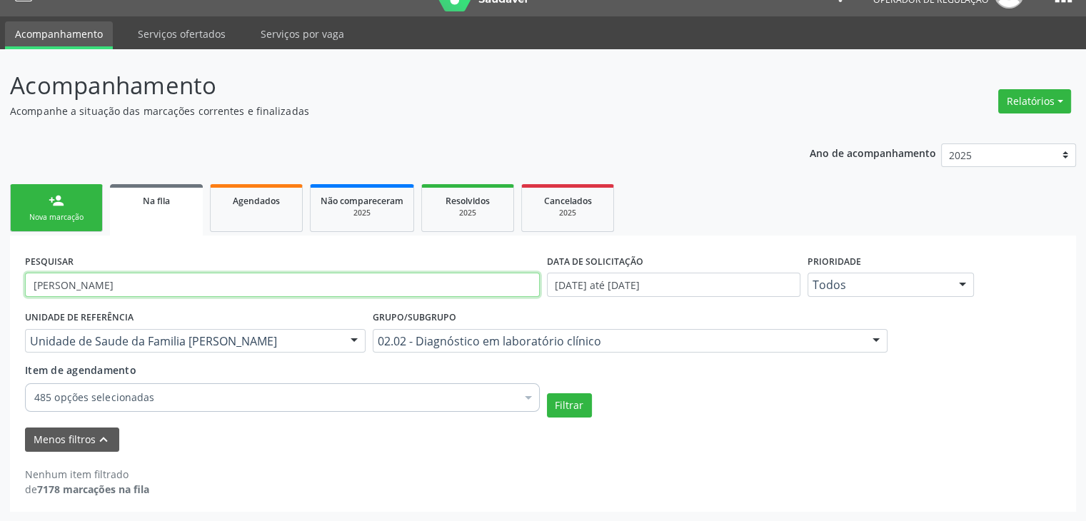
click at [119, 291] on input "[PERSON_NAME]" at bounding box center [282, 285] width 515 height 24
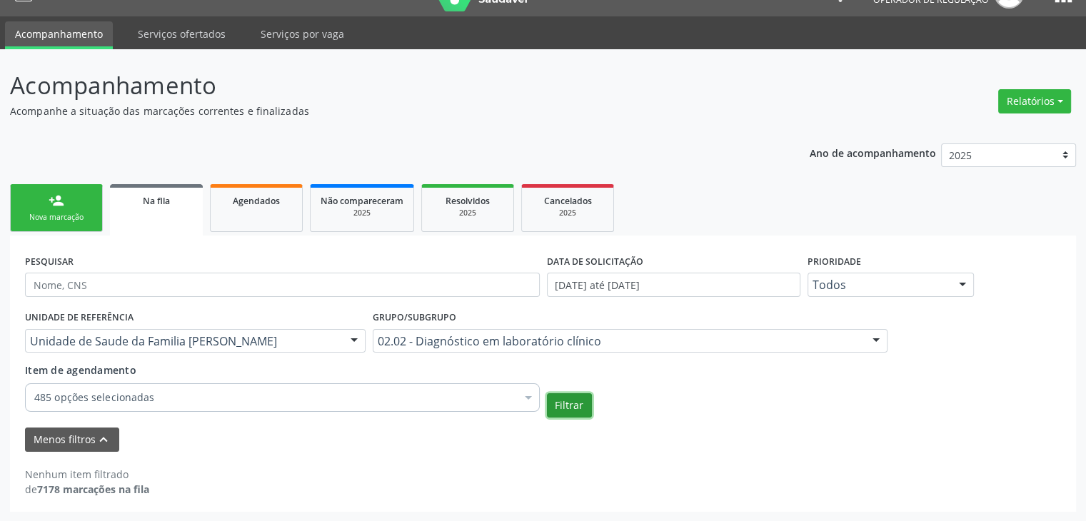
click at [553, 398] on button "Filtrar" at bounding box center [569, 405] width 45 height 24
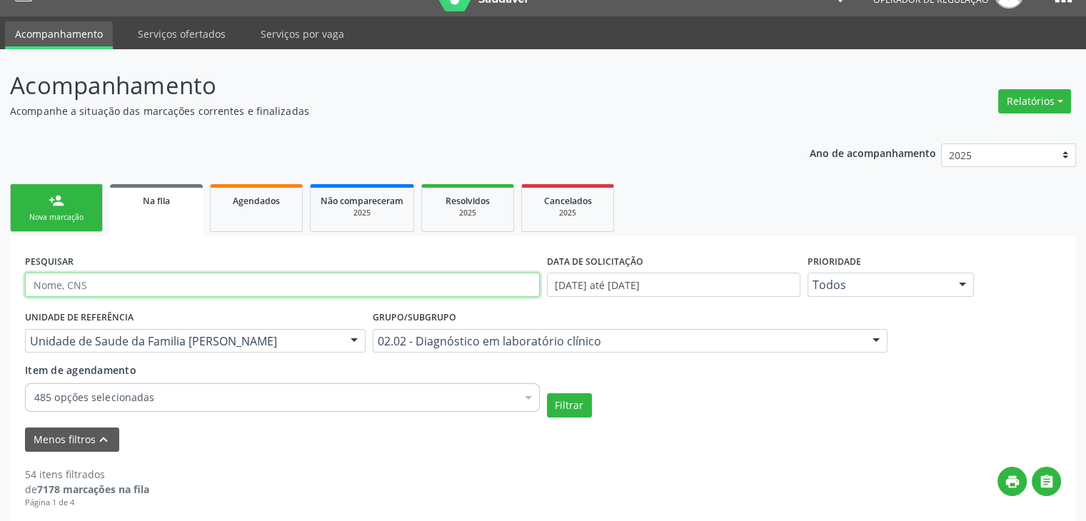
click at [163, 281] on input "text" at bounding box center [282, 285] width 515 height 24
paste input "[PERSON_NAME]"
click at [547, 393] on button "Filtrar" at bounding box center [569, 405] width 45 height 24
click at [163, 281] on input "[PERSON_NAME]" at bounding box center [282, 285] width 515 height 24
click at [547, 393] on button "Filtrar" at bounding box center [569, 405] width 45 height 24
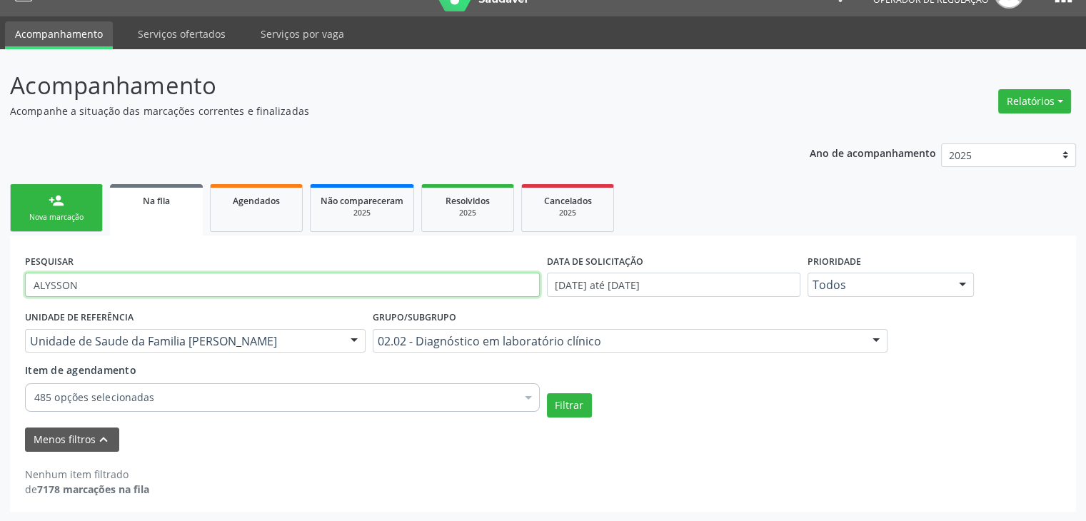
click at [146, 276] on input "ALYSSON" at bounding box center [282, 285] width 515 height 24
paste input "[PERSON_NAME] BRASILEIRO"
click at [547, 393] on button "Filtrar" at bounding box center [569, 405] width 45 height 24
drag, startPoint x: 171, startPoint y: 283, endPoint x: 14, endPoint y: 279, distance: 157.1
click at [17, 280] on div "PESQUISAR [PERSON_NAME] BRASILEIRO DATA DE SOLICITAÇÃO [DATE] até [DATE] Priori…" at bounding box center [543, 374] width 1066 height 276
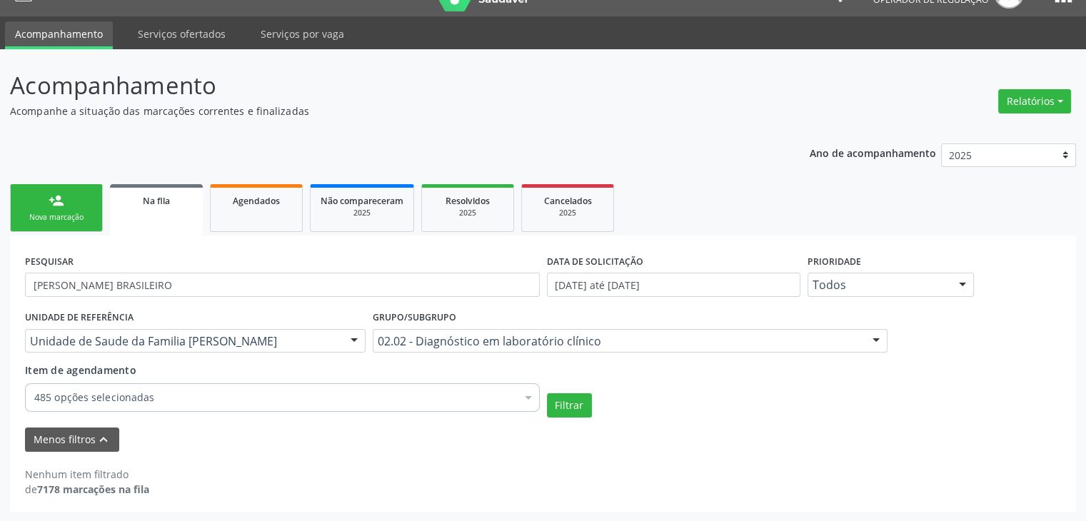
click at [11, 279] on div "PESQUISAR [PERSON_NAME] BRASILEIRO DATA DE SOLICITAÇÃO [DATE] até [DATE] Priori…" at bounding box center [543, 374] width 1066 height 276
click at [174, 286] on input "[PERSON_NAME] BRASILEIRO" at bounding box center [282, 285] width 515 height 24
paste input "[PERSON_NAME]"
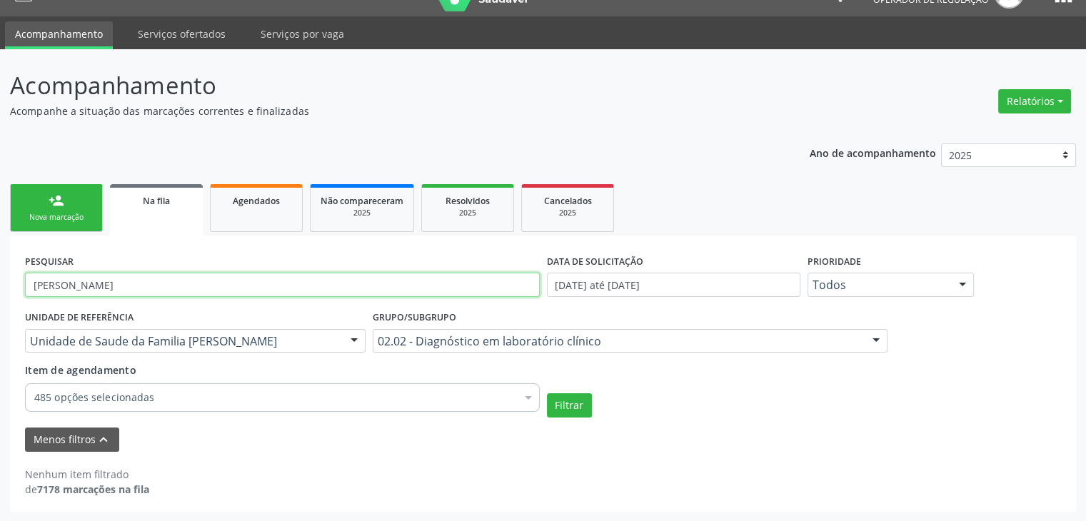
click at [547, 393] on button "Filtrar" at bounding box center [569, 405] width 45 height 24
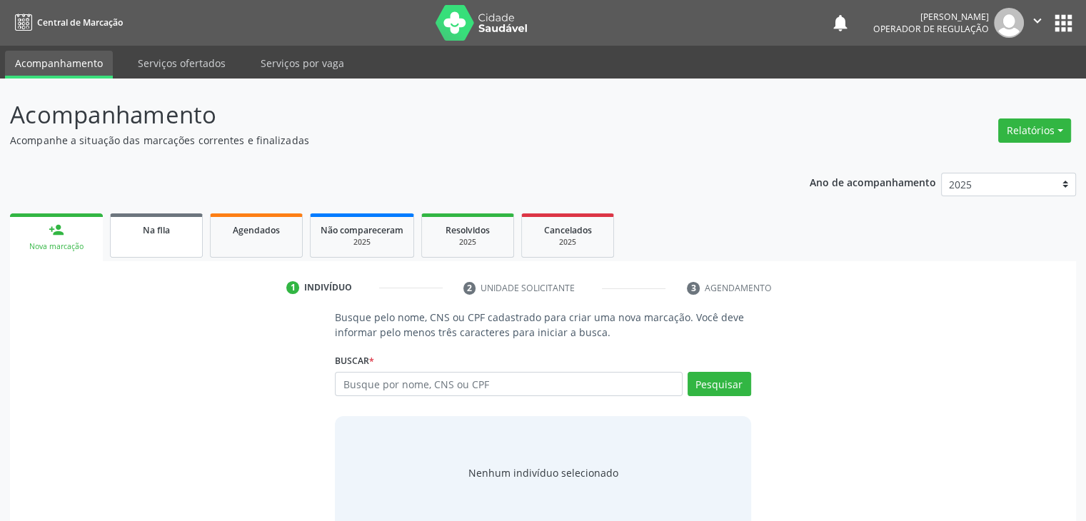
click at [165, 242] on link "Na fila" at bounding box center [156, 235] width 93 height 44
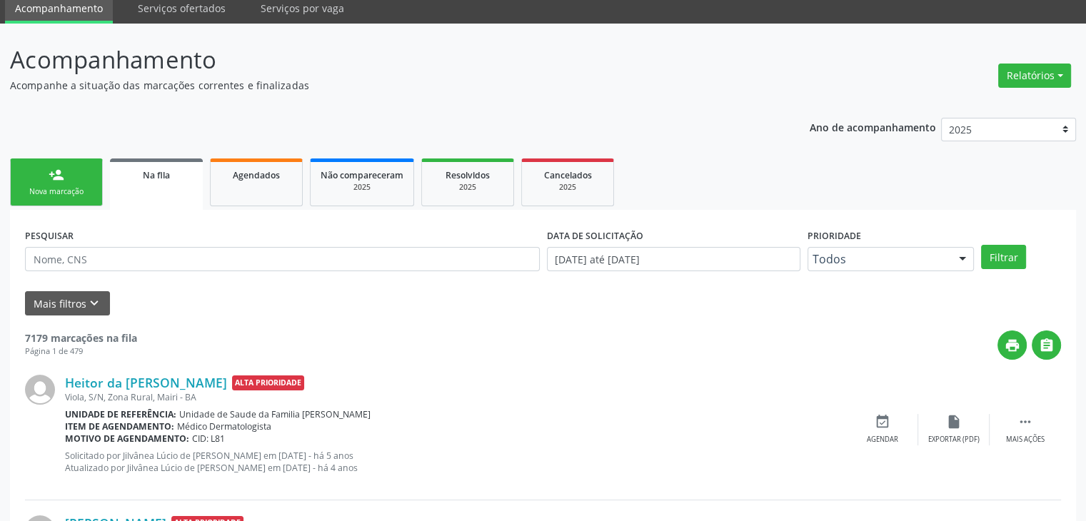
scroll to position [143, 0]
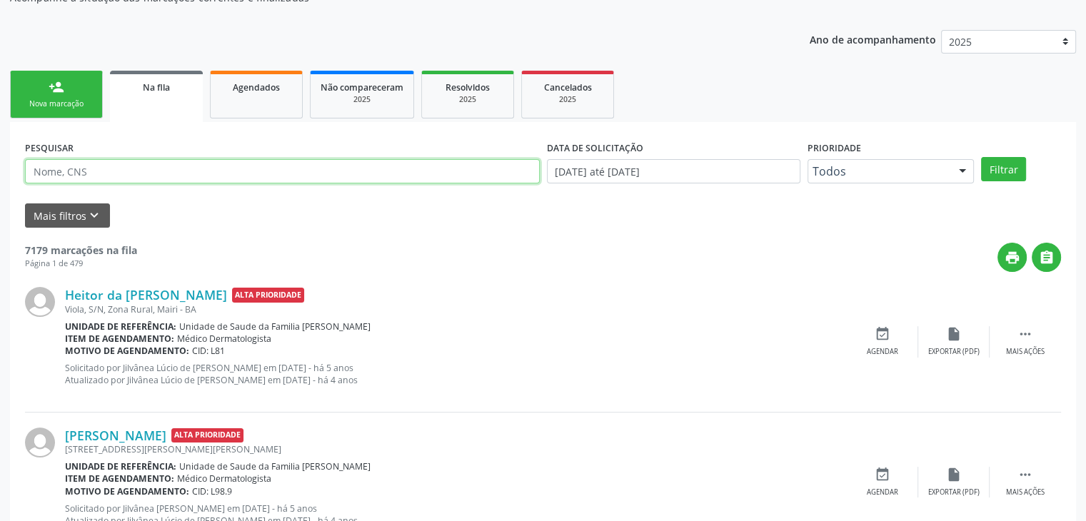
click at [86, 163] on input "text" at bounding box center [282, 171] width 515 height 24
type input "CAUANE SENA LOPES"
click at [981, 157] on button "Filtrar" at bounding box center [1003, 169] width 45 height 24
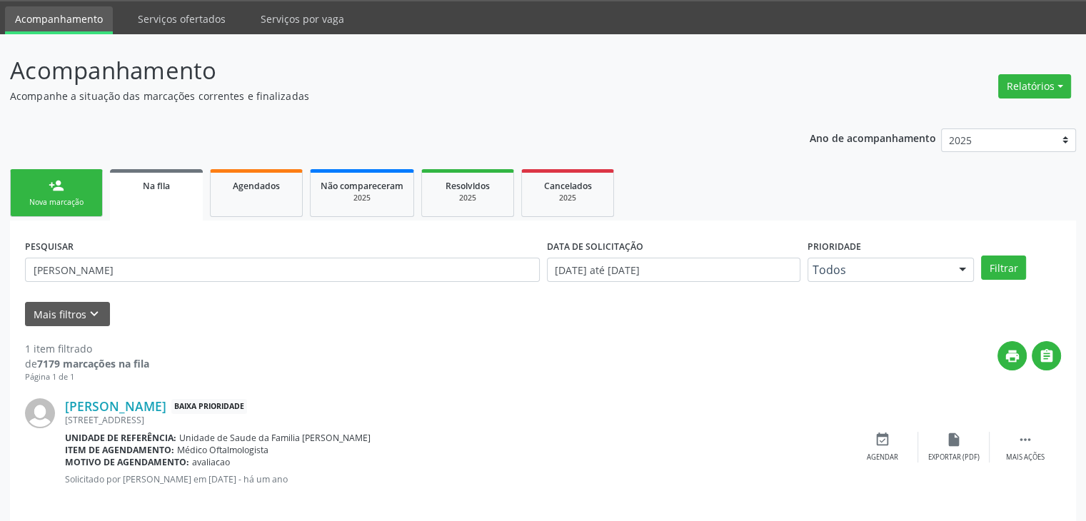
scroll to position [58, 0]
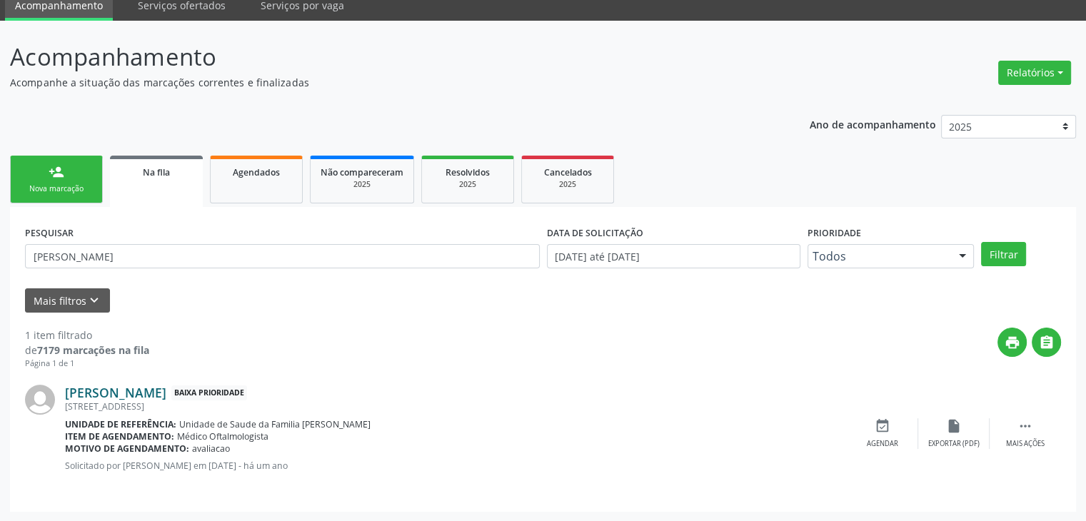
click at [156, 388] on link "Cauane Sena Lopes" at bounding box center [115, 393] width 101 height 16
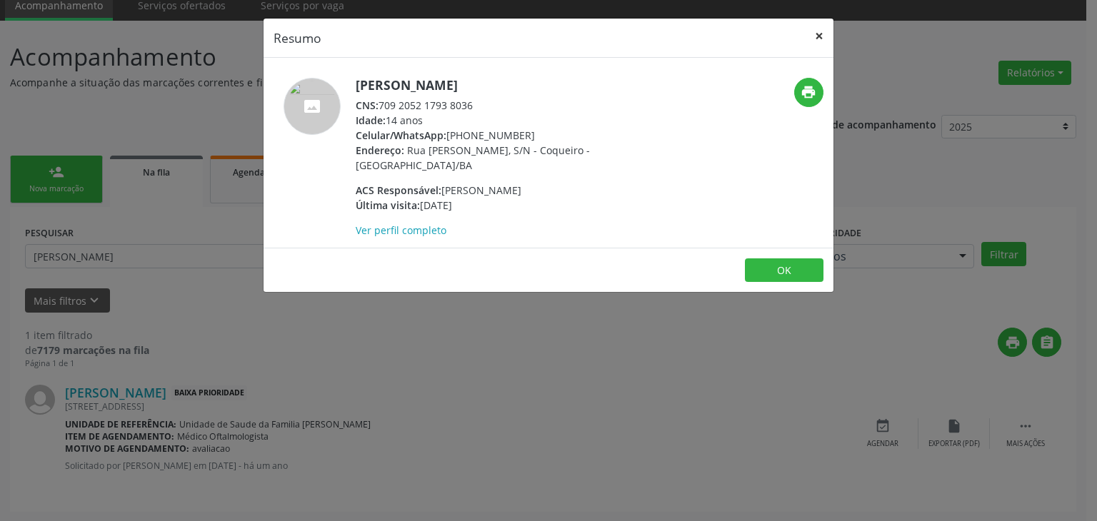
click at [816, 26] on button "×" at bounding box center [819, 36] width 29 height 35
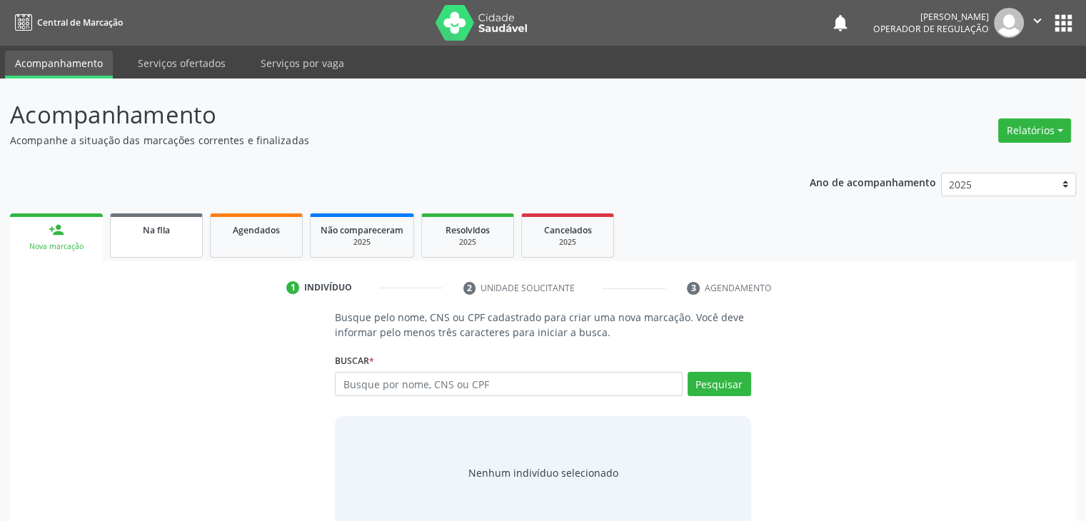
click at [177, 238] on link "Na fila" at bounding box center [156, 235] width 93 height 44
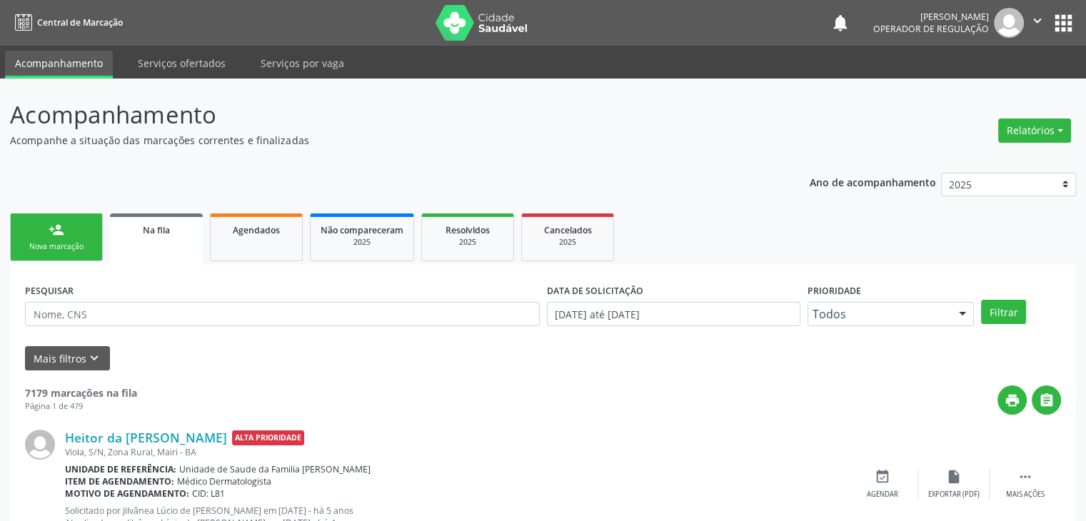
click at [1065, 32] on button "apps" at bounding box center [1063, 23] width 25 height 25
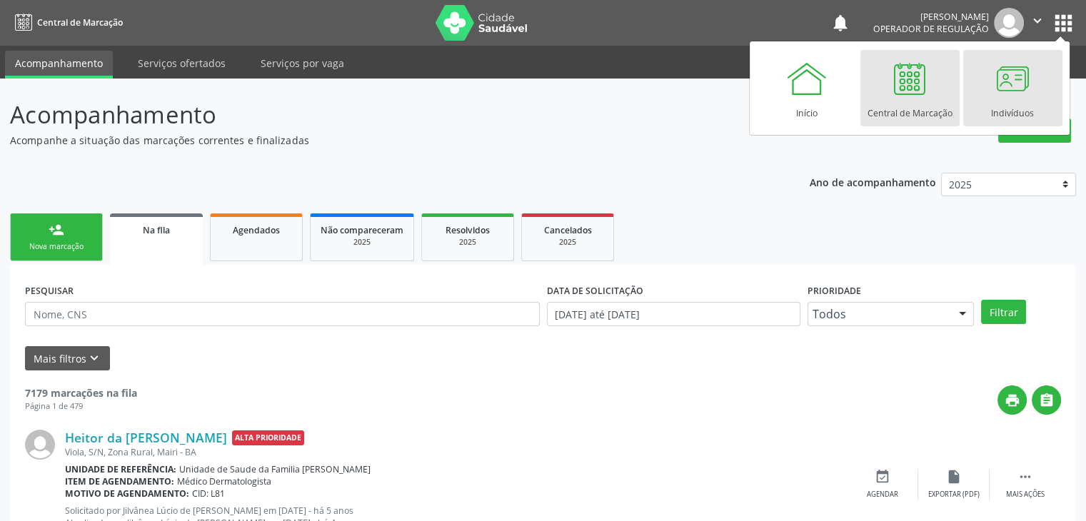
click at [998, 109] on div "Indivíduos" at bounding box center [1012, 109] width 43 height 19
